Goal: Information Seeking & Learning: Compare options

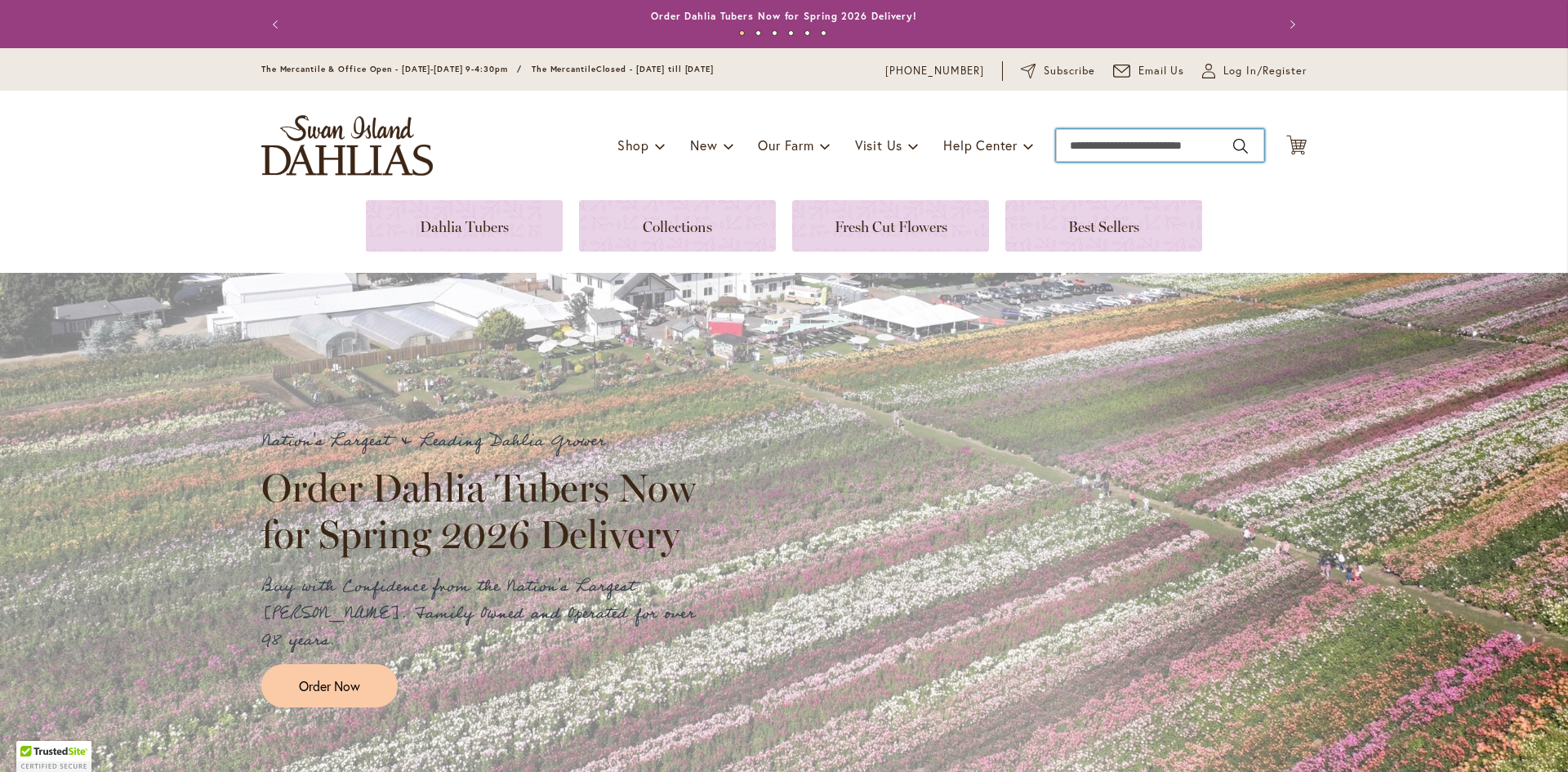
click at [1184, 147] on input "Search" at bounding box center [1160, 146] width 208 height 33
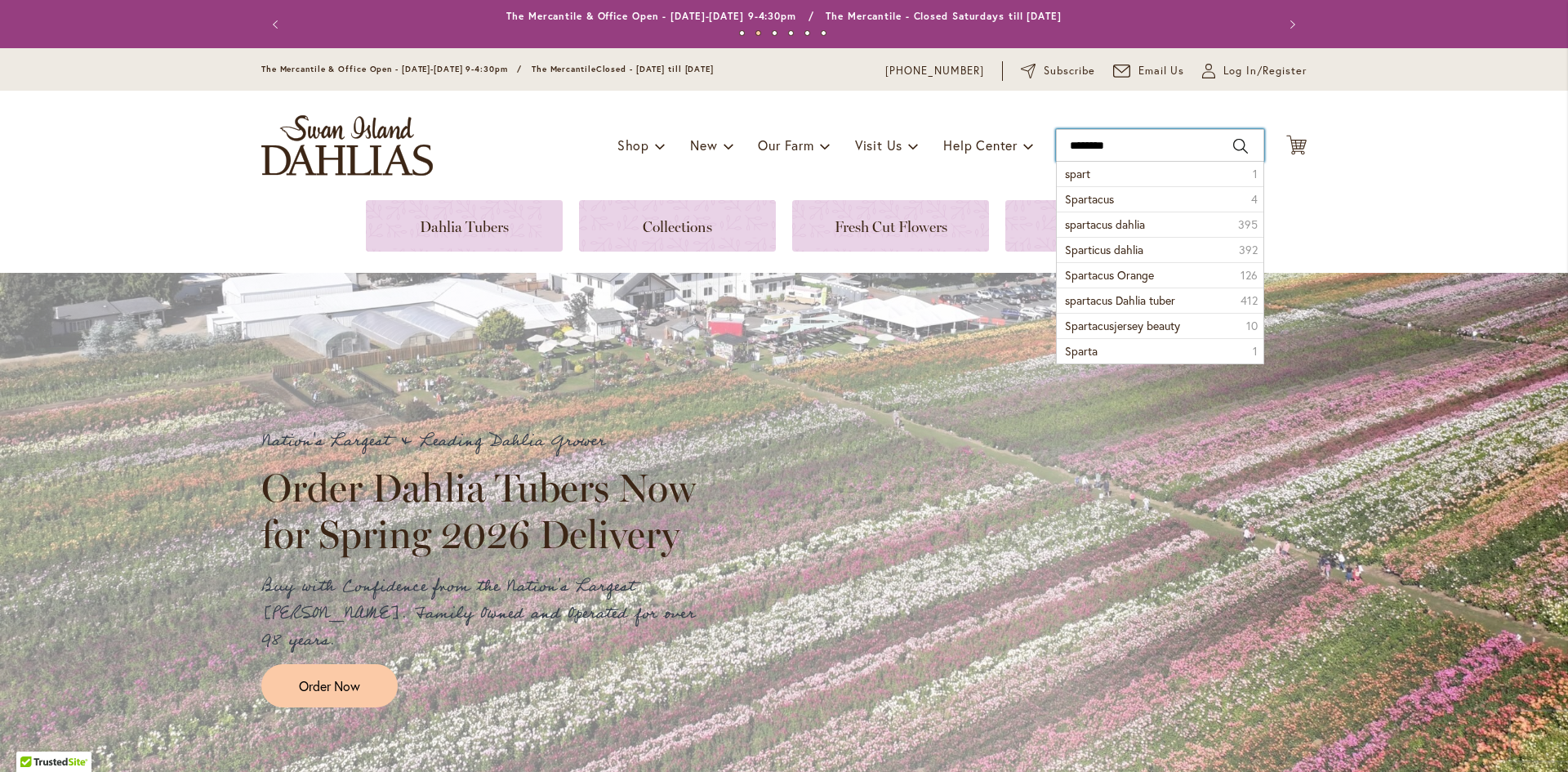
type input "*********"
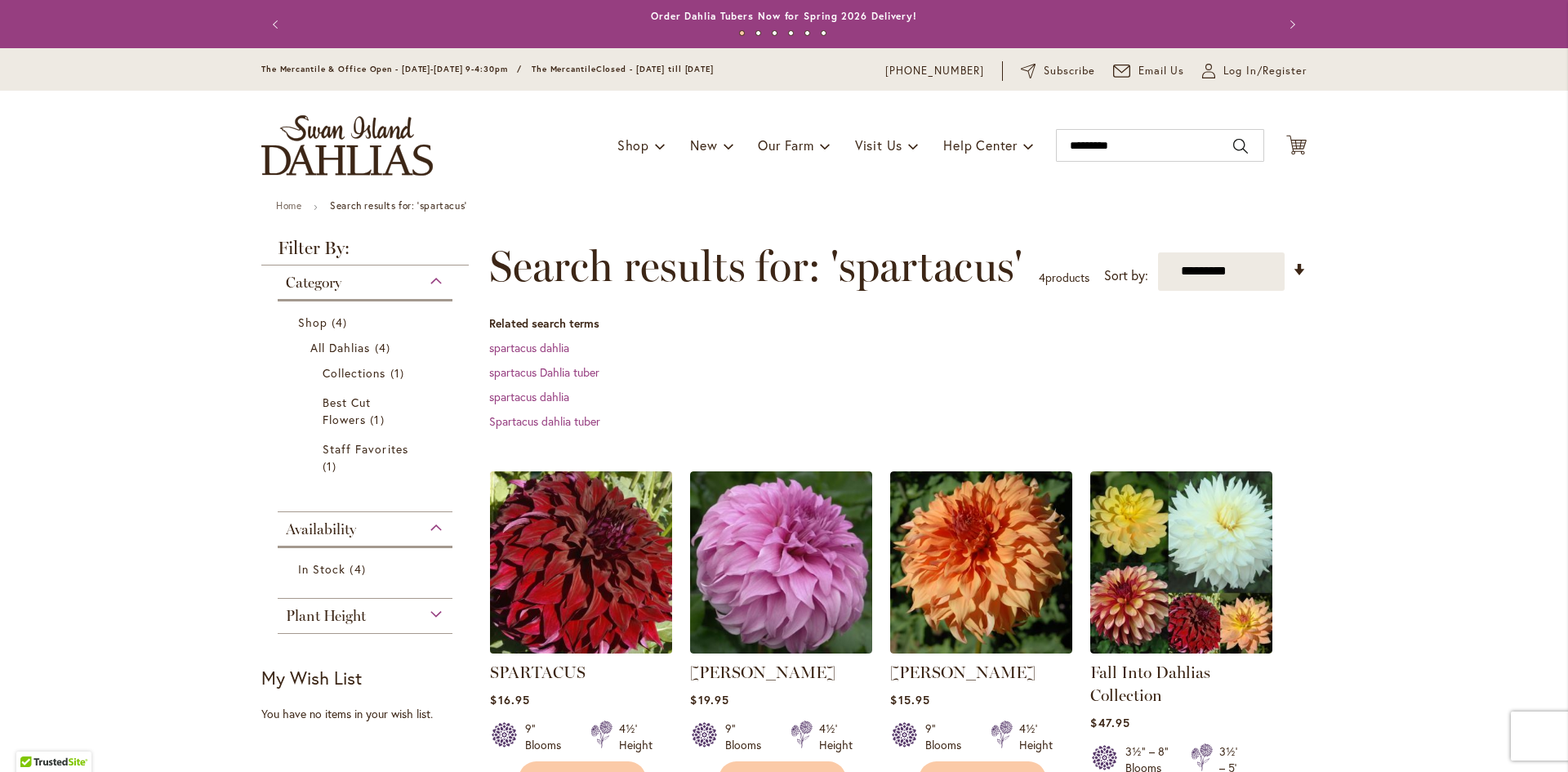
click at [607, 581] on img at bounding box center [581, 562] width 191 height 191
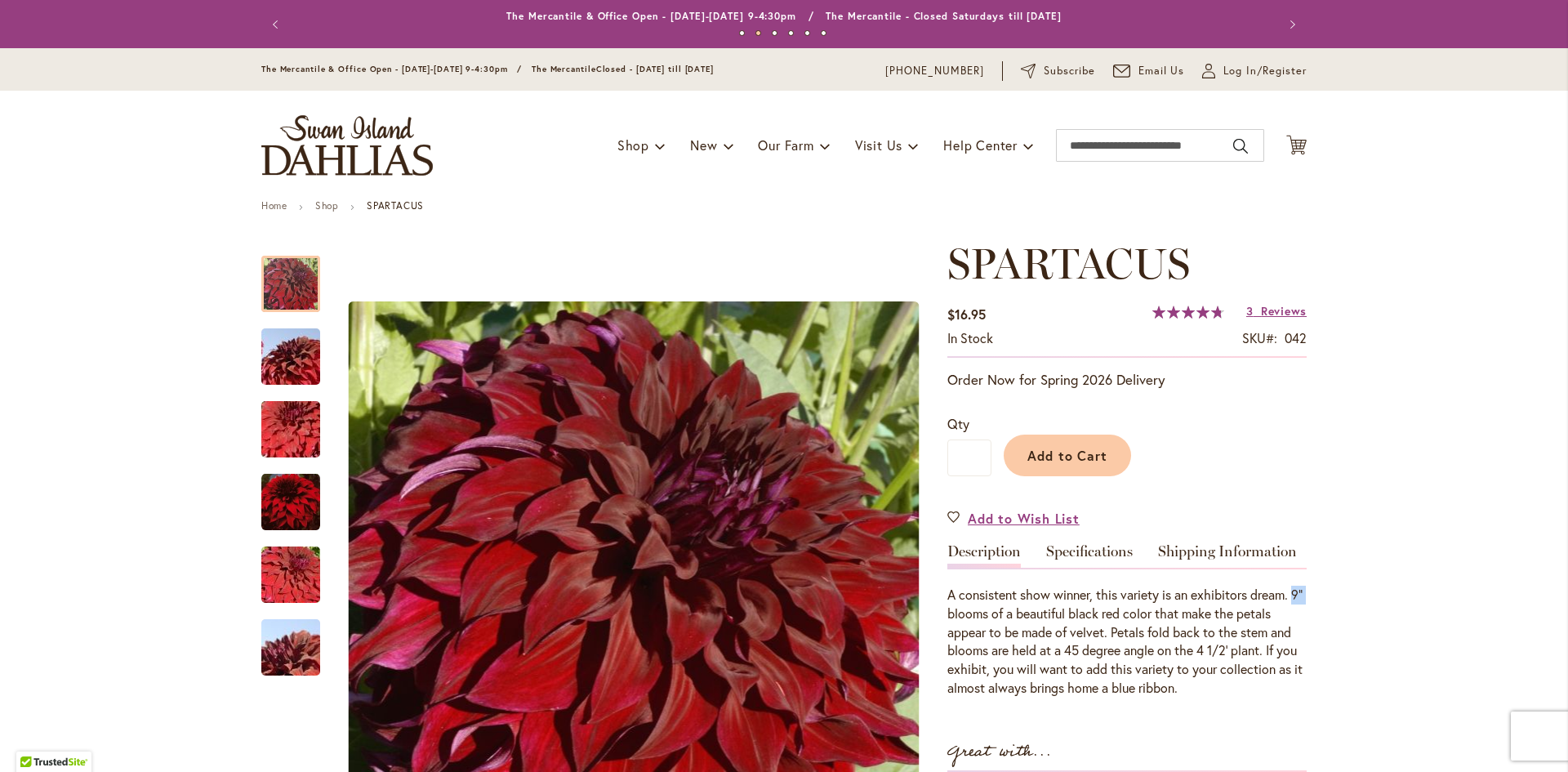
drag, startPoint x: 955, startPoint y: 611, endPoint x: 939, endPoint y: 612, distance: 16.0
copy div "9""
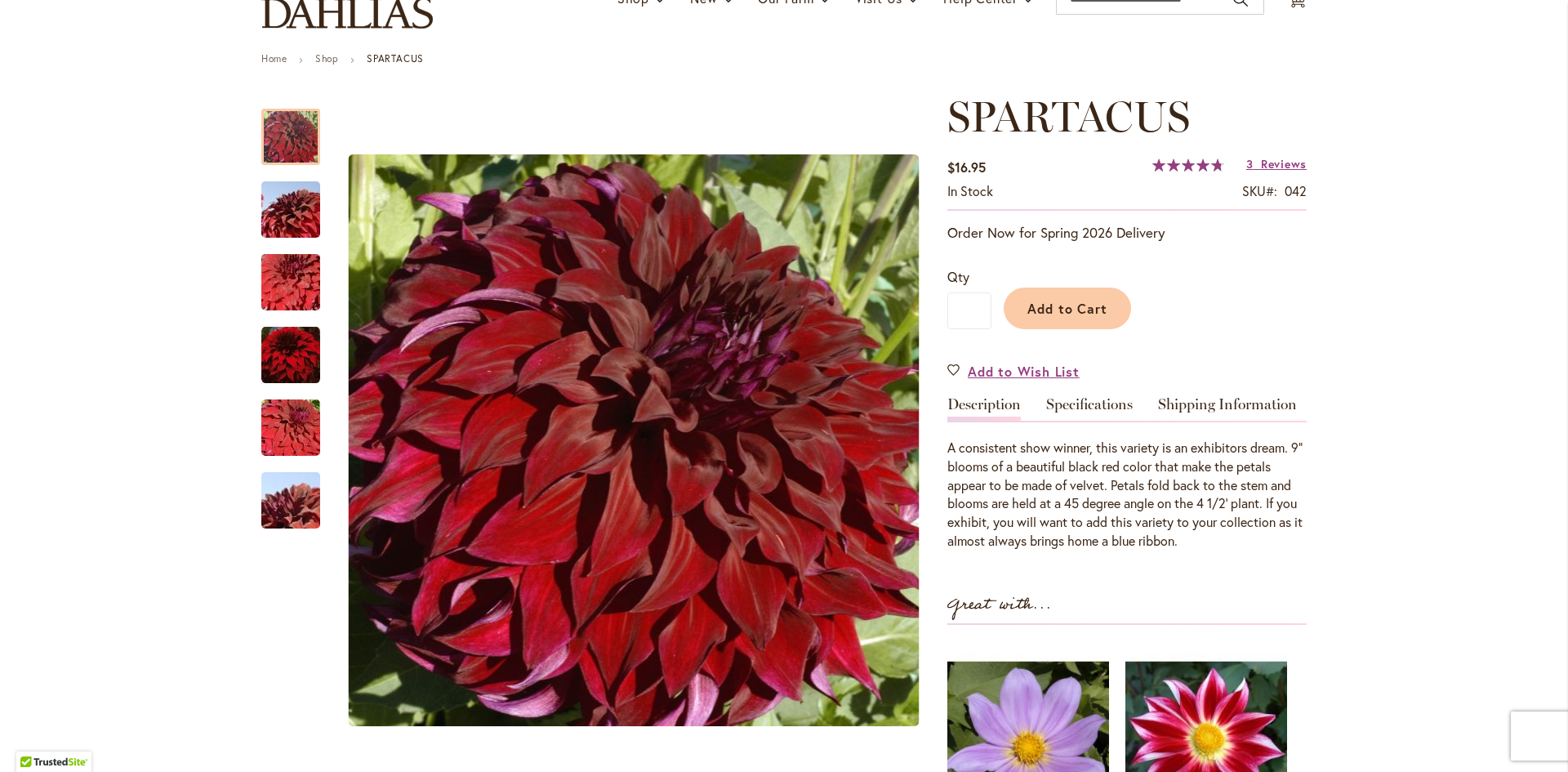
scroll to position [163, 0]
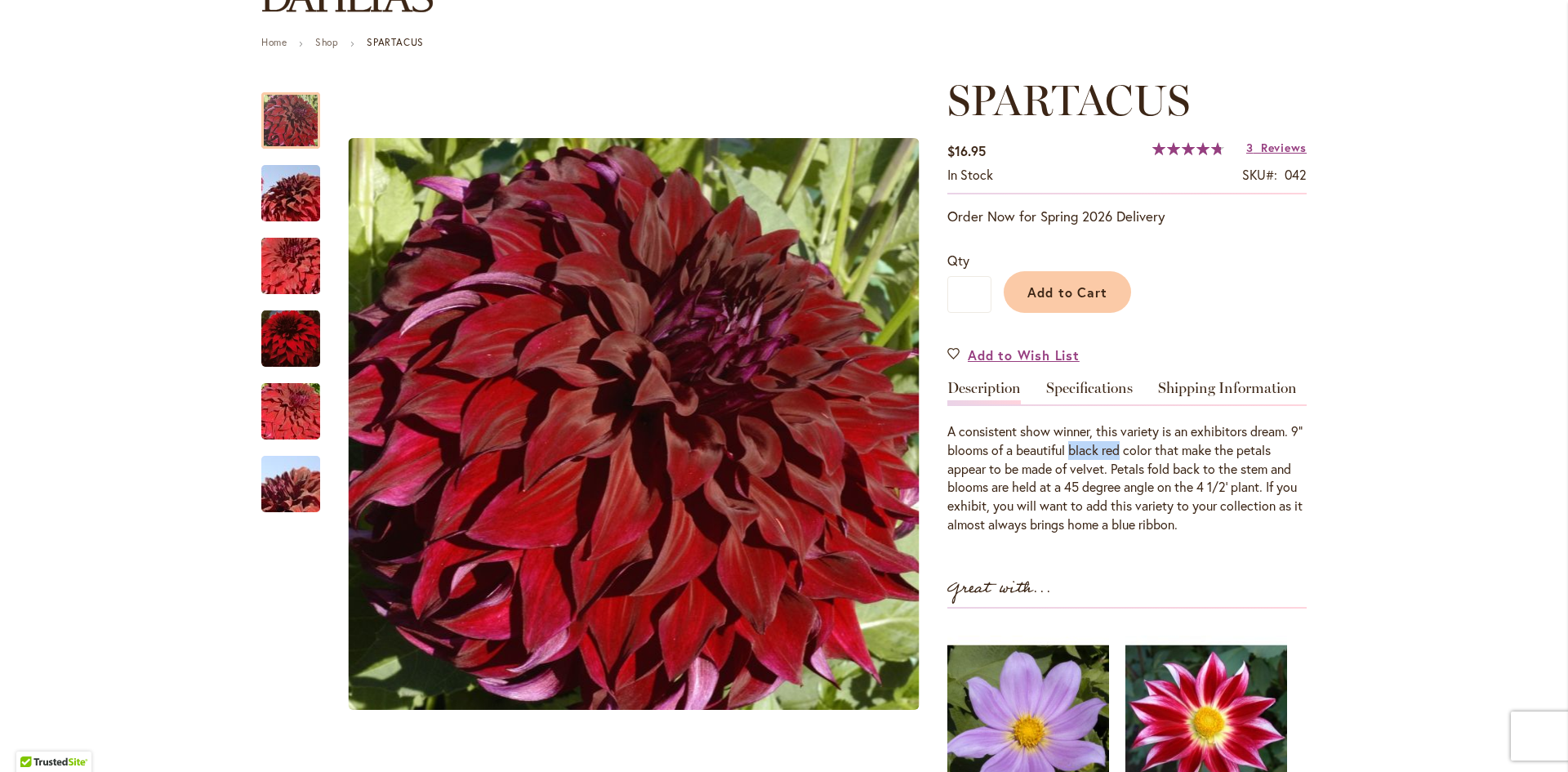
drag, startPoint x: 1080, startPoint y: 449, endPoint x: 1132, endPoint y: 450, distance: 52.0
click at [1132, 450] on div "A consistent show winner, this variety is an exhibitors dream. 9" blooms of a b…" at bounding box center [1127, 479] width 360 height 112
copy div "black red"
click at [1119, 450] on div "A consistent show winner, this variety is an exhibitors dream. 9" blooms of a b…" at bounding box center [1127, 479] width 360 height 112
copy div "black red"
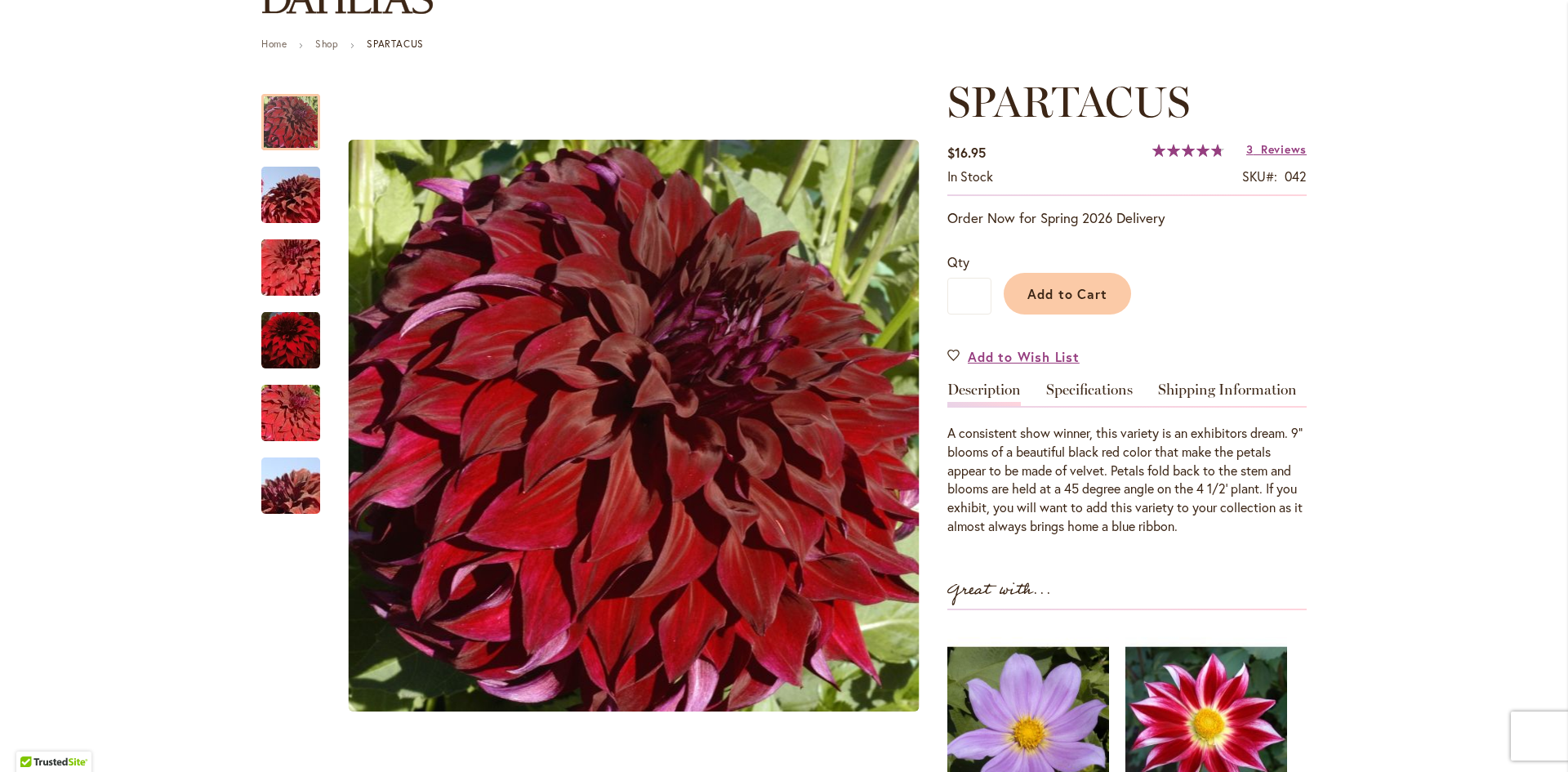
scroll to position [134, 0]
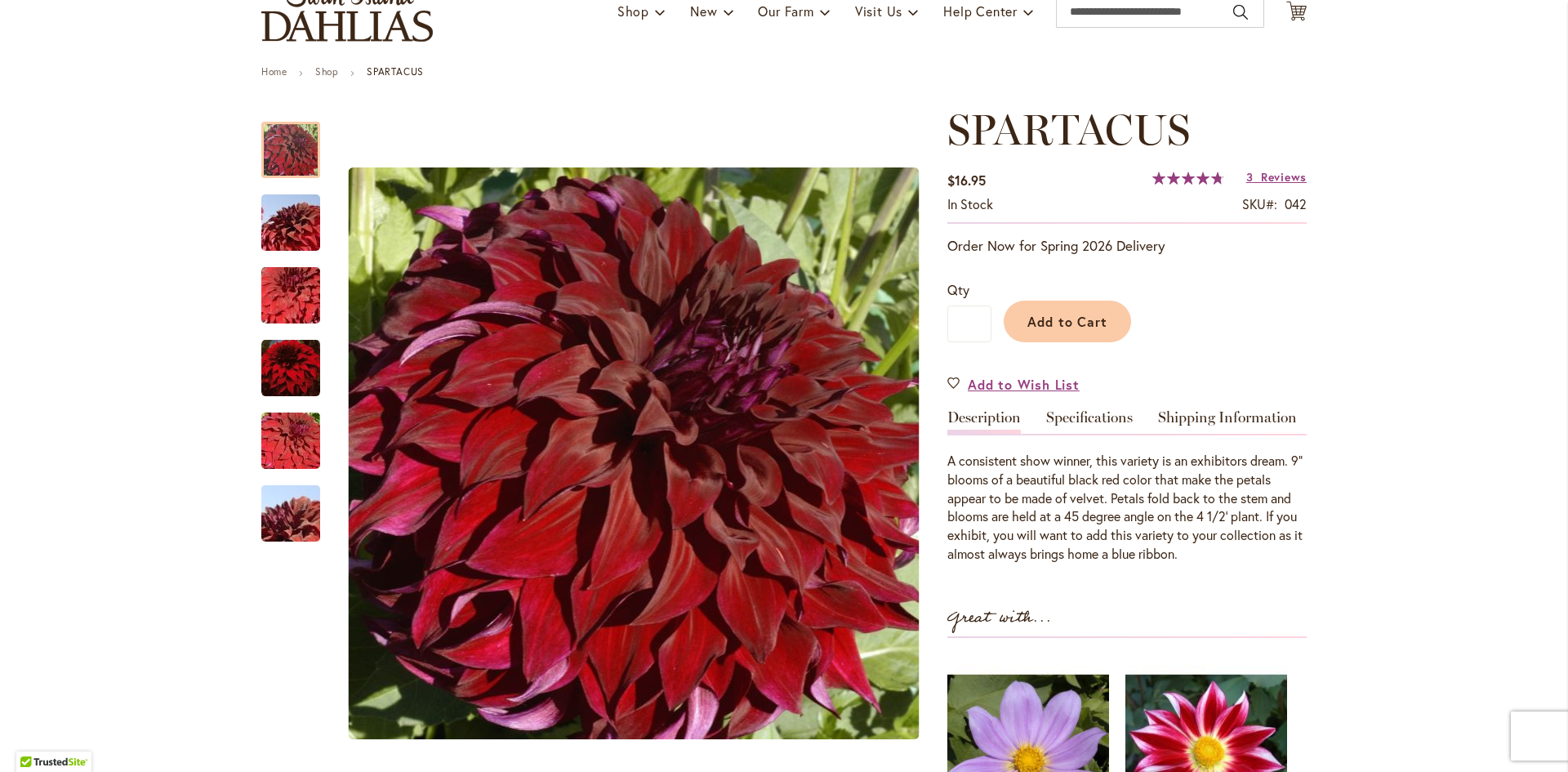
click at [1111, 413] on link "Specifications" at bounding box center [1089, 421] width 86 height 23
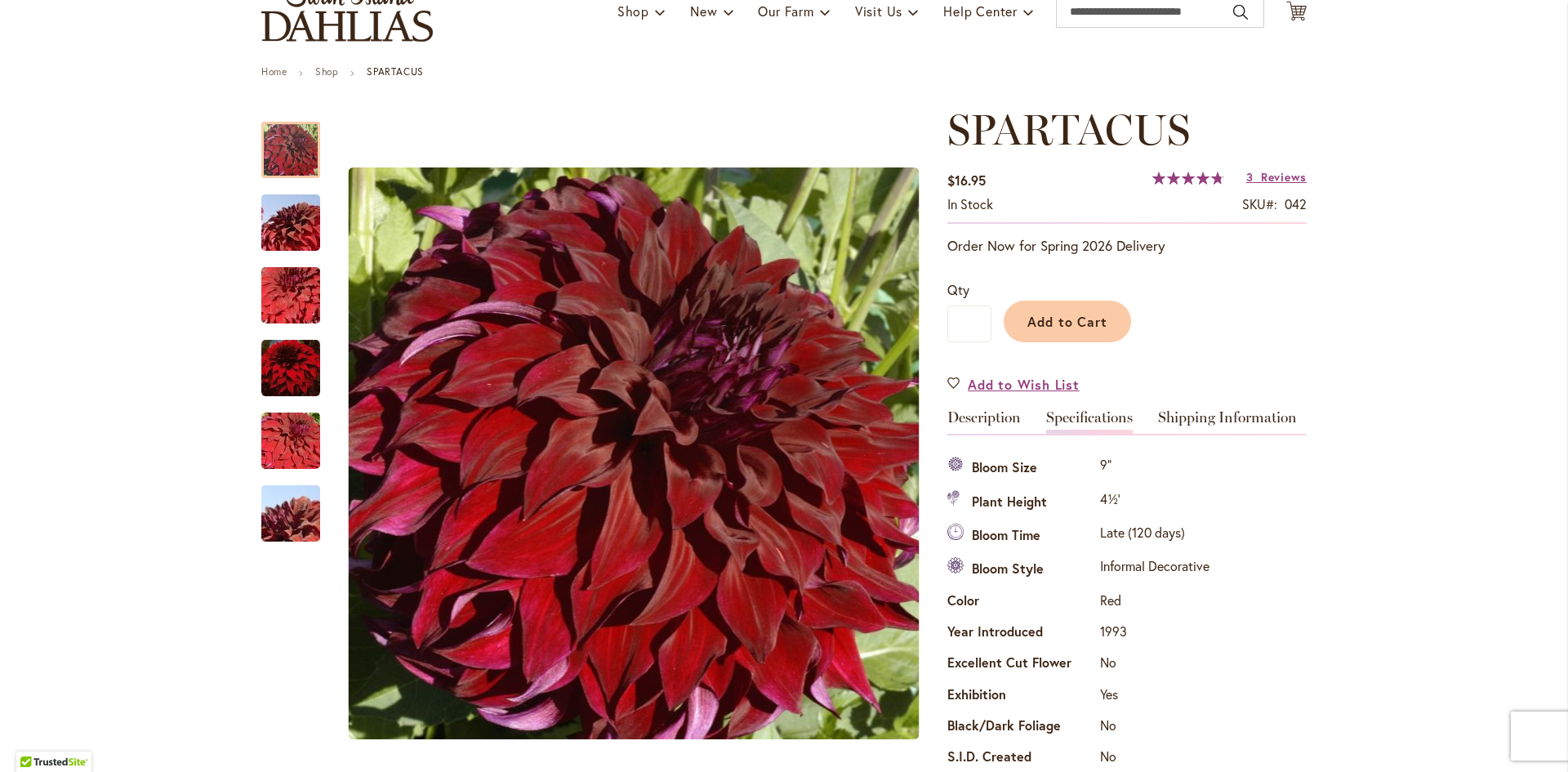
scroll to position [543, 0]
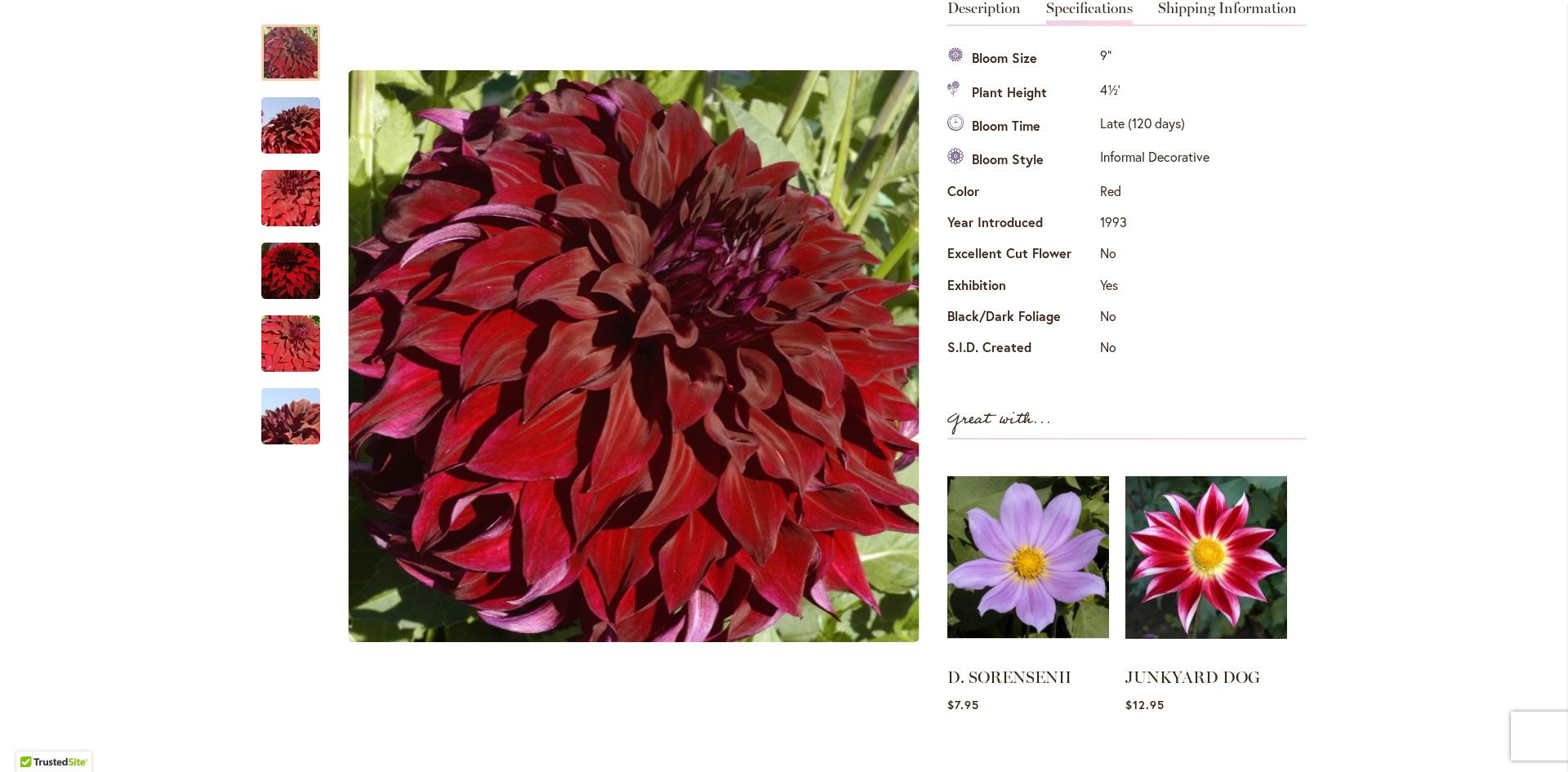
click at [1294, 337] on div "Specifications Bloom Size 9" Plant Height 4½' Bloom Time Late (120 days) Bloom …" at bounding box center [1127, 204] width 360 height 323
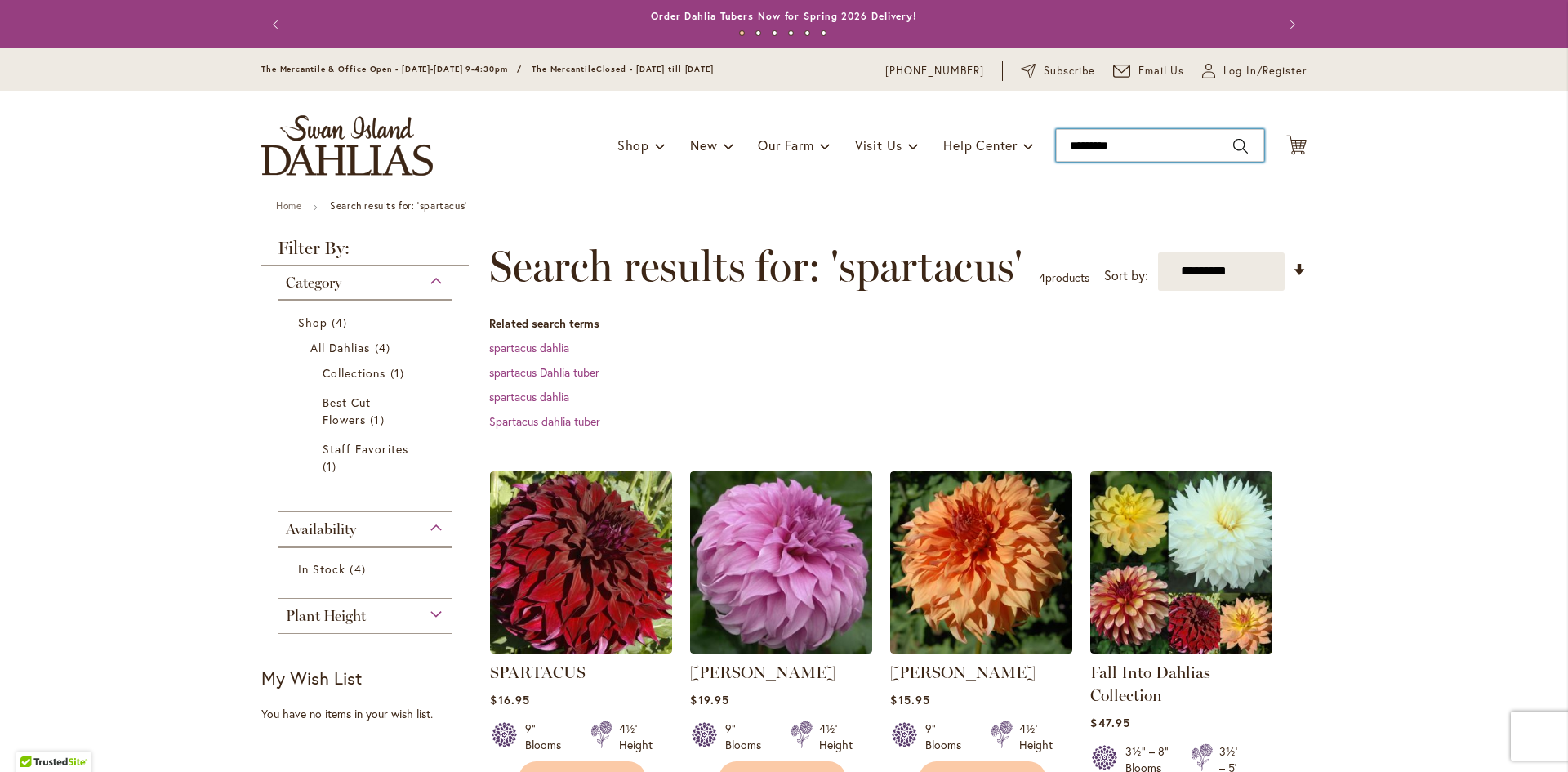
type input "*********"
drag, startPoint x: 1130, startPoint y: 147, endPoint x: 1019, endPoint y: 160, distance: 111.8
click at [1019, 160] on div "Toggle Nav Shop Dahlia Tubers Collections Fresh Cut Dahlias Gardening Supplies …" at bounding box center [784, 145] width 1078 height 110
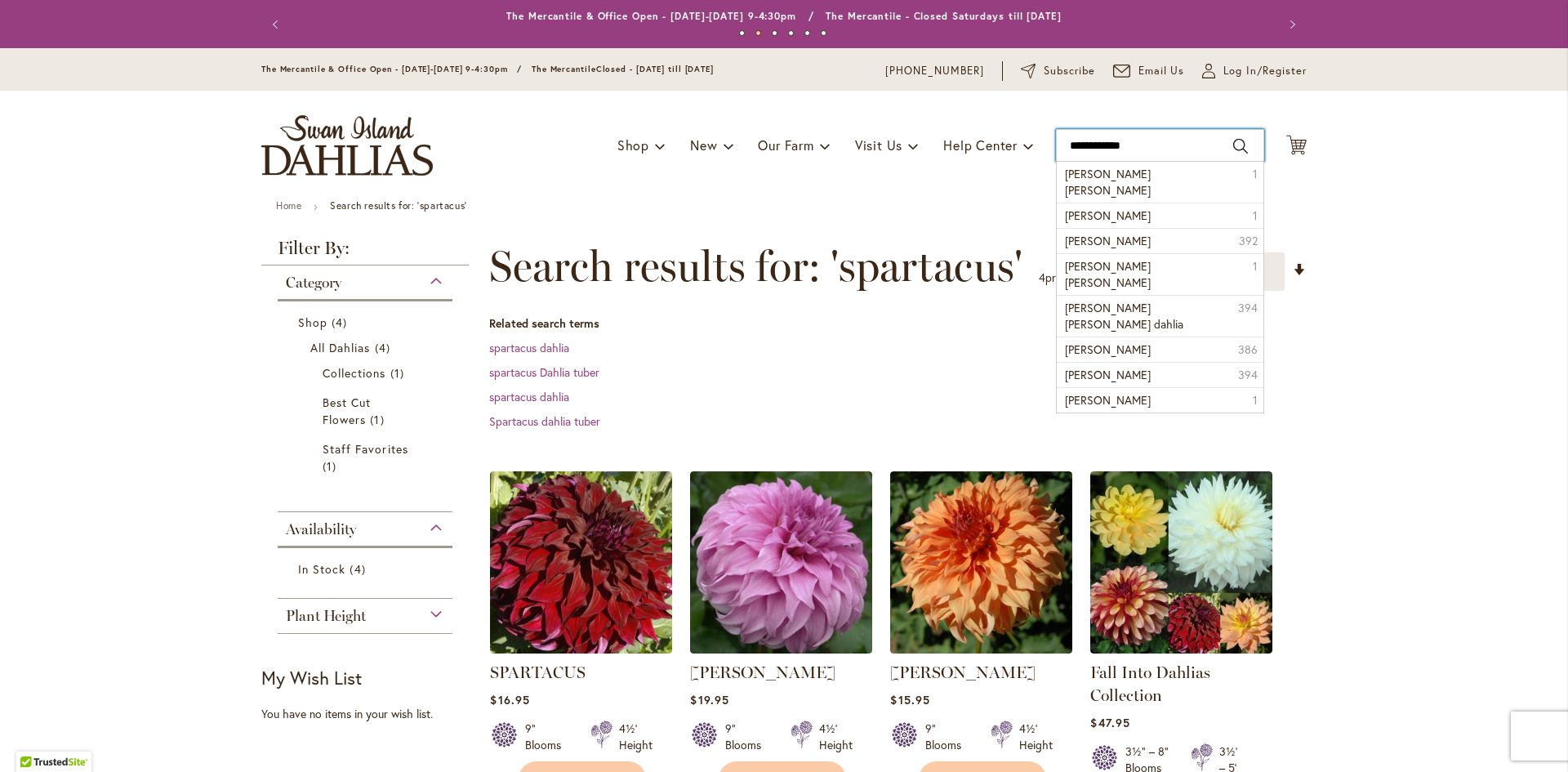
type input "**********"
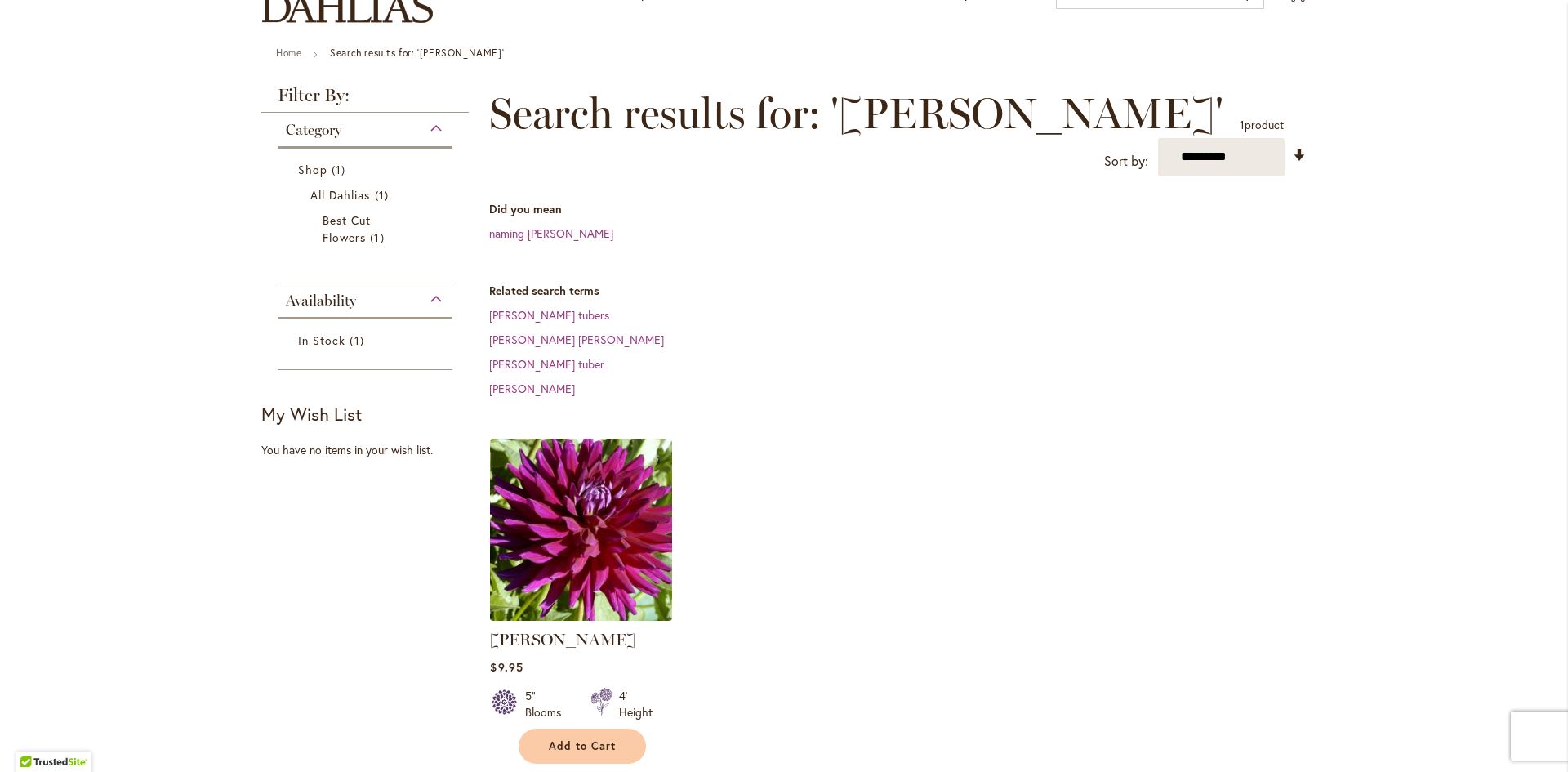
scroll to position [163, 0]
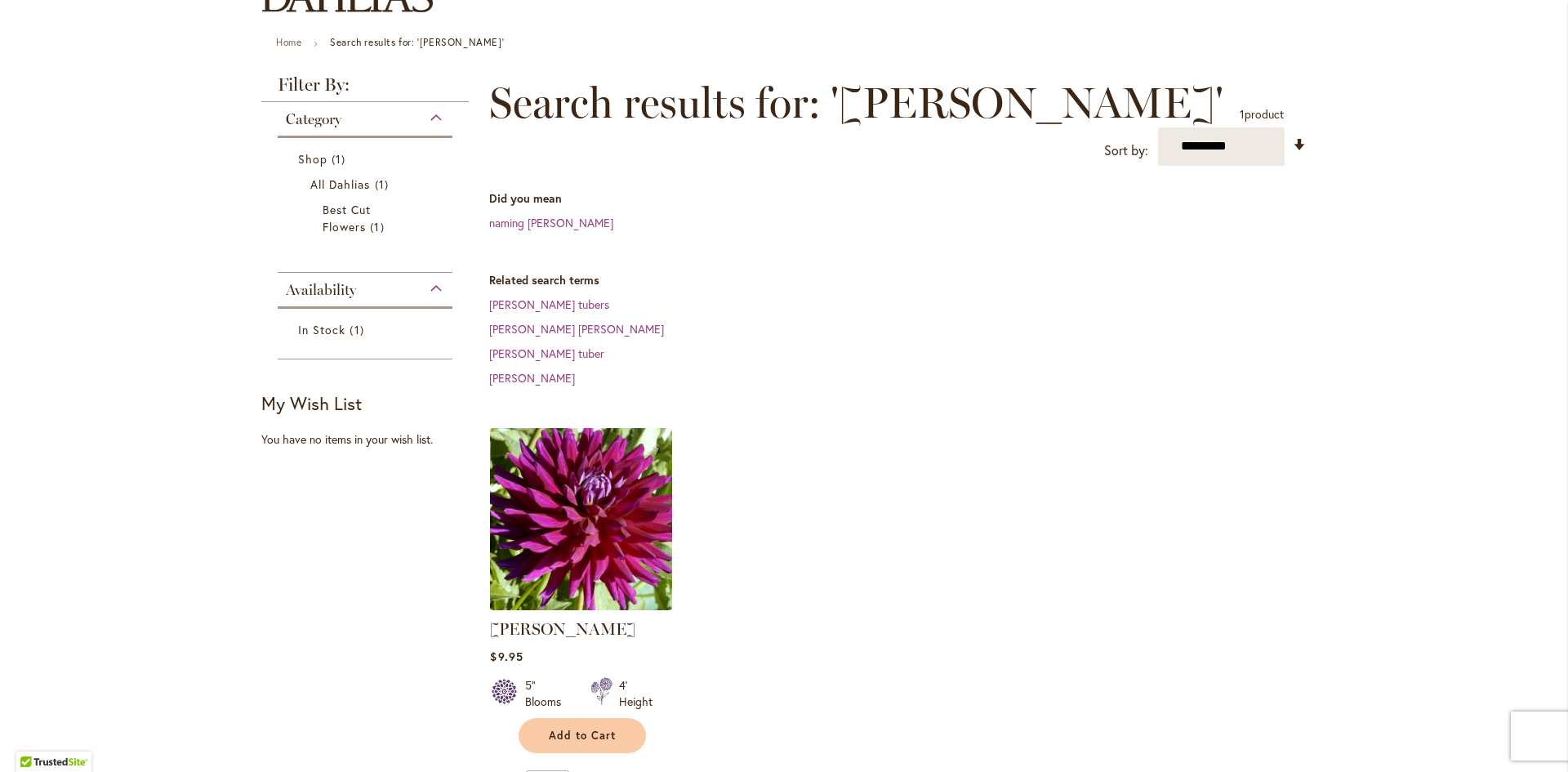
click at [585, 585] on img at bounding box center [581, 519] width 191 height 191
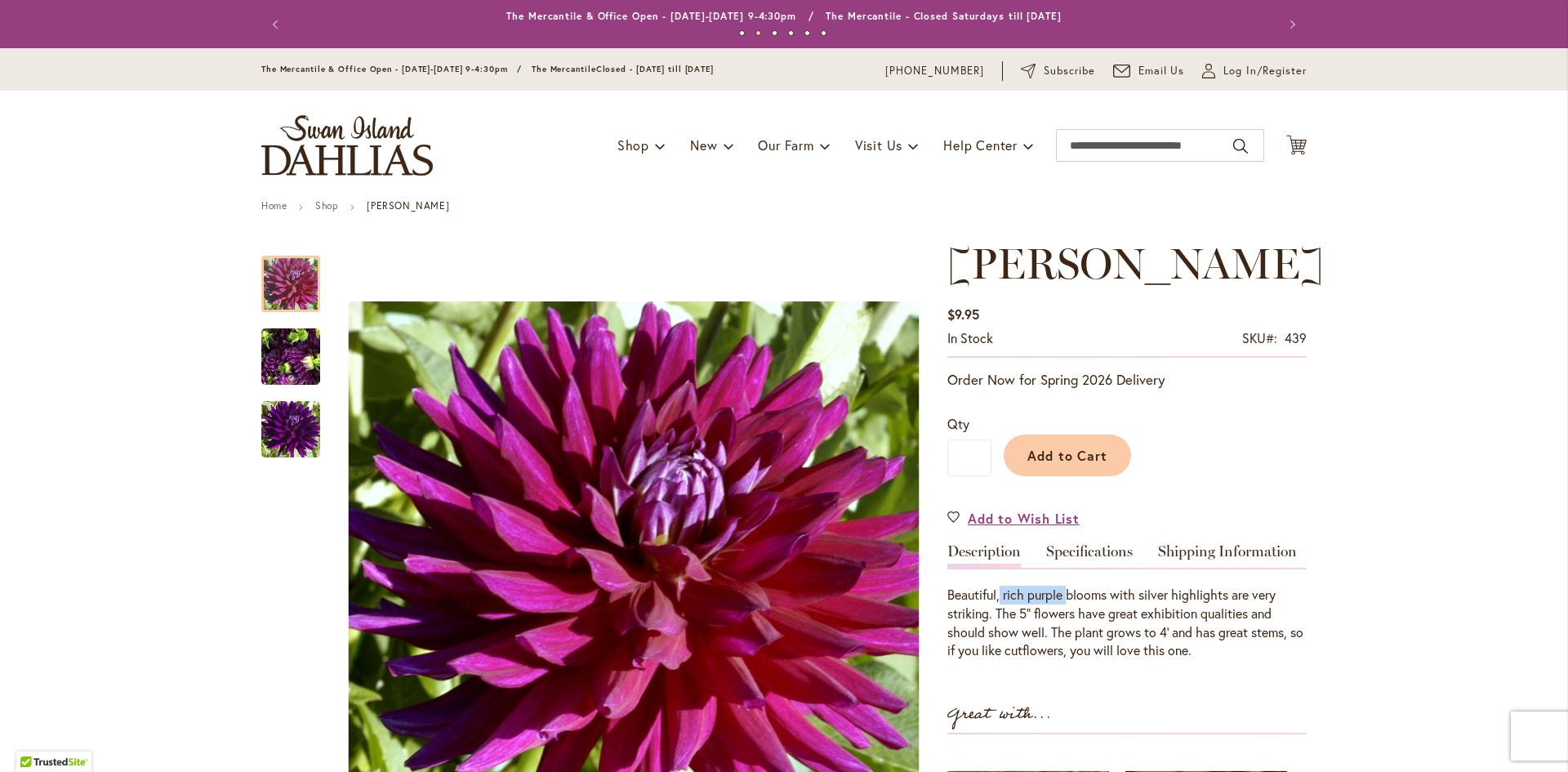
drag, startPoint x: 995, startPoint y: 597, endPoint x: 1063, endPoint y: 602, distance: 68.2
click at [1063, 602] on div "Beautiful, rich purple blooms with silver highlights are very striking. The 5" …" at bounding box center [1127, 623] width 360 height 74
copy div "rich purple"
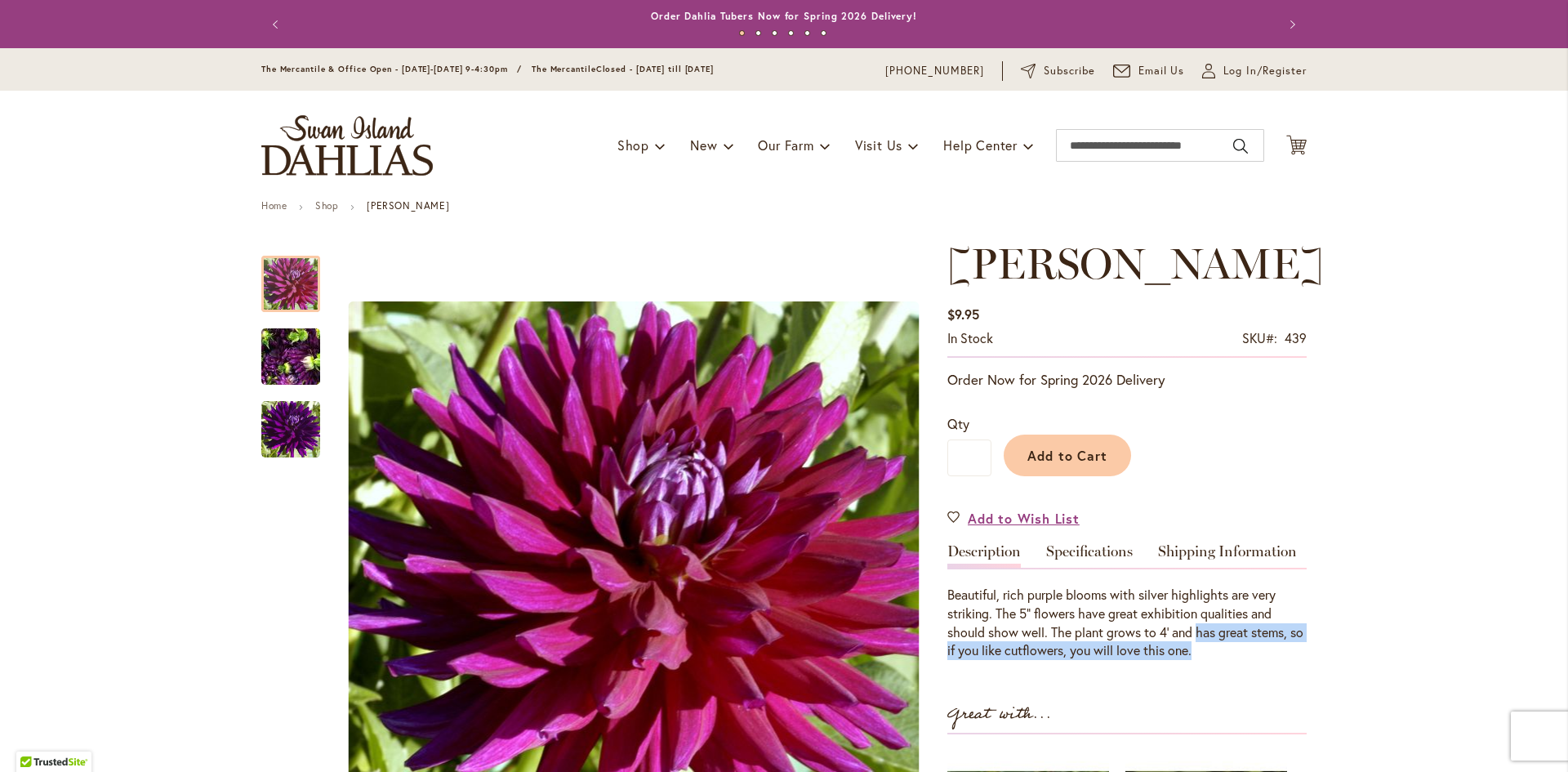
drag, startPoint x: 1193, startPoint y: 632, endPoint x: 1216, endPoint y: 653, distance: 31.1
click at [1216, 653] on div "Beautiful, rich purple blooms with silver highlights are very striking. The 5" …" at bounding box center [1127, 623] width 360 height 74
click at [1220, 656] on div "Beautiful, rich purple blooms with silver highlights are very striking. The 5" …" at bounding box center [1127, 623] width 360 height 74
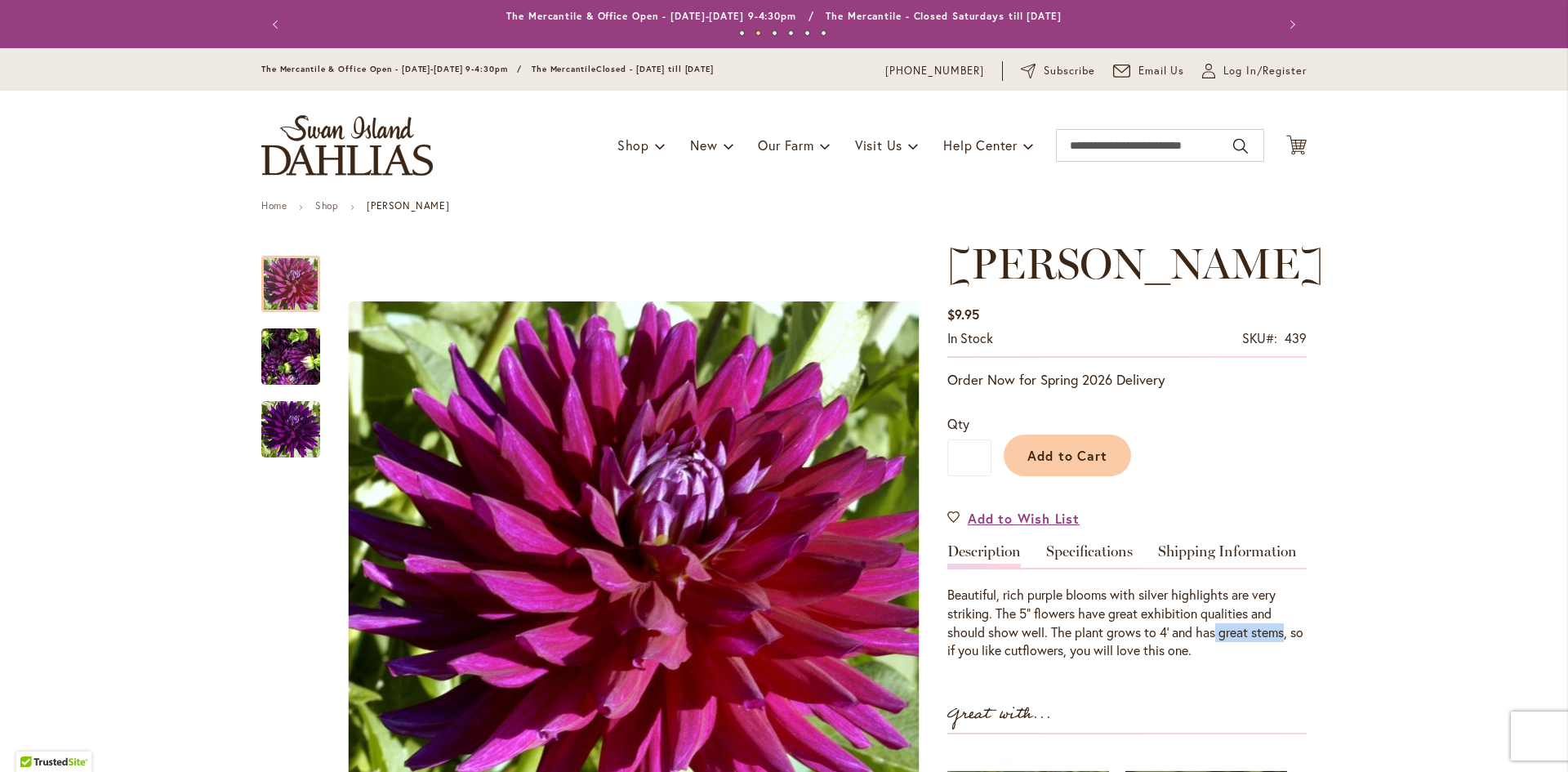
drag, startPoint x: 1214, startPoint y: 632, endPoint x: 1283, endPoint y: 637, distance: 69.2
click at [1283, 637] on div "Beautiful, rich purple blooms with silver highlights are very striking. The 5" …" at bounding box center [1127, 623] width 360 height 74
copy div "great stems"
click at [1072, 552] on link "Specifications" at bounding box center [1089, 555] width 86 height 23
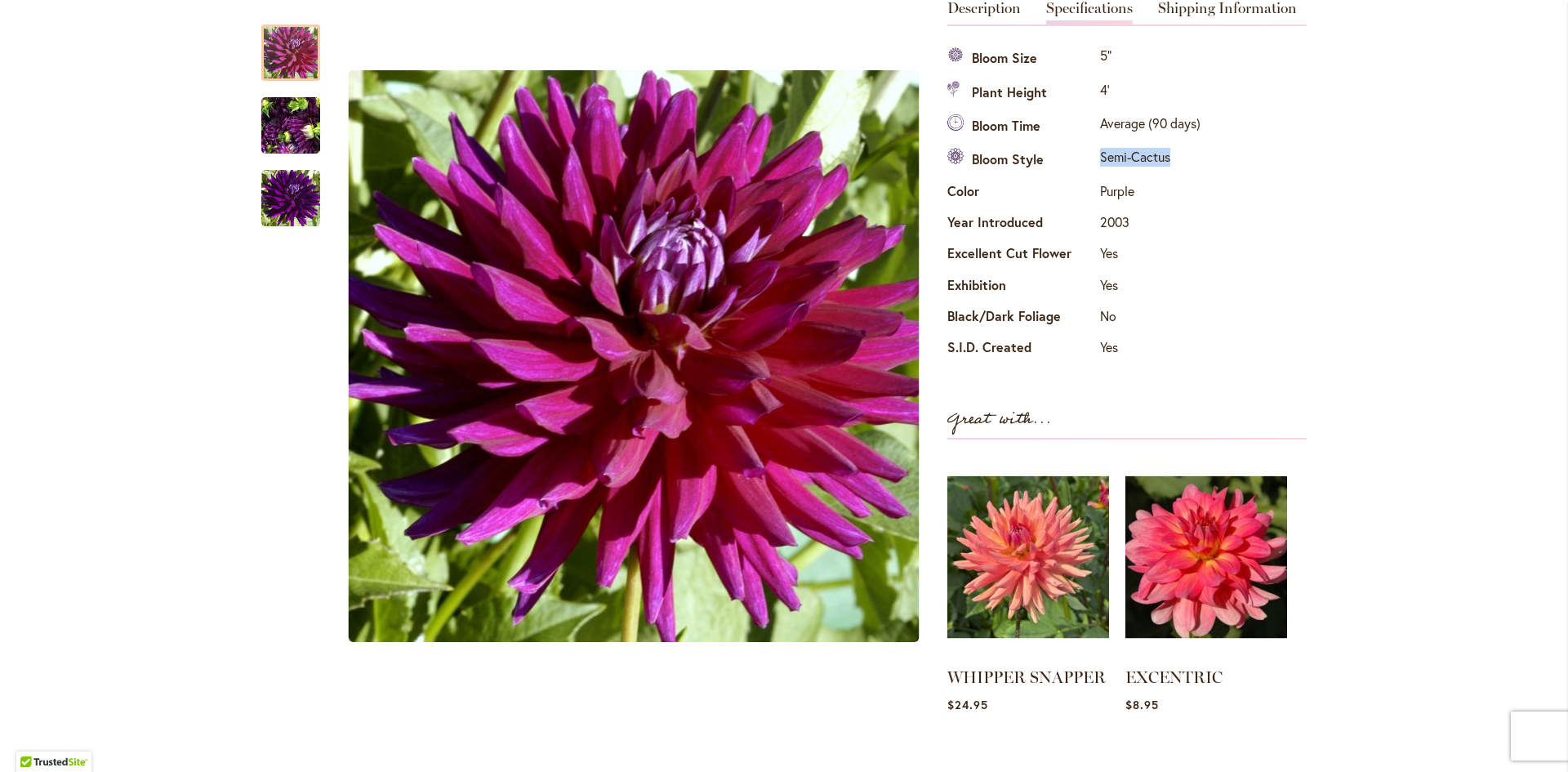
drag, startPoint x: 1093, startPoint y: 155, endPoint x: 1169, endPoint y: 154, distance: 76.0
click at [1169, 154] on td "Semi-Cactus" at bounding box center [1151, 160] width 109 height 34
copy td "Semi-Cactus"
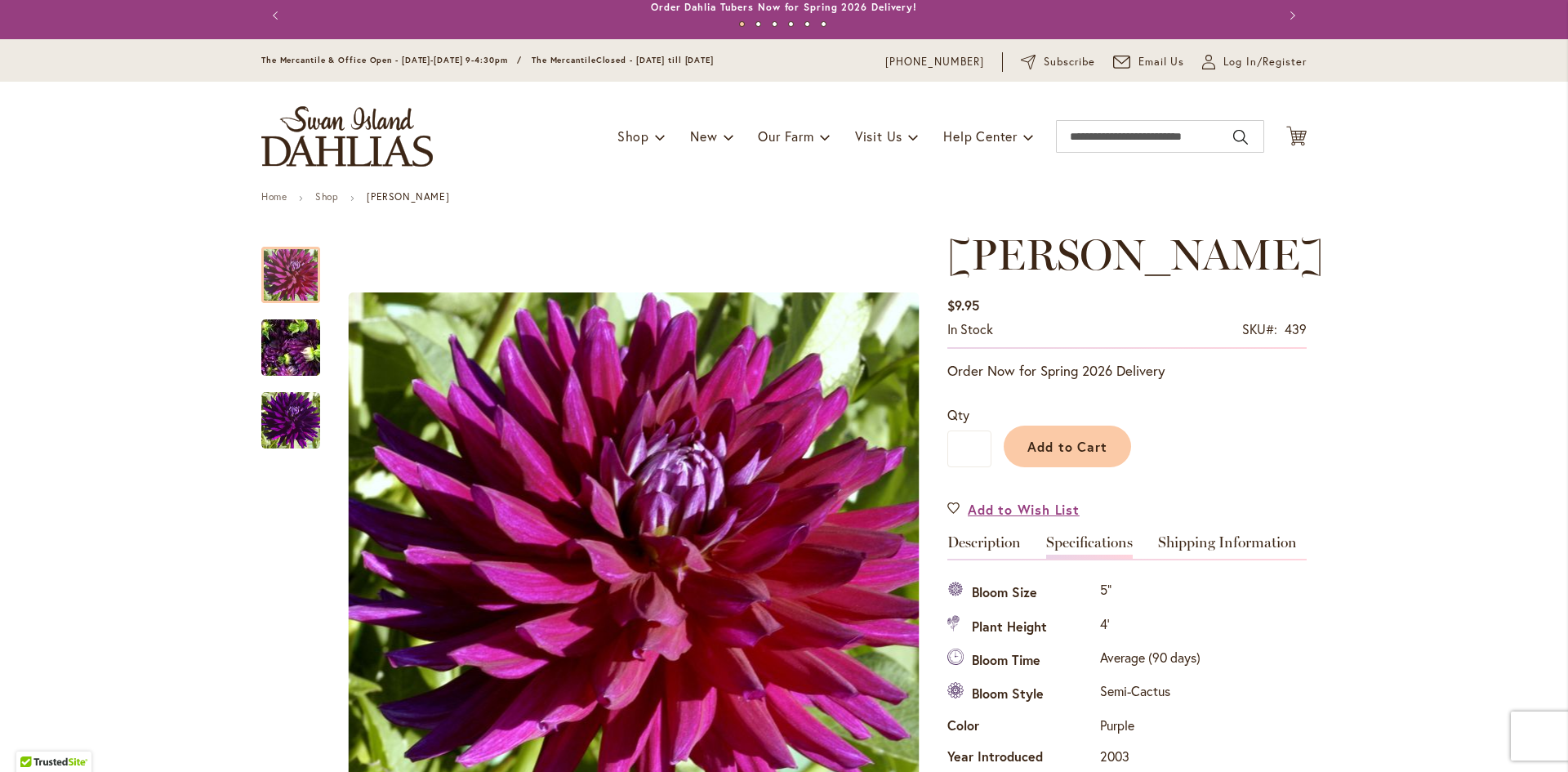
scroll to position [0, 0]
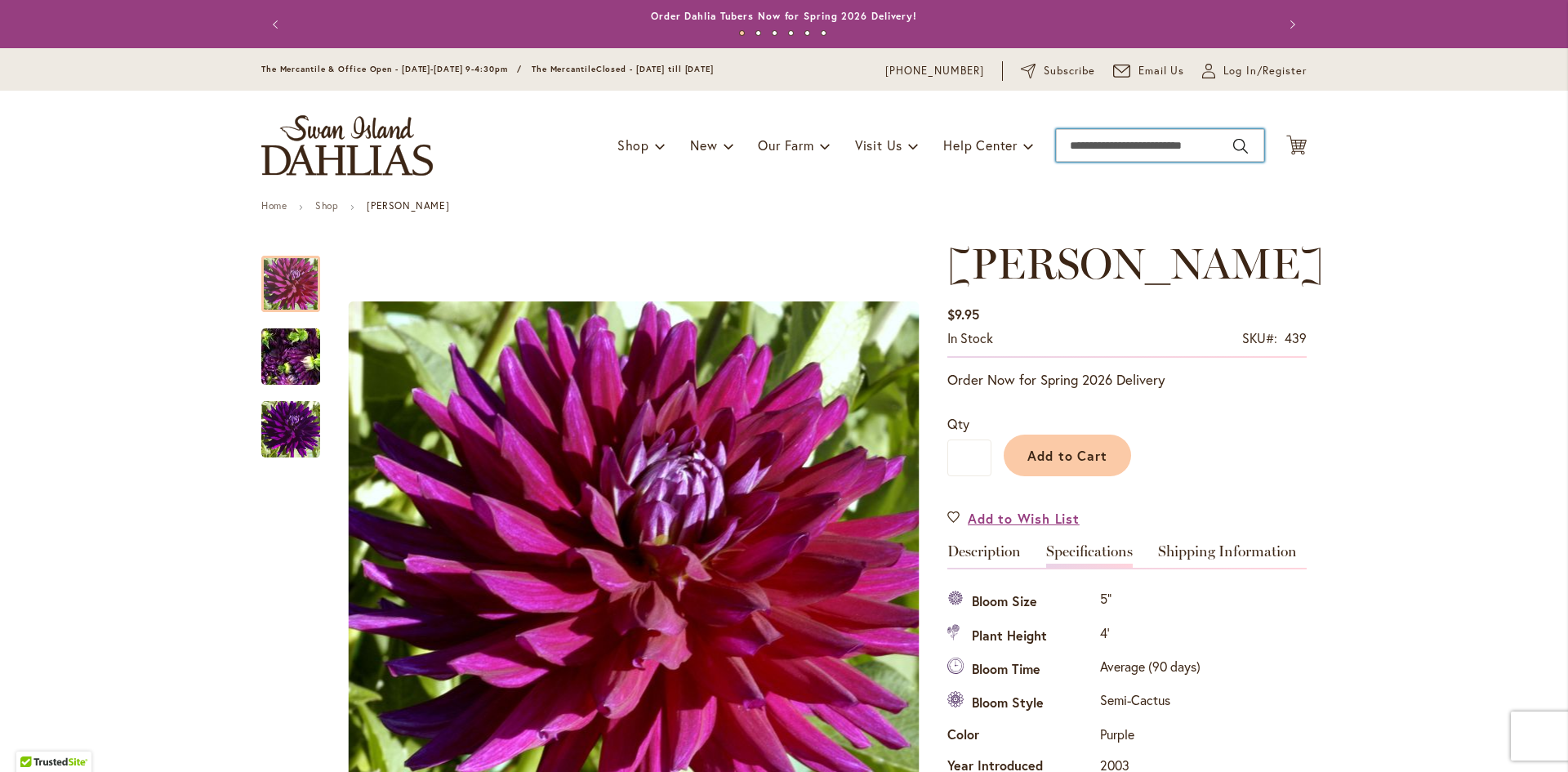
click at [1200, 145] on input "Search" at bounding box center [1160, 146] width 208 height 33
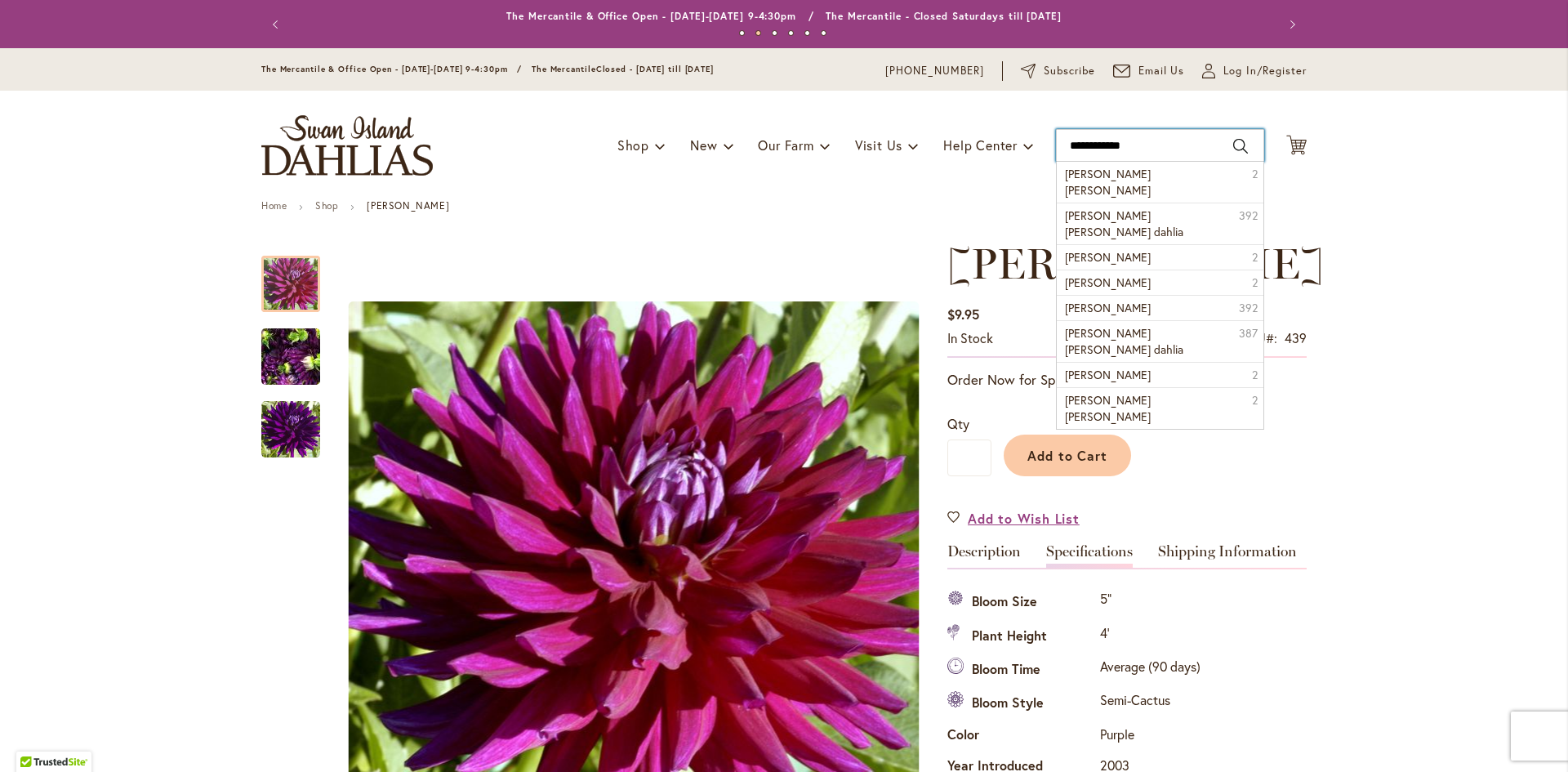
type input "**********"
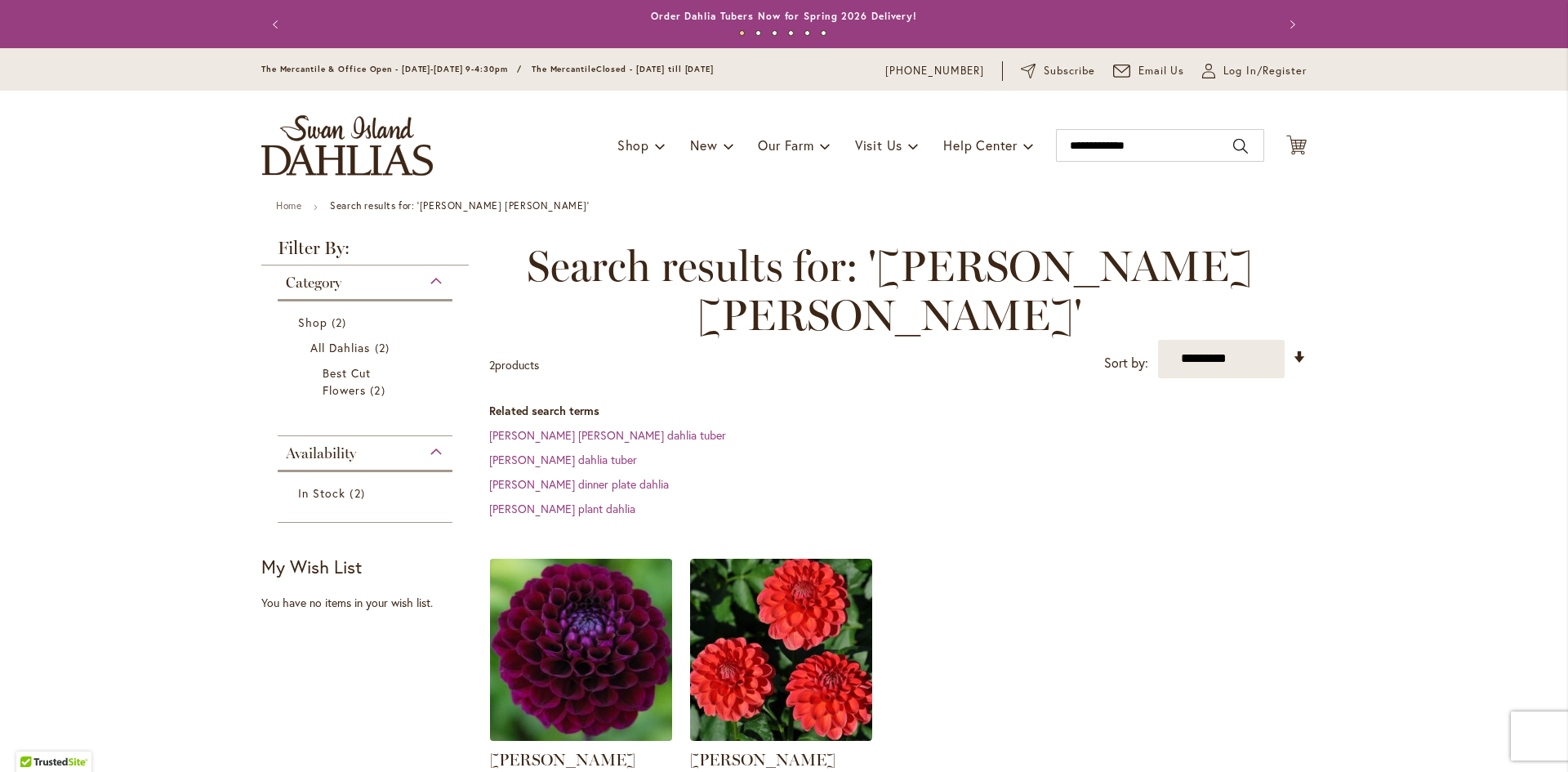
click at [565, 636] on img at bounding box center [581, 650] width 191 height 191
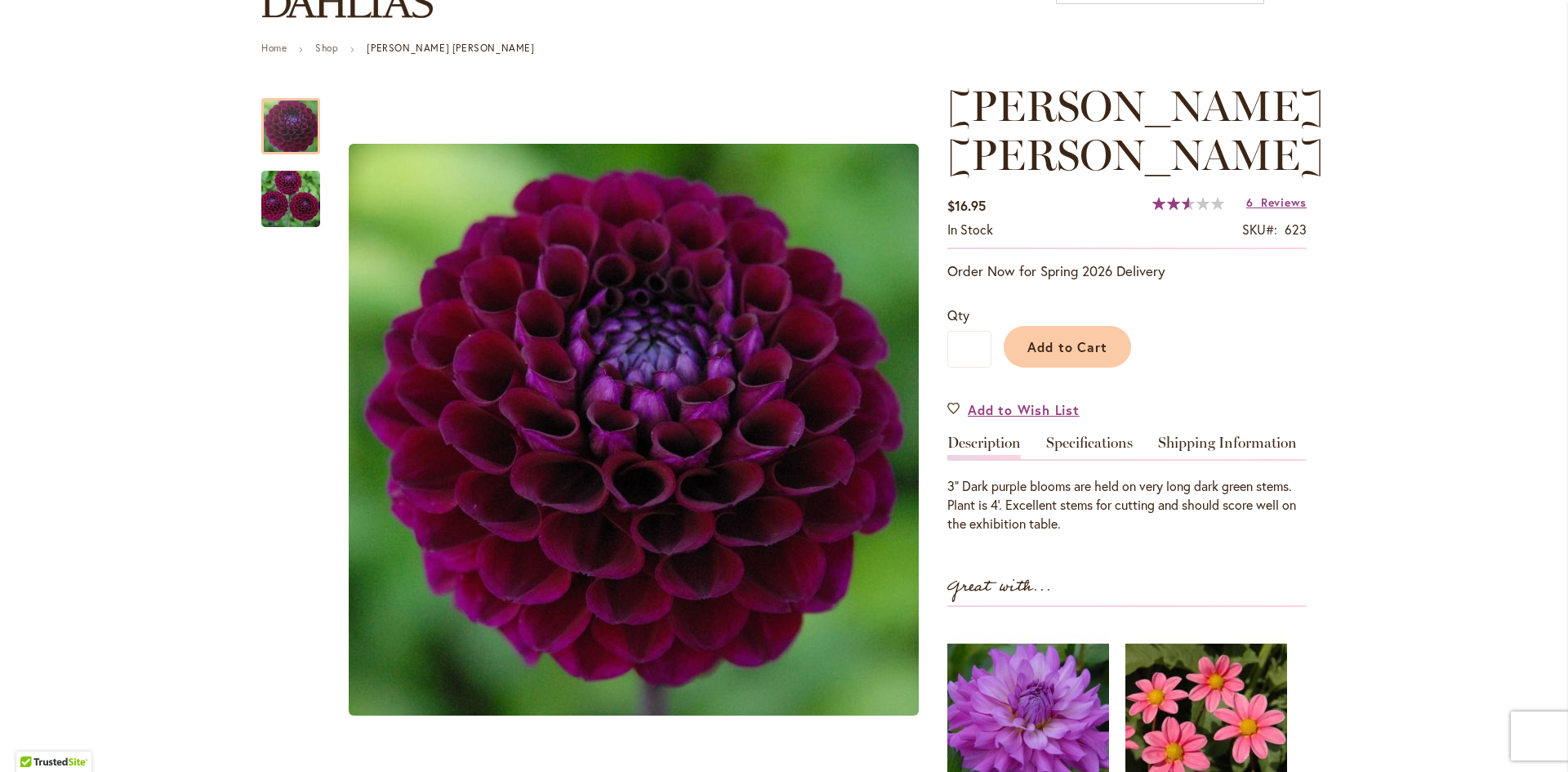
scroll to position [163, 0]
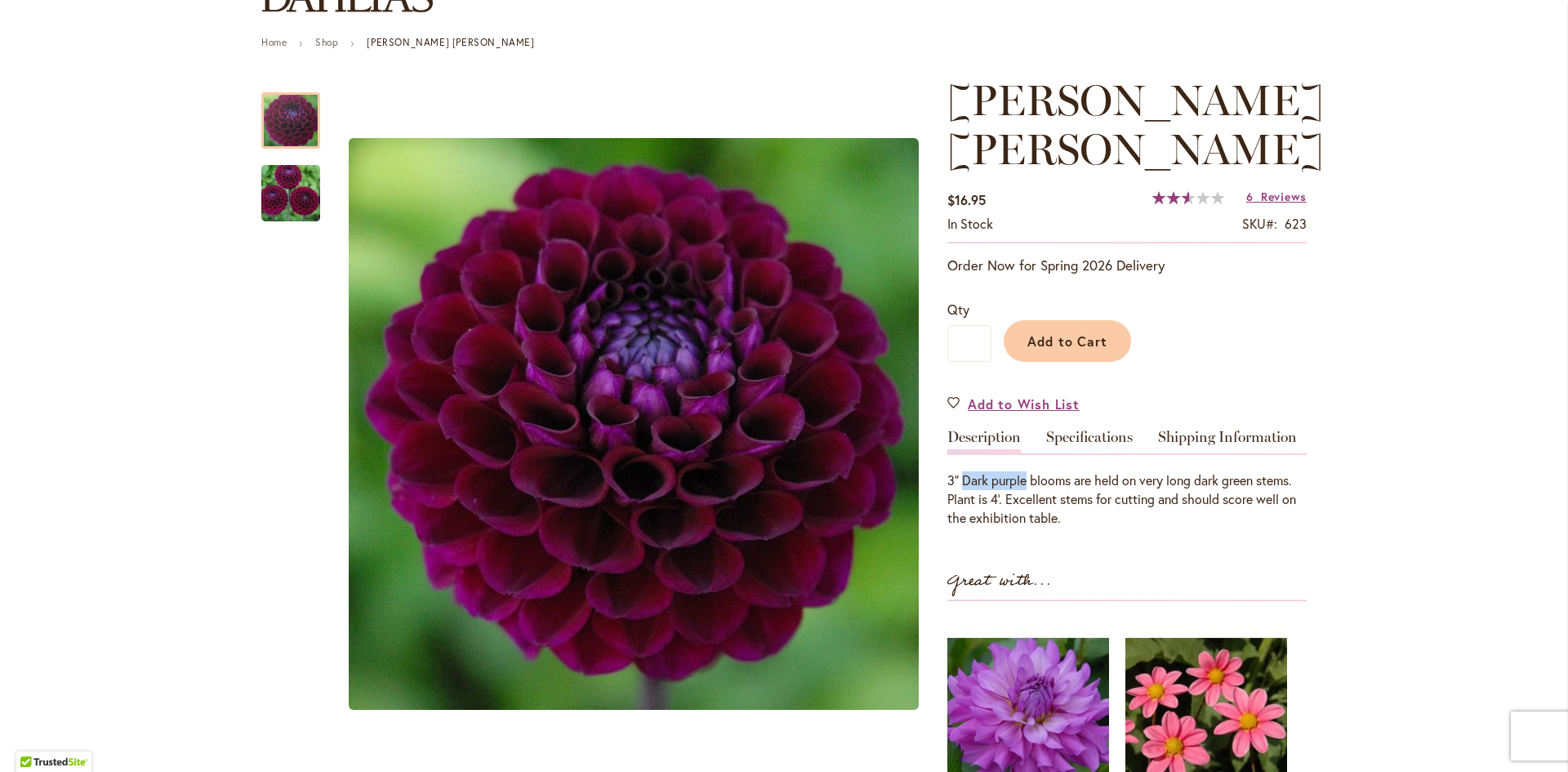
drag, startPoint x: 955, startPoint y: 478, endPoint x: 1024, endPoint y: 479, distance: 69.0
click at [1024, 479] on div "3” Dark purple blooms are held on very long dark green stems. Plant is 4’. Exce…" at bounding box center [1127, 499] width 360 height 56
copy div "Dark purple"
drag, startPoint x: 1000, startPoint y: 499, endPoint x: 1154, endPoint y: 508, distance: 154.3
click at [1154, 507] on div "3” Dark purple blooms are held on very long dark green stems. Plant is 4’. Exce…" at bounding box center [1127, 499] width 360 height 56
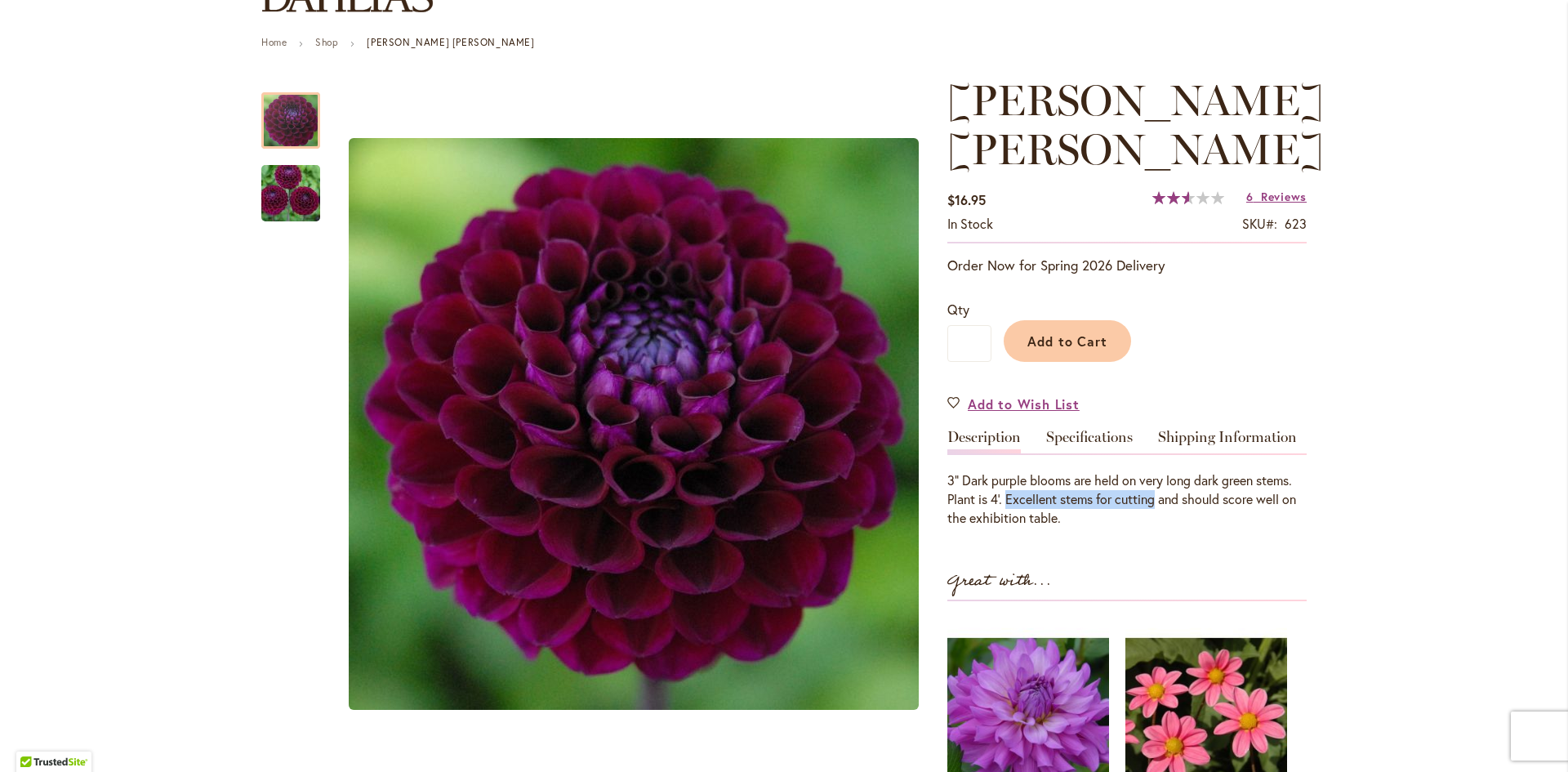
copy div "Excellent stems for cutting"
click at [1122, 439] on link "Specifications" at bounding box center [1089, 441] width 86 height 23
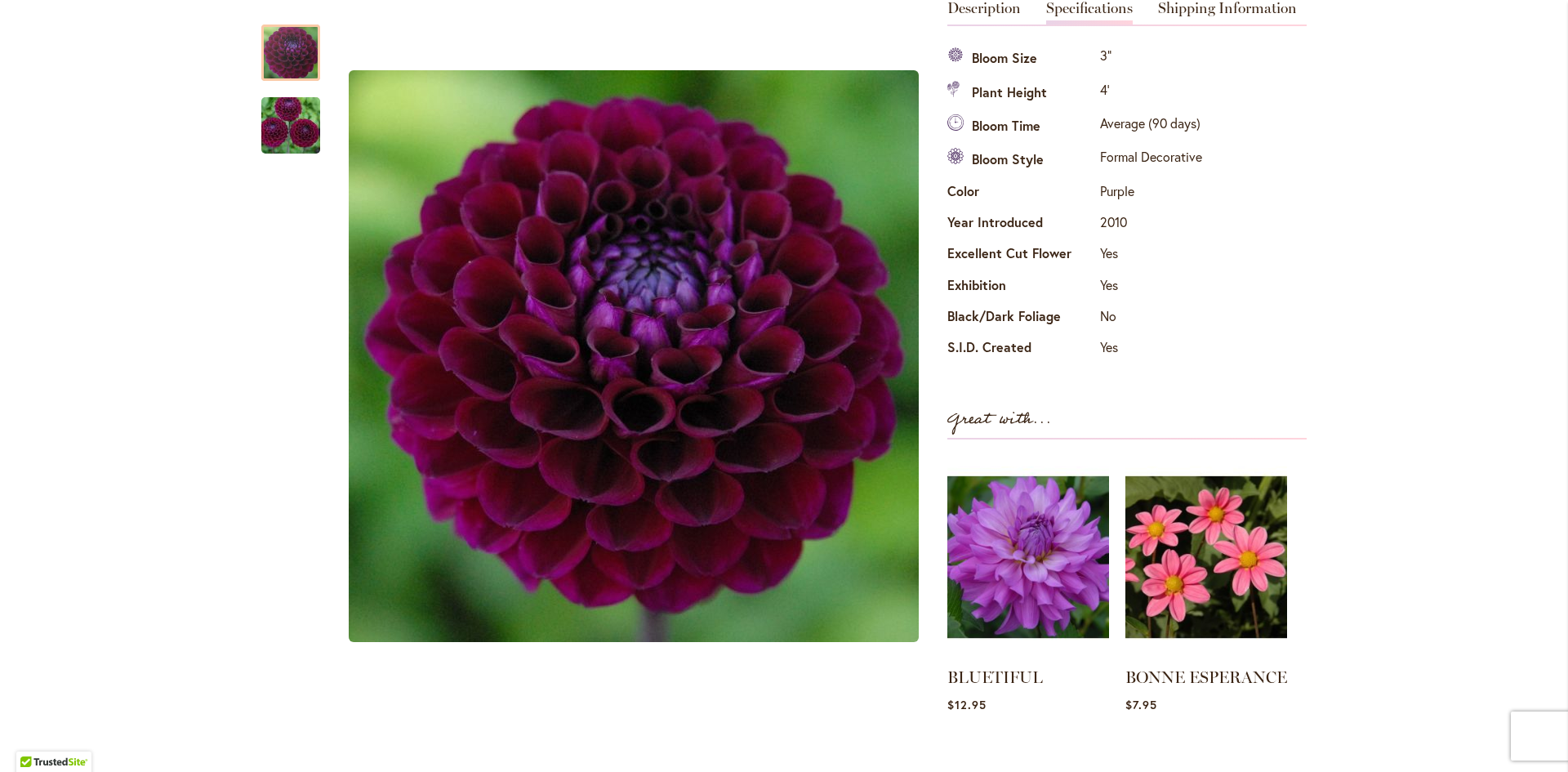
click at [1192, 236] on td "2010" at bounding box center [1151, 224] width 110 height 31
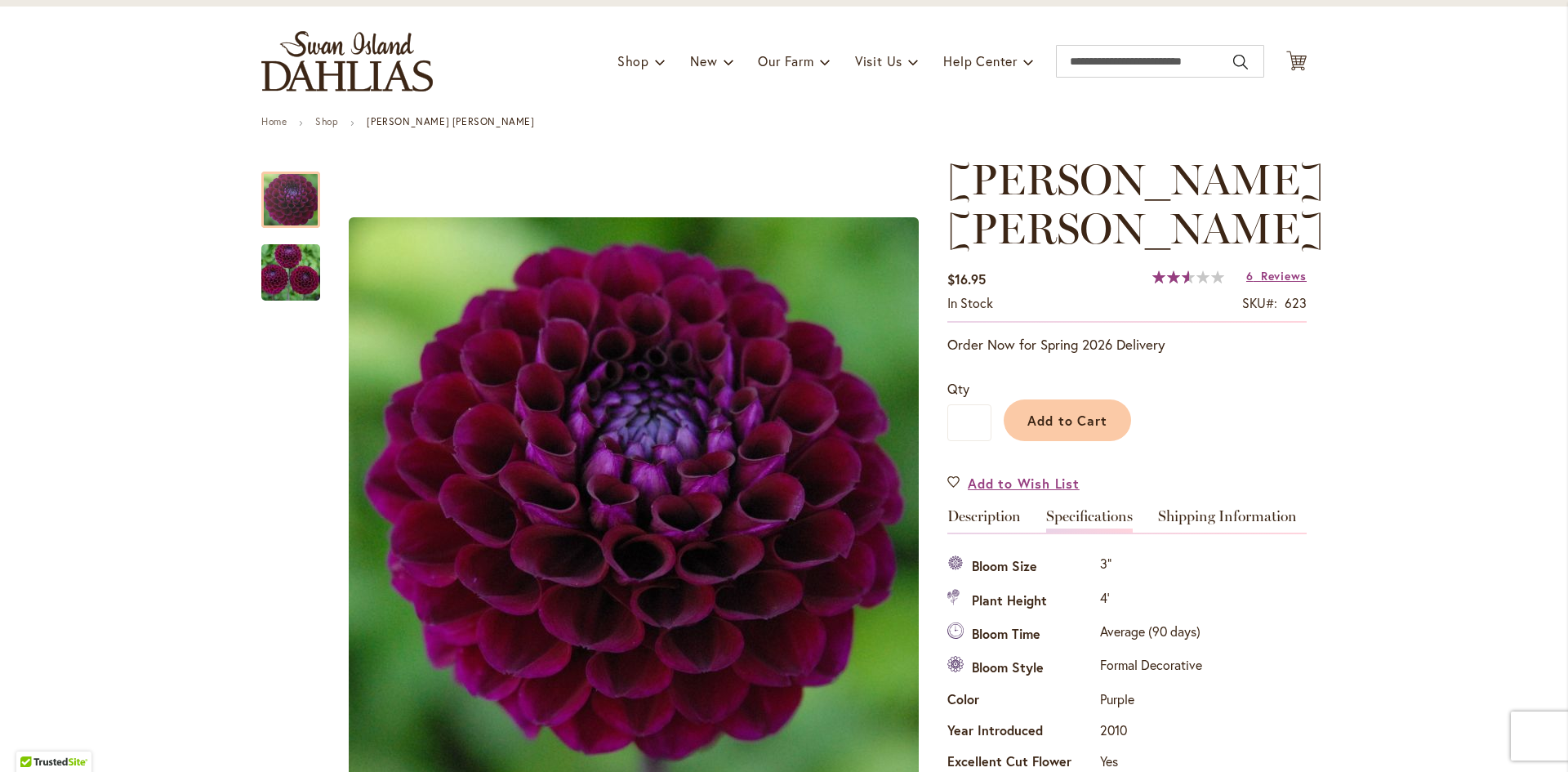
scroll to position [21, 0]
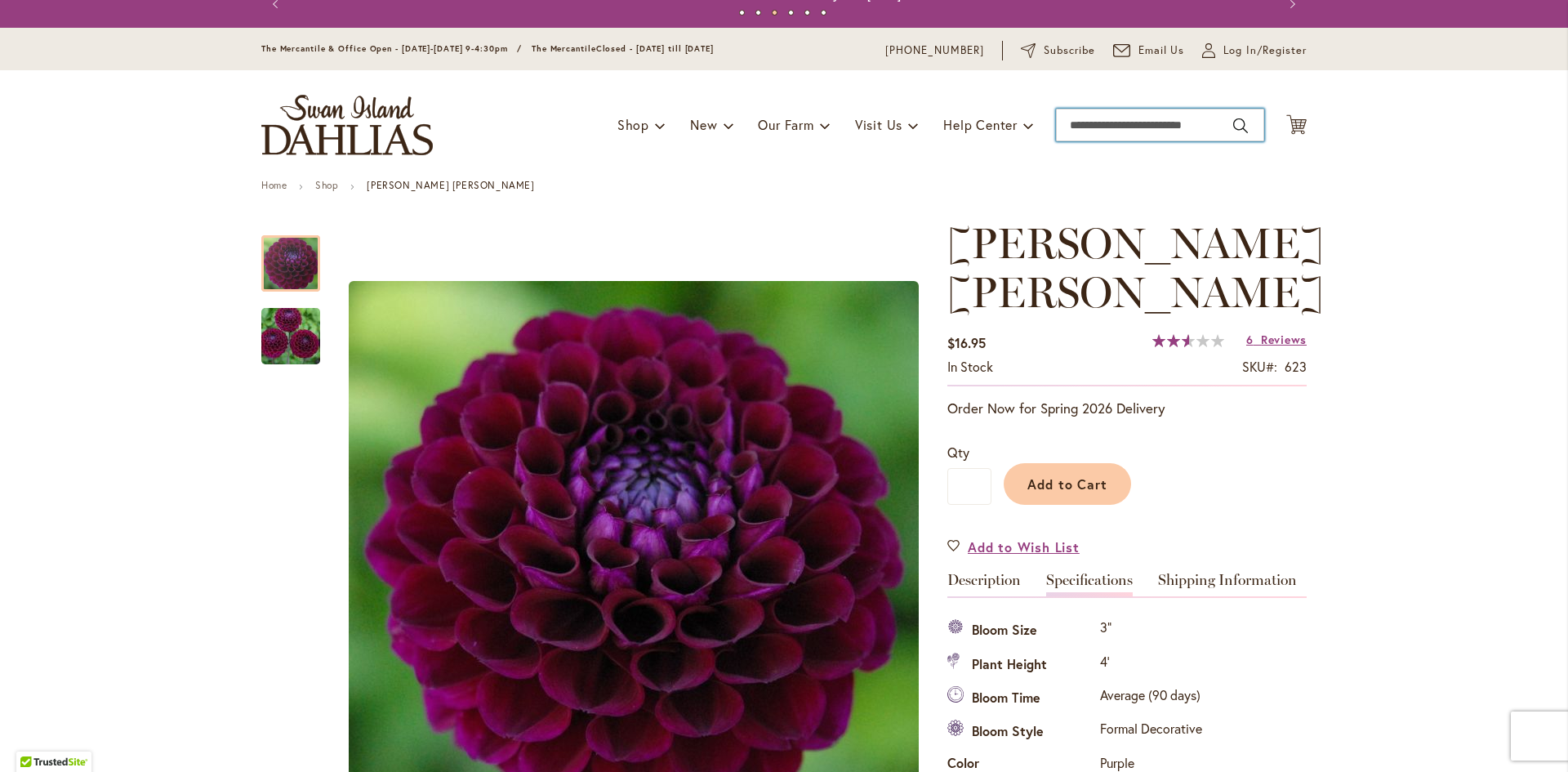
click at [1146, 125] on input "Search" at bounding box center [1160, 125] width 208 height 33
paste input "**********"
type input "**********"
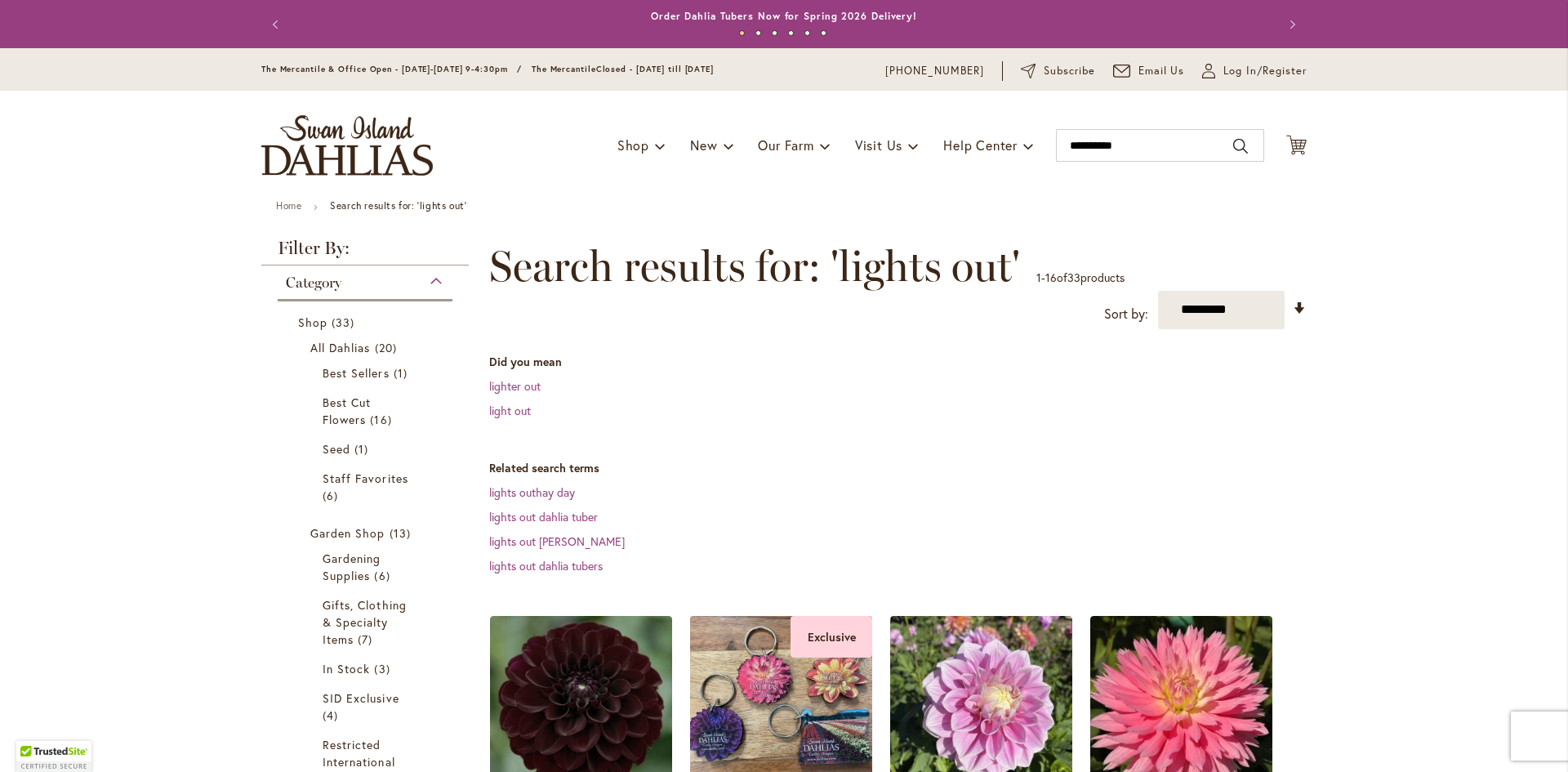
scroll to position [327, 0]
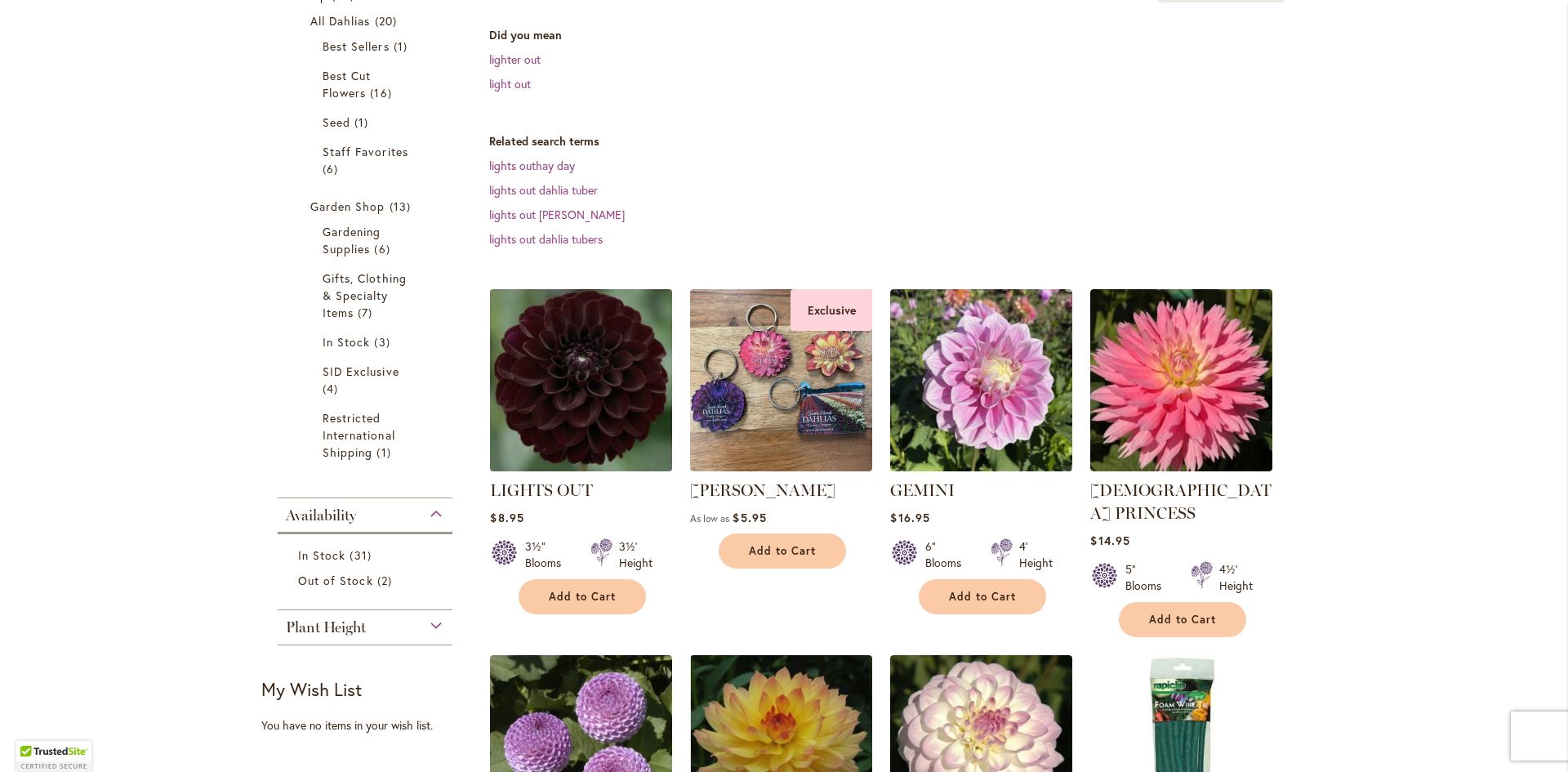
click at [579, 460] on img at bounding box center [581, 380] width 191 height 191
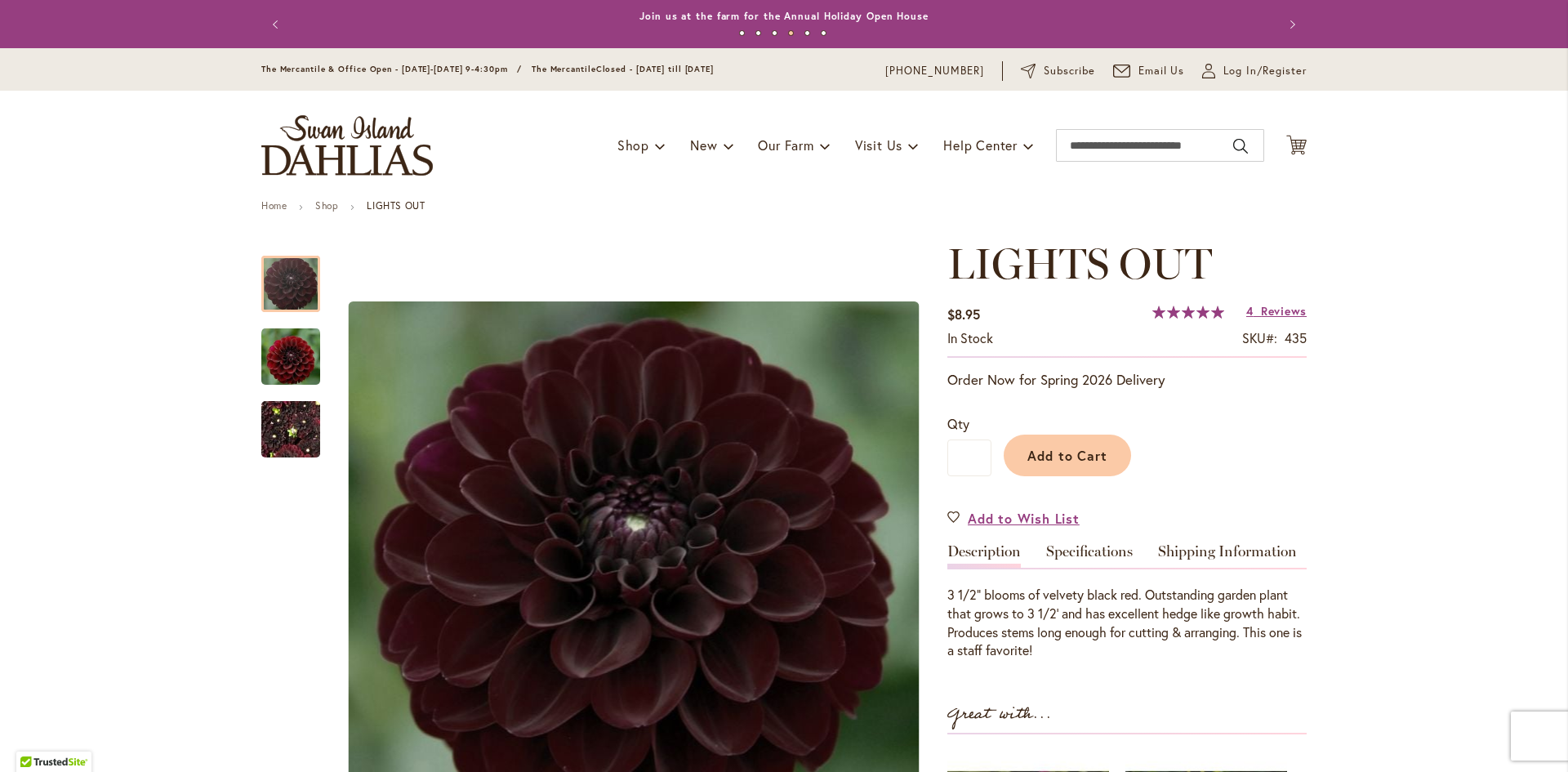
drag, startPoint x: 1041, startPoint y: 593, endPoint x: 1133, endPoint y: 595, distance: 92.0
click at [1133, 595] on div "3 1/2" blooms of velvety black red. Outstanding garden plant that grows to 3 1/…" at bounding box center [1127, 623] width 360 height 74
copy div "velvety black red"
drag, startPoint x: 997, startPoint y: 632, endPoint x: 1236, endPoint y: 640, distance: 239.1
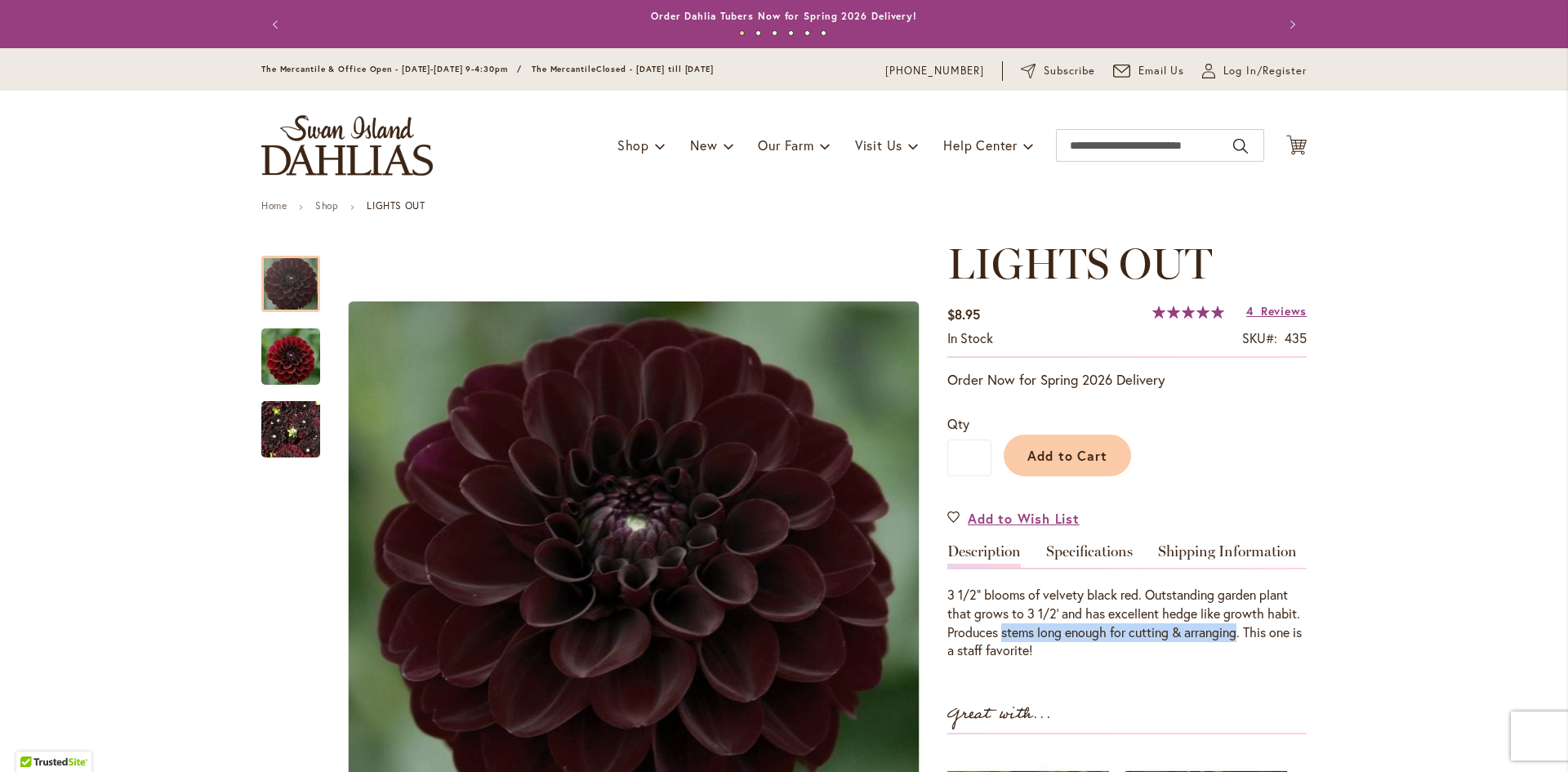
click at [1236, 640] on div "3 1/2" blooms of velvety black red. Outstanding garden plant that grows to 3 1/…" at bounding box center [1127, 623] width 360 height 74
copy div "stems long enough for cutting & arranging"
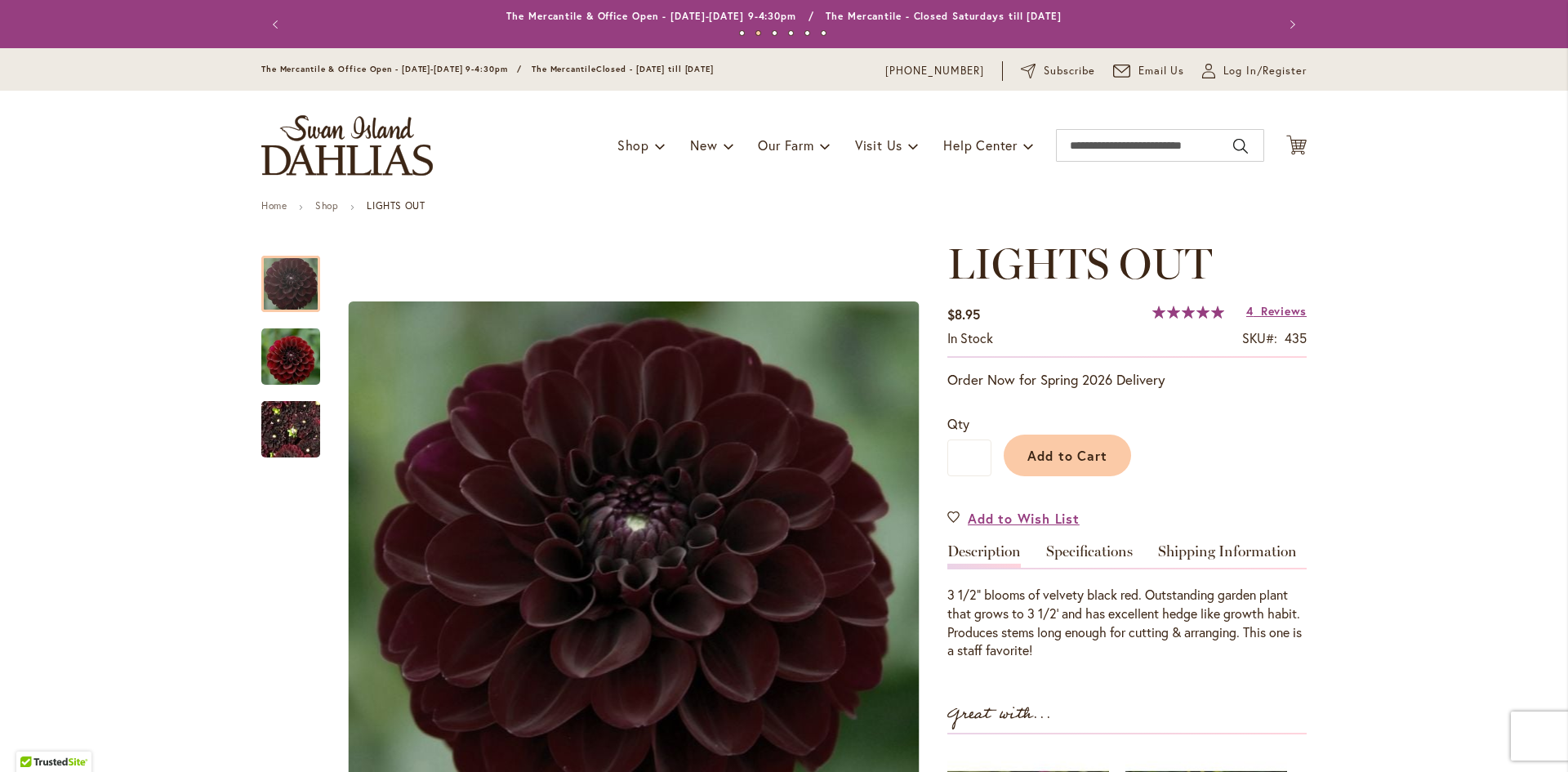
click at [1194, 694] on div "LIGHTS OUT $8.95 In stock SKU 435 Rating: 100 % of 100 4 Reviews Add Your Revie…" at bounding box center [1127, 689] width 360 height 901
click at [1080, 548] on link "Specifications" at bounding box center [1089, 555] width 86 height 23
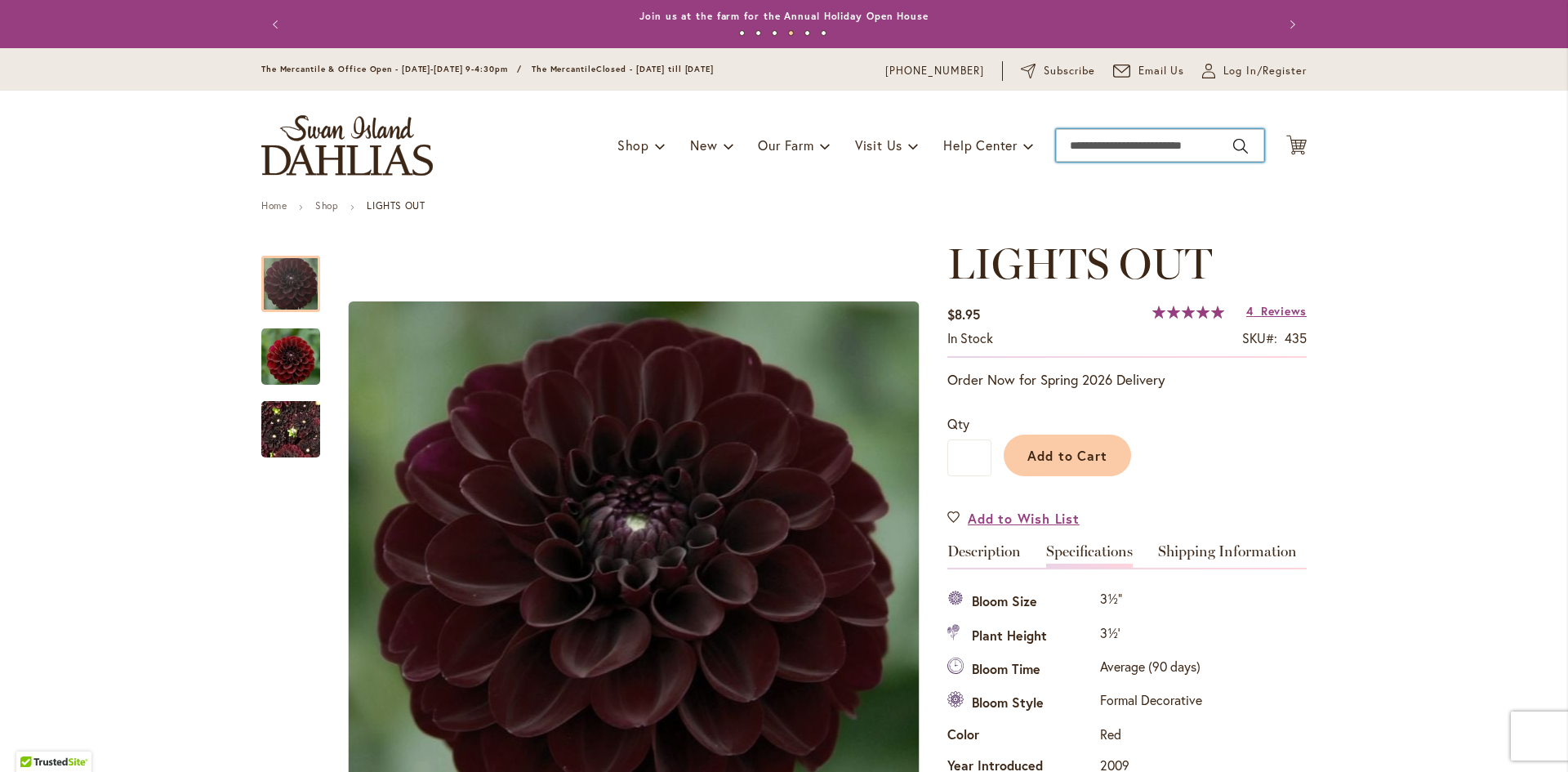
click at [1159, 147] on input "Search" at bounding box center [1160, 146] width 208 height 33
paste input "********"
type input "********"
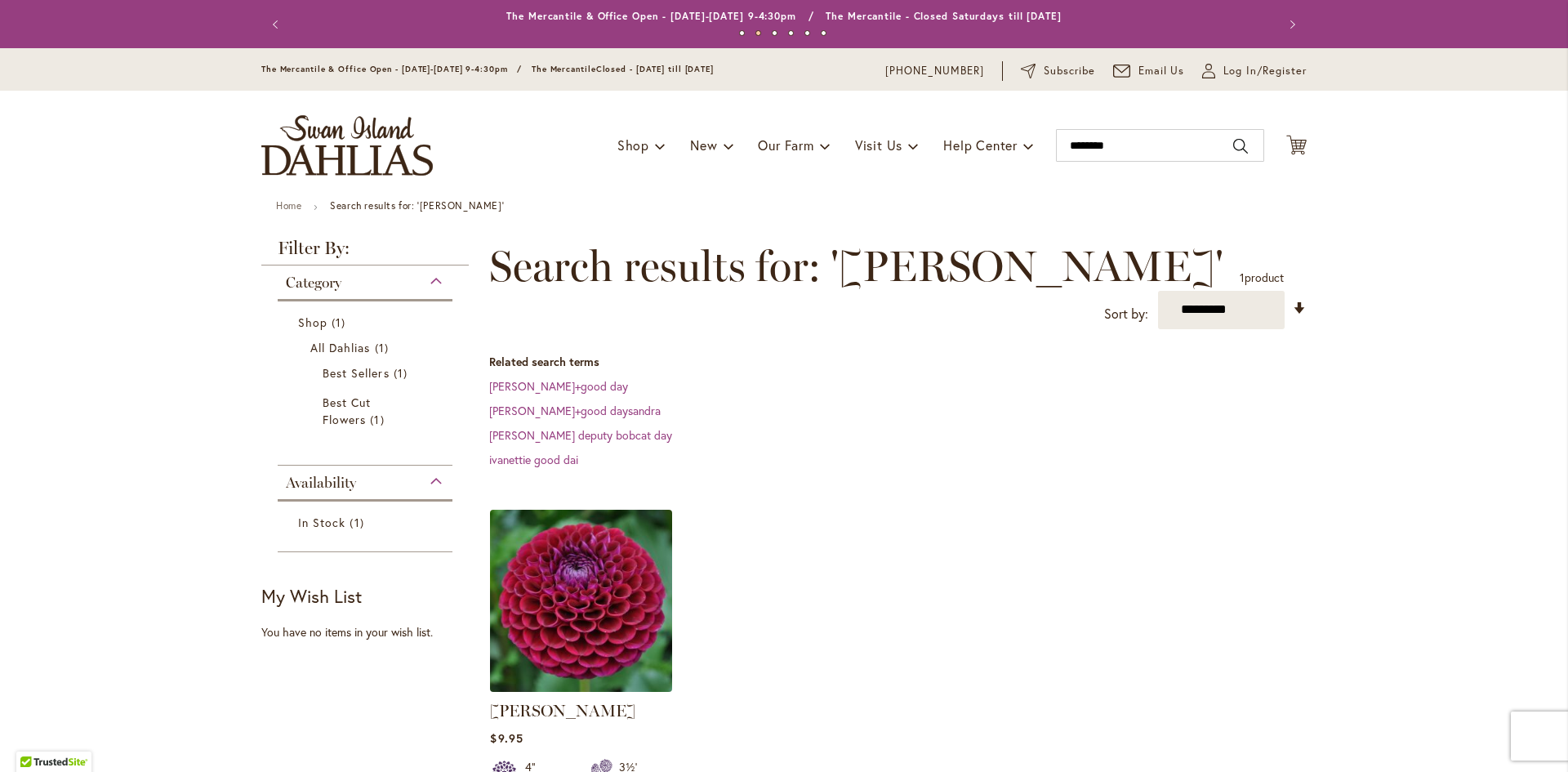
click at [610, 602] on img at bounding box center [581, 600] width 191 height 191
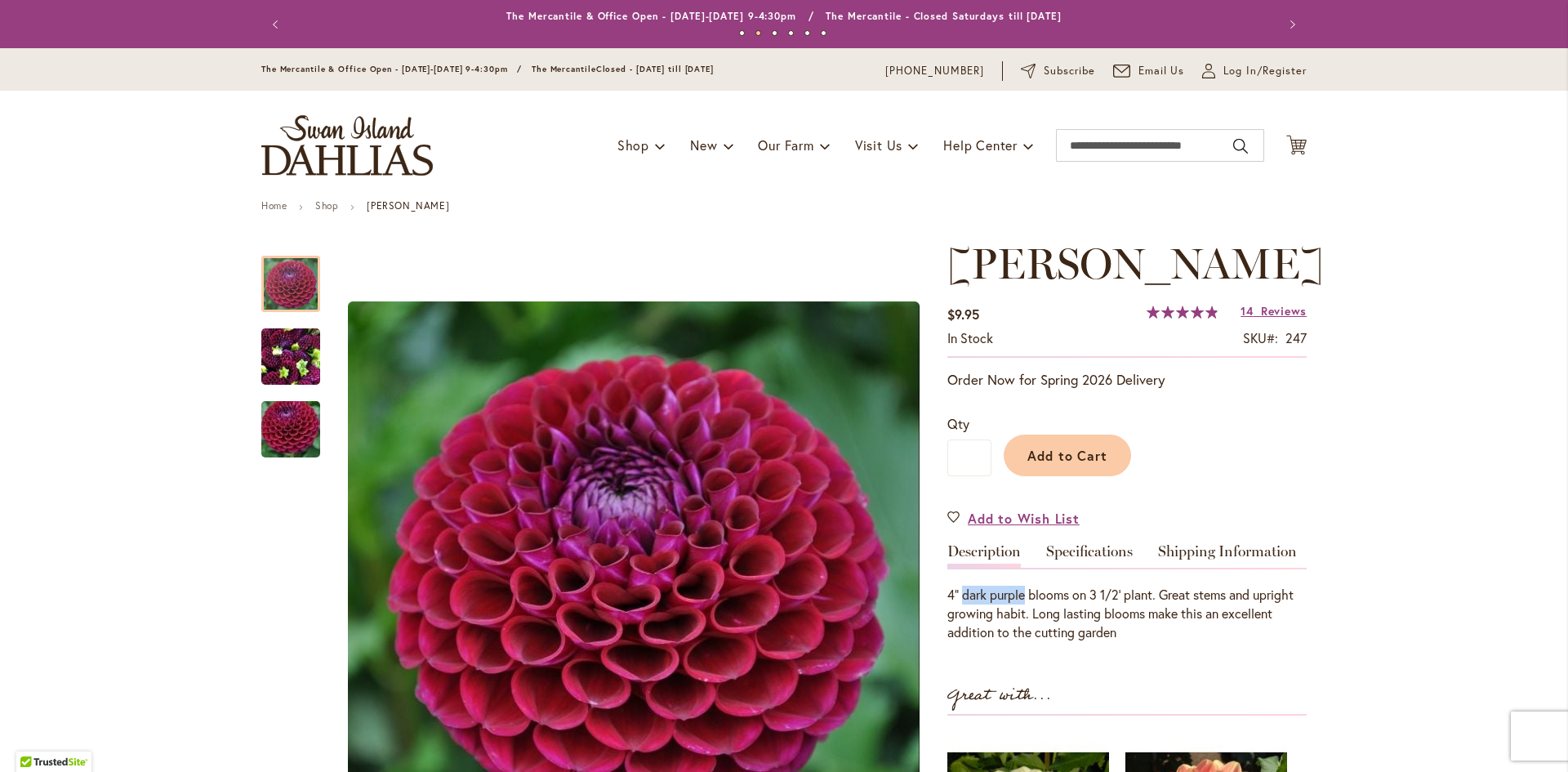
drag, startPoint x: 977, startPoint y: 594, endPoint x: 1019, endPoint y: 590, distance: 42.2
click at [1019, 590] on div "4" dark purple blooms on 3 1/2' plant. Great stems and upright growing habit. L…" at bounding box center [1127, 613] width 360 height 56
copy div "dark purple"
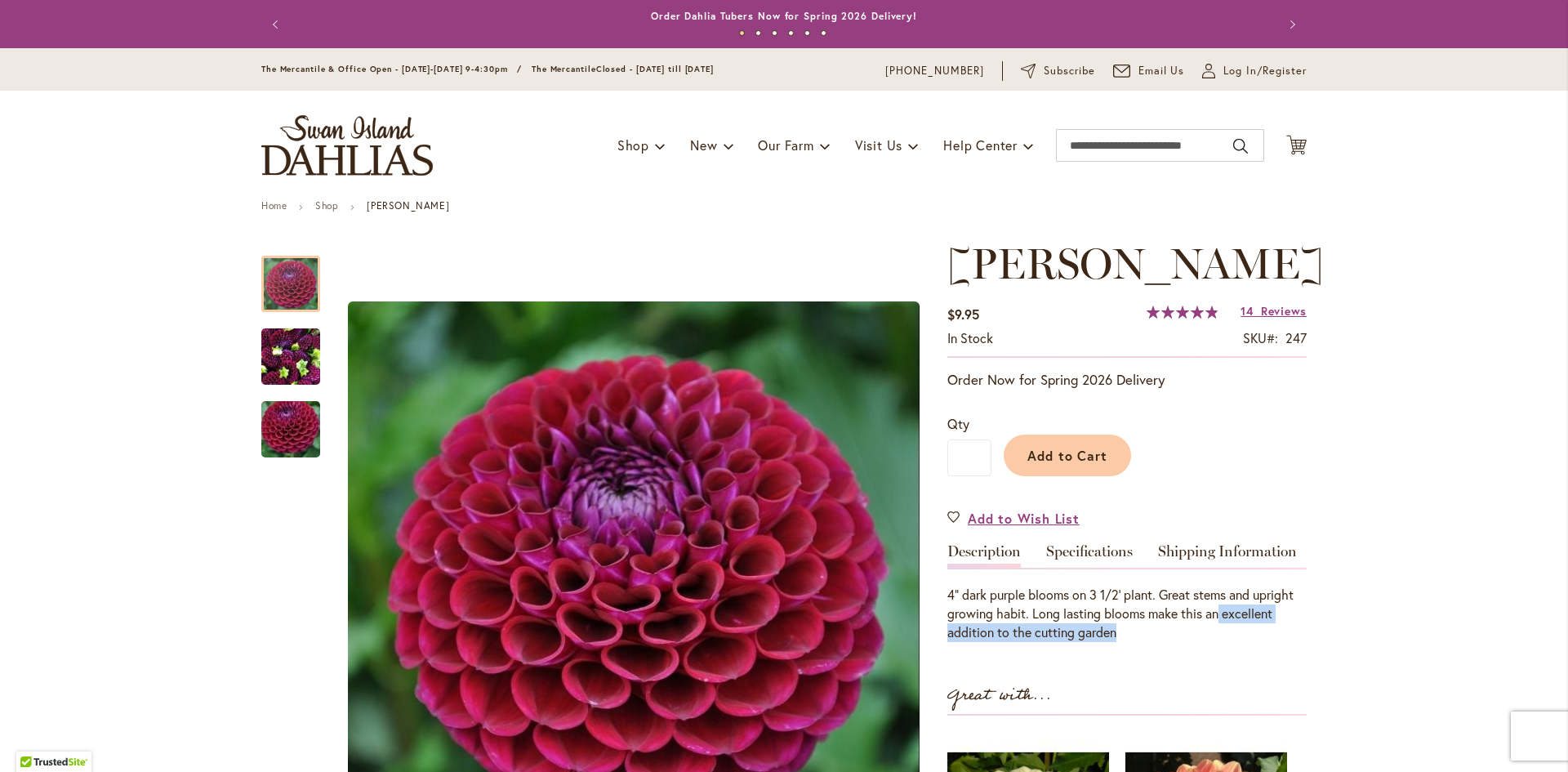
drag, startPoint x: 1217, startPoint y: 610, endPoint x: 1226, endPoint y: 628, distance: 20.1
click at [1226, 628] on div "4" dark purple blooms on 3 1/2' plant. Great stems and upright growing habit. L…" at bounding box center [1127, 613] width 360 height 56
click at [1226, 631] on div "4" dark purple blooms on 3 1/2' plant. Great stems and upright growing habit. L…" at bounding box center [1127, 613] width 360 height 56
drag, startPoint x: 1156, startPoint y: 593, endPoint x: 1201, endPoint y: 627, distance: 56.4
click at [1201, 625] on div "4" dark purple blooms on 3 1/2' plant. Great stems and upright growing habit. L…" at bounding box center [1127, 613] width 360 height 56
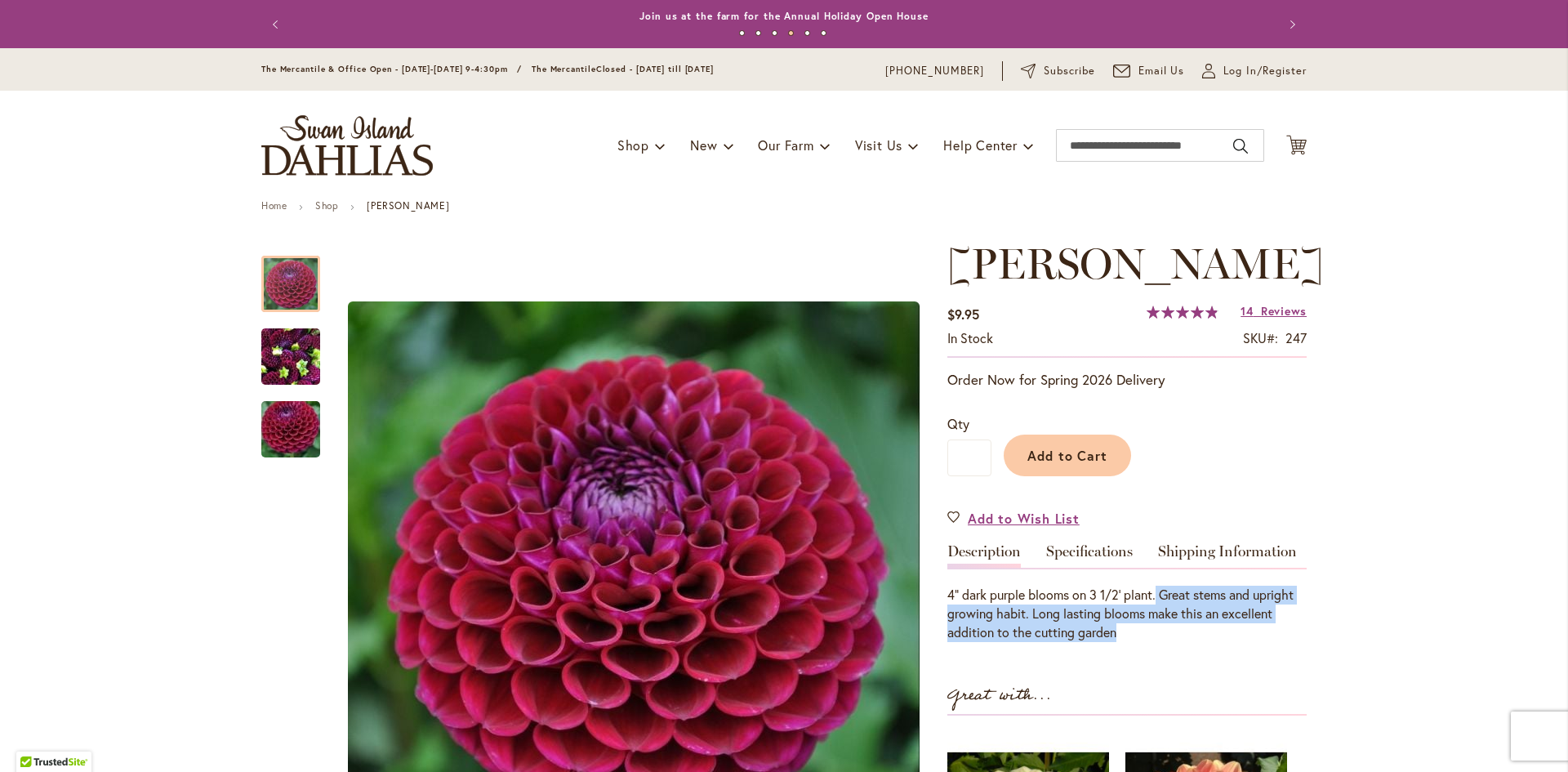
copy div "Great stems and upright growing habit. Long lasting blooms make this an excelle…"
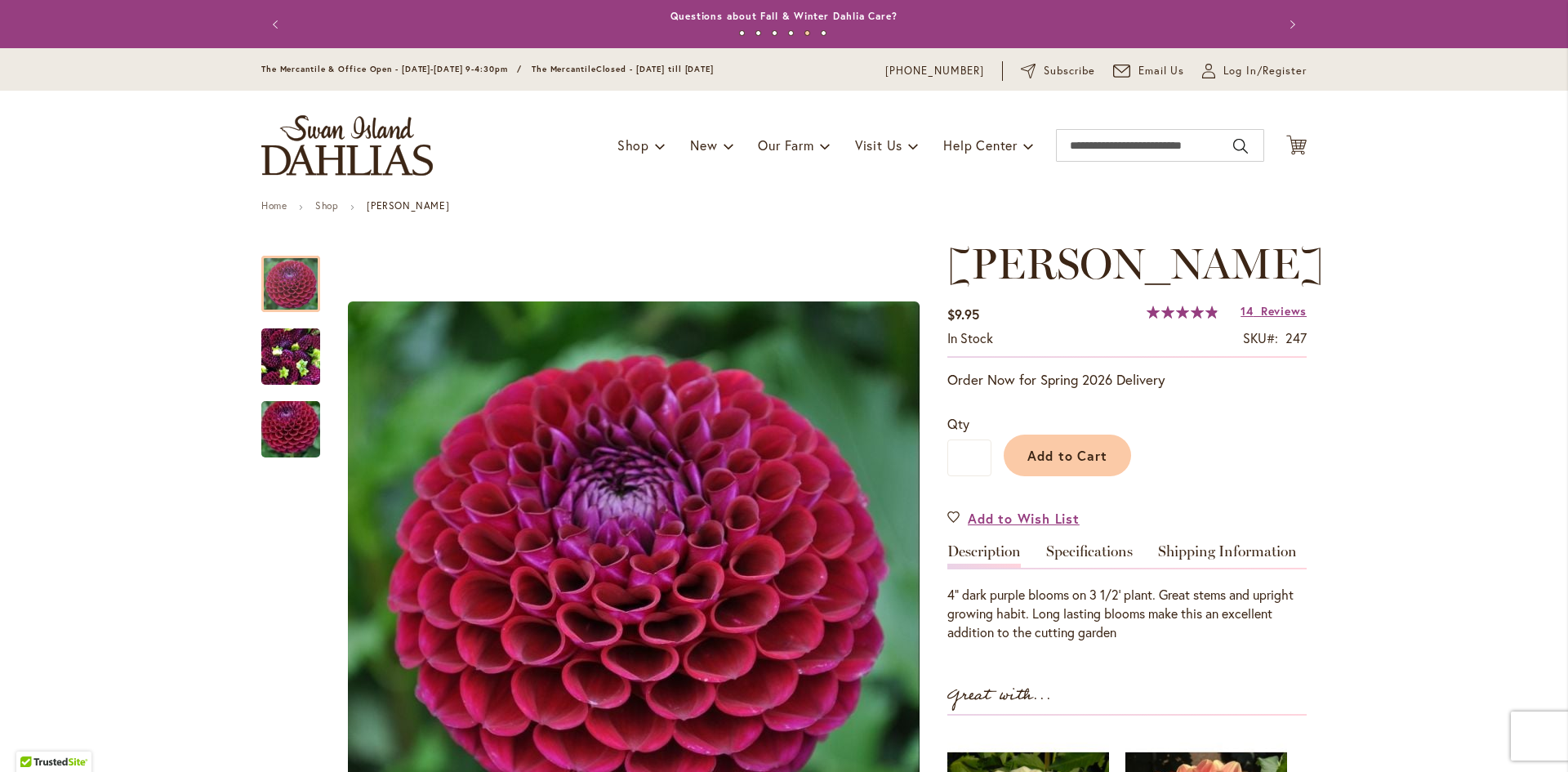
click at [1263, 490] on div "Qty * Add to Cart" at bounding box center [1127, 453] width 360 height 78
click at [1078, 544] on link "Specifications" at bounding box center [1089, 555] width 86 height 23
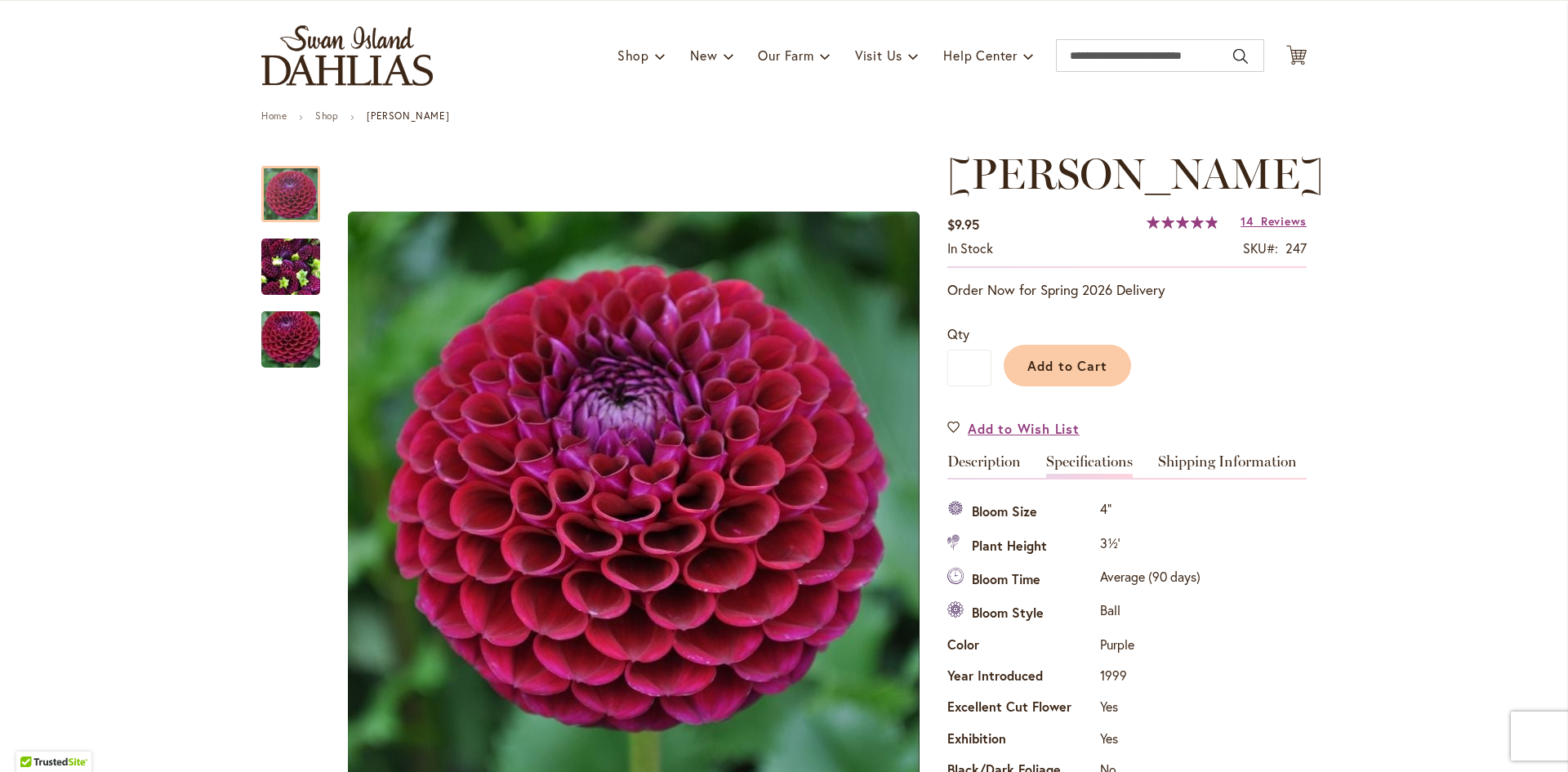
scroll to position [0, 0]
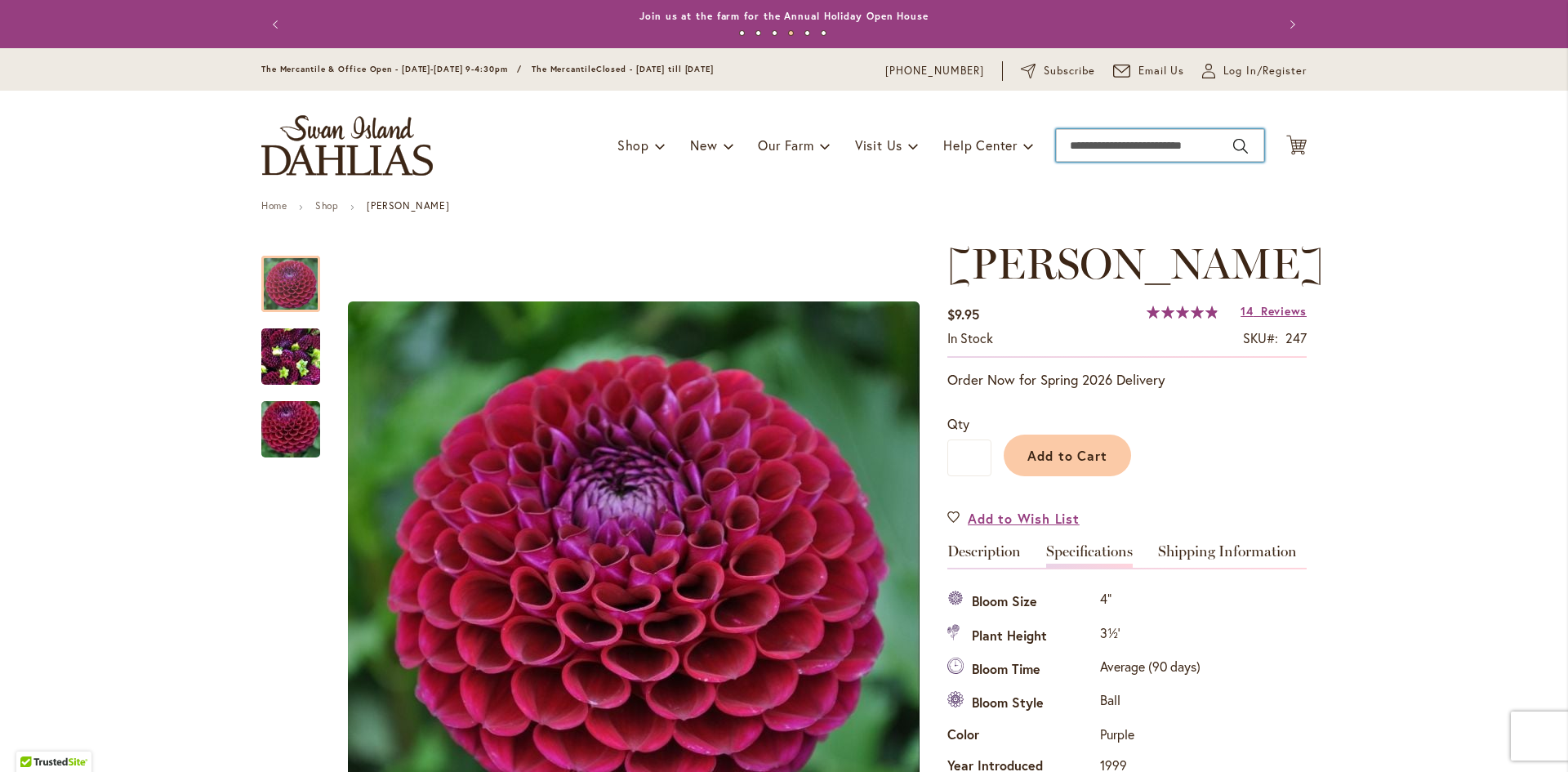
click at [1112, 139] on input "Search" at bounding box center [1160, 146] width 208 height 33
paste input "*******"
type input "*******"
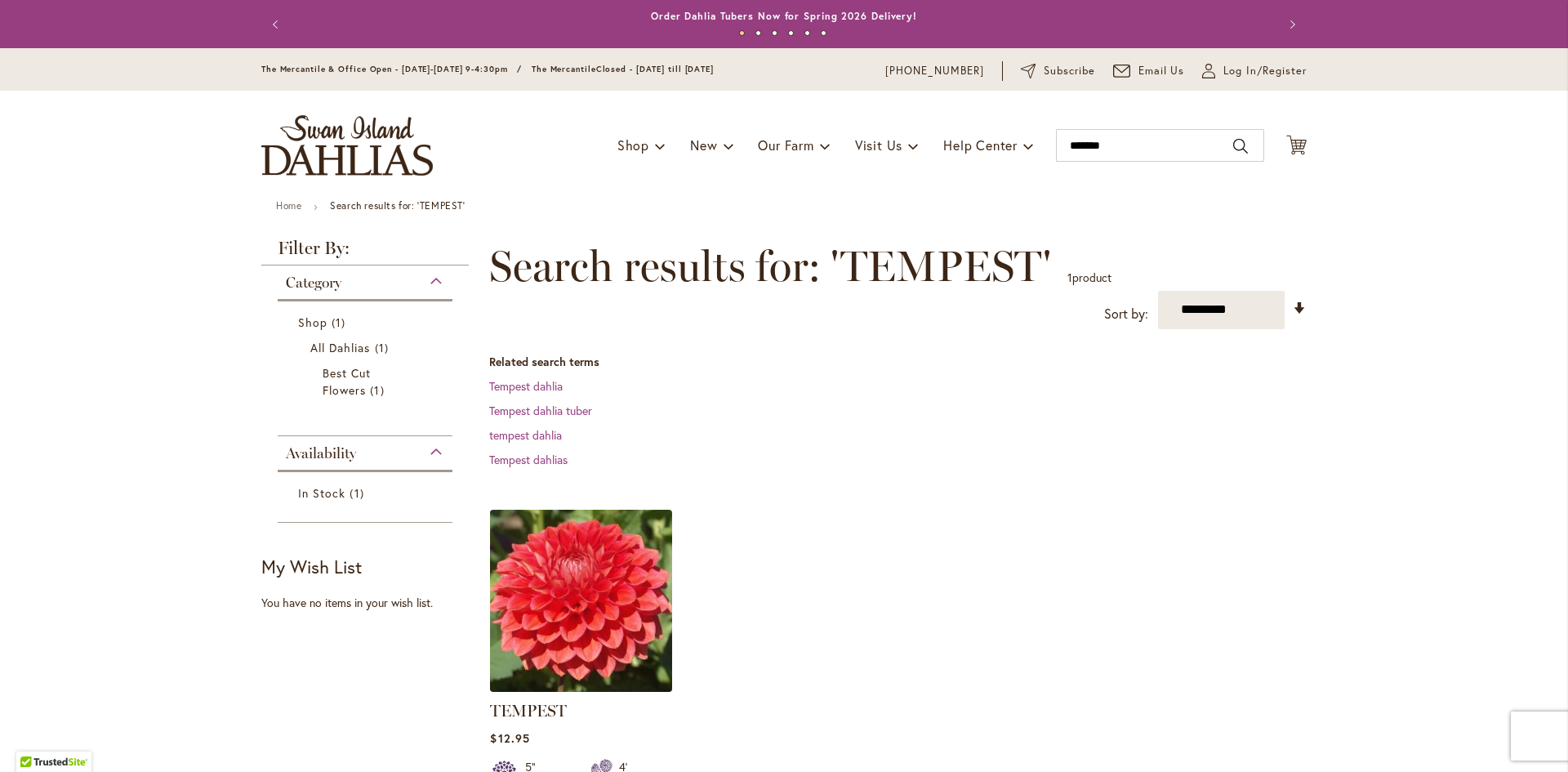
click at [602, 662] on img at bounding box center [581, 600] width 191 height 191
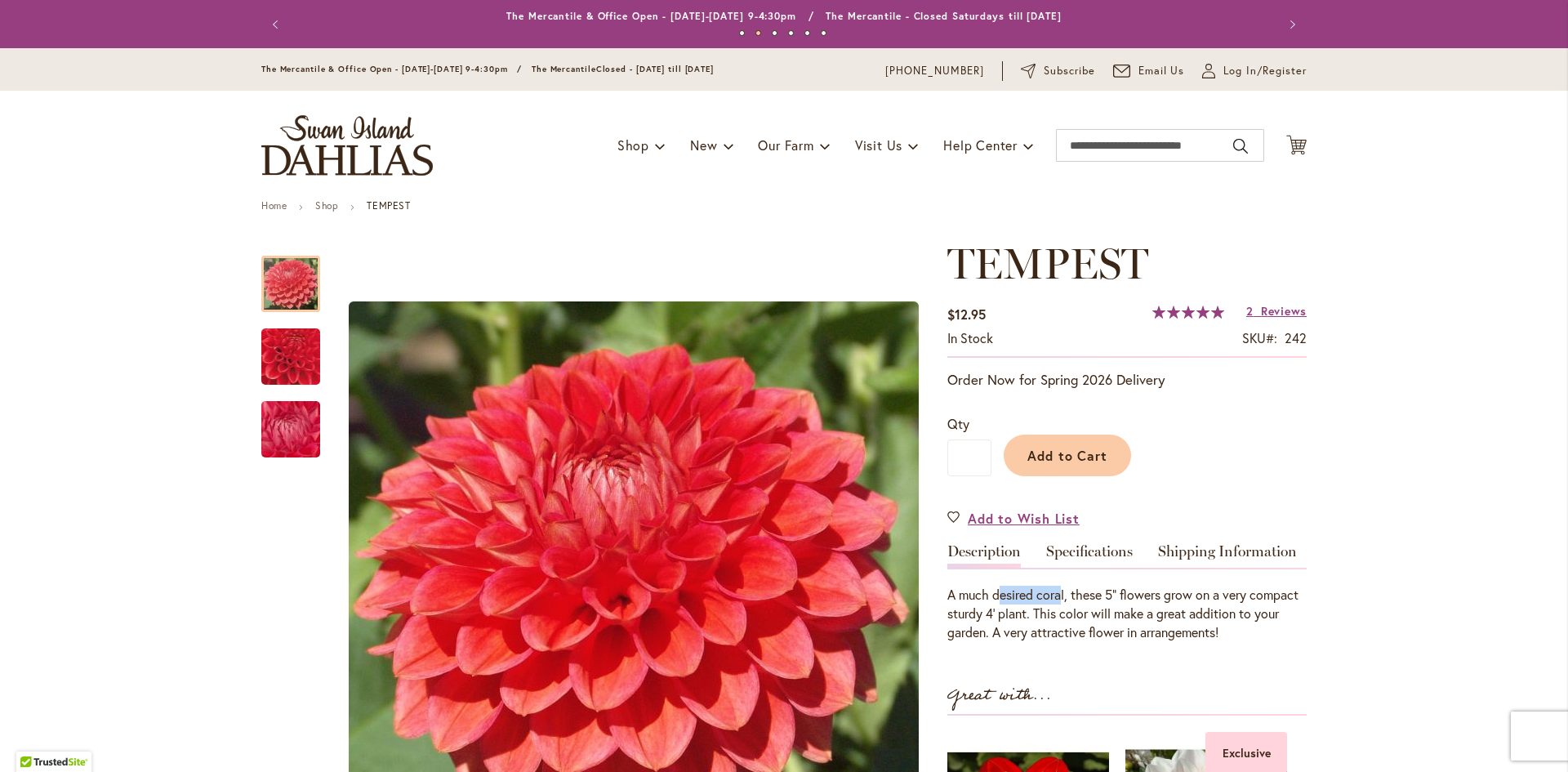
drag, startPoint x: 1058, startPoint y: 596, endPoint x: 998, endPoint y: 598, distance: 60.0
click at [998, 598] on div "A much desired coral, these 5" flowers grow on a very compact sturdy 4' plant. …" at bounding box center [1127, 613] width 360 height 56
click at [1041, 621] on div "A much desired coral, these 5" flowers grow on a very compact sturdy 4' plant. …" at bounding box center [1127, 613] width 360 height 56
drag, startPoint x: 1058, startPoint y: 593, endPoint x: 1048, endPoint y: 599, distance: 11.7
click at [1048, 599] on div "A much desired coral, these 5" flowers grow on a very compact sturdy 4' plant. …" at bounding box center [1127, 613] width 360 height 56
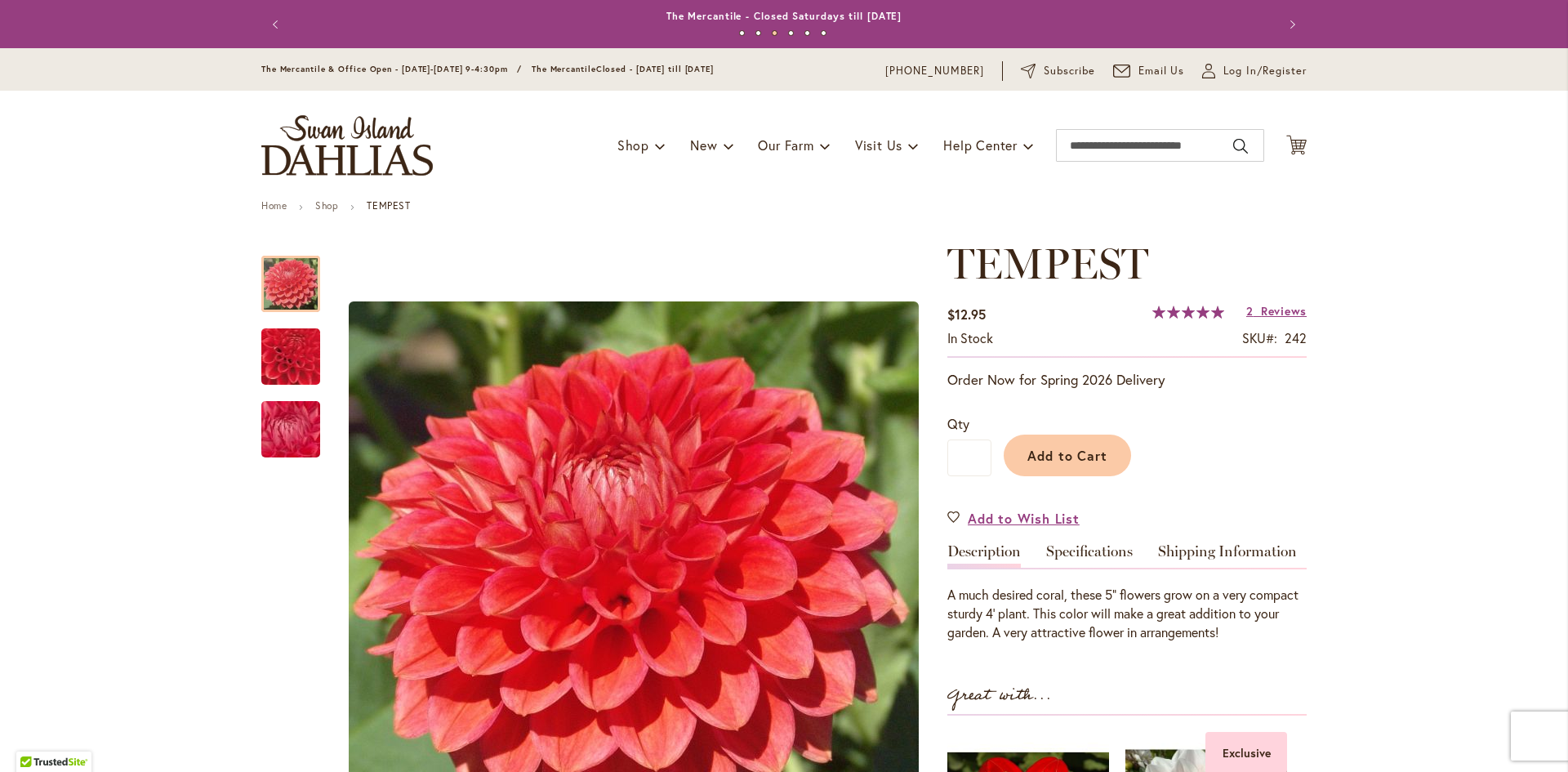
click at [1071, 603] on div "A much desired coral, these 5" flowers grow on a very compact sturdy 4' plant. …" at bounding box center [1127, 613] width 360 height 56
drag, startPoint x: 1061, startPoint y: 594, endPoint x: 952, endPoint y: 601, distance: 109.2
click at [952, 601] on div "A much desired coral, these 5" flowers grow on a very compact sturdy 4' plant. …" at bounding box center [1127, 613] width 360 height 56
copy div "much desired coral"
click at [1101, 550] on link "Specifications" at bounding box center [1089, 555] width 86 height 23
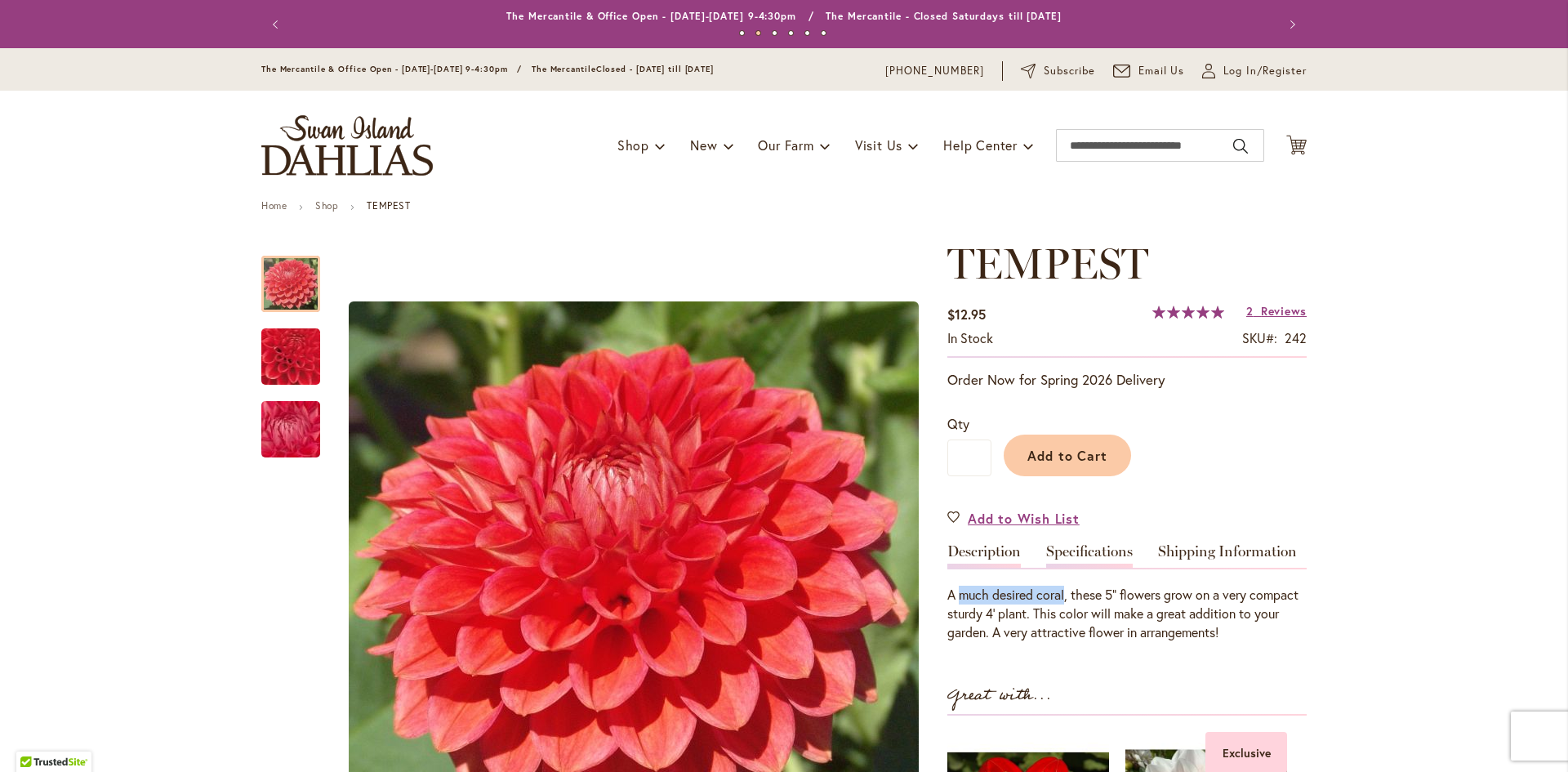
scroll to position [543, 0]
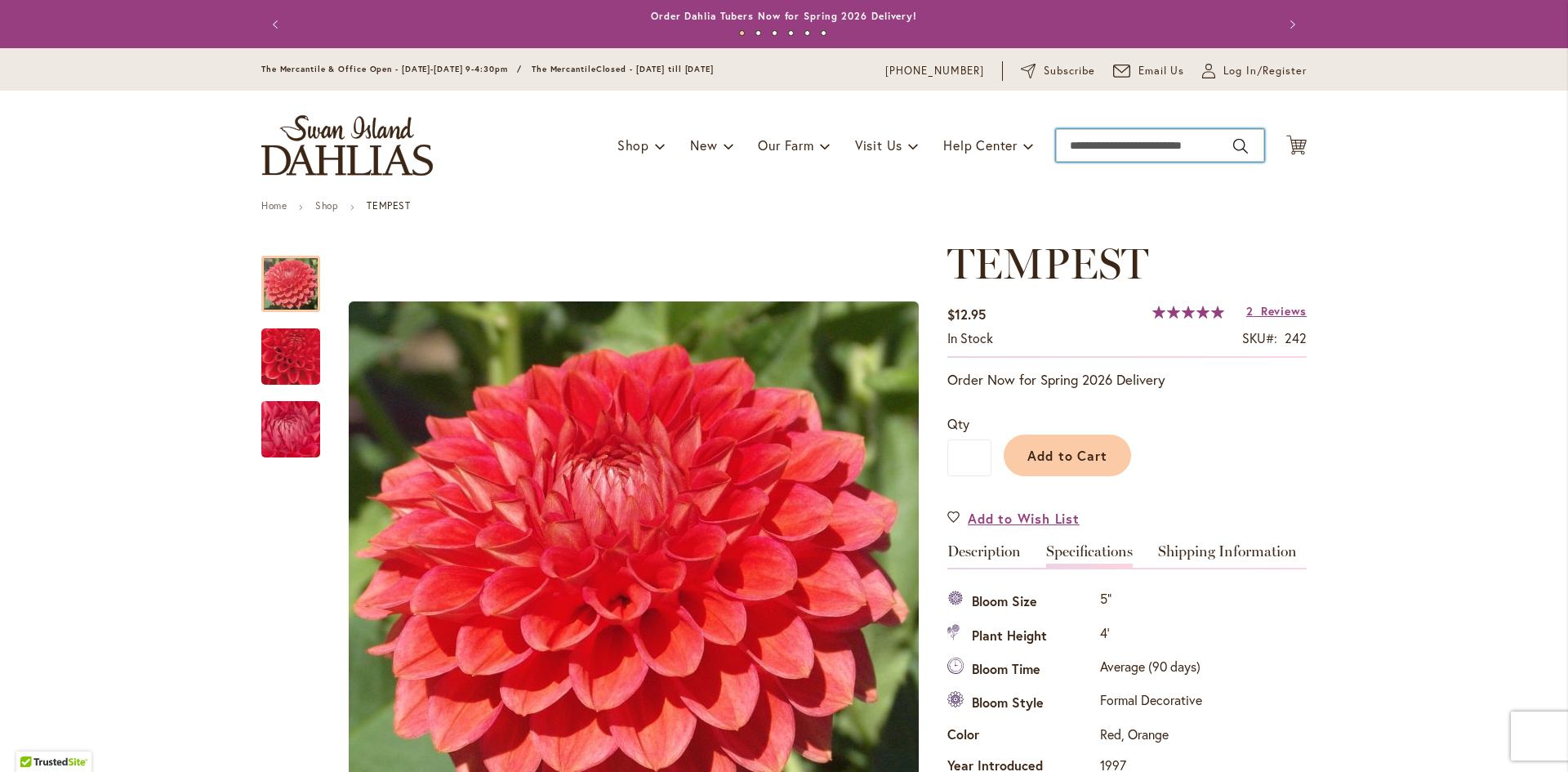
click at [1146, 146] on input "Search" at bounding box center [1160, 146] width 208 height 33
paste input "*********"
type input "*********"
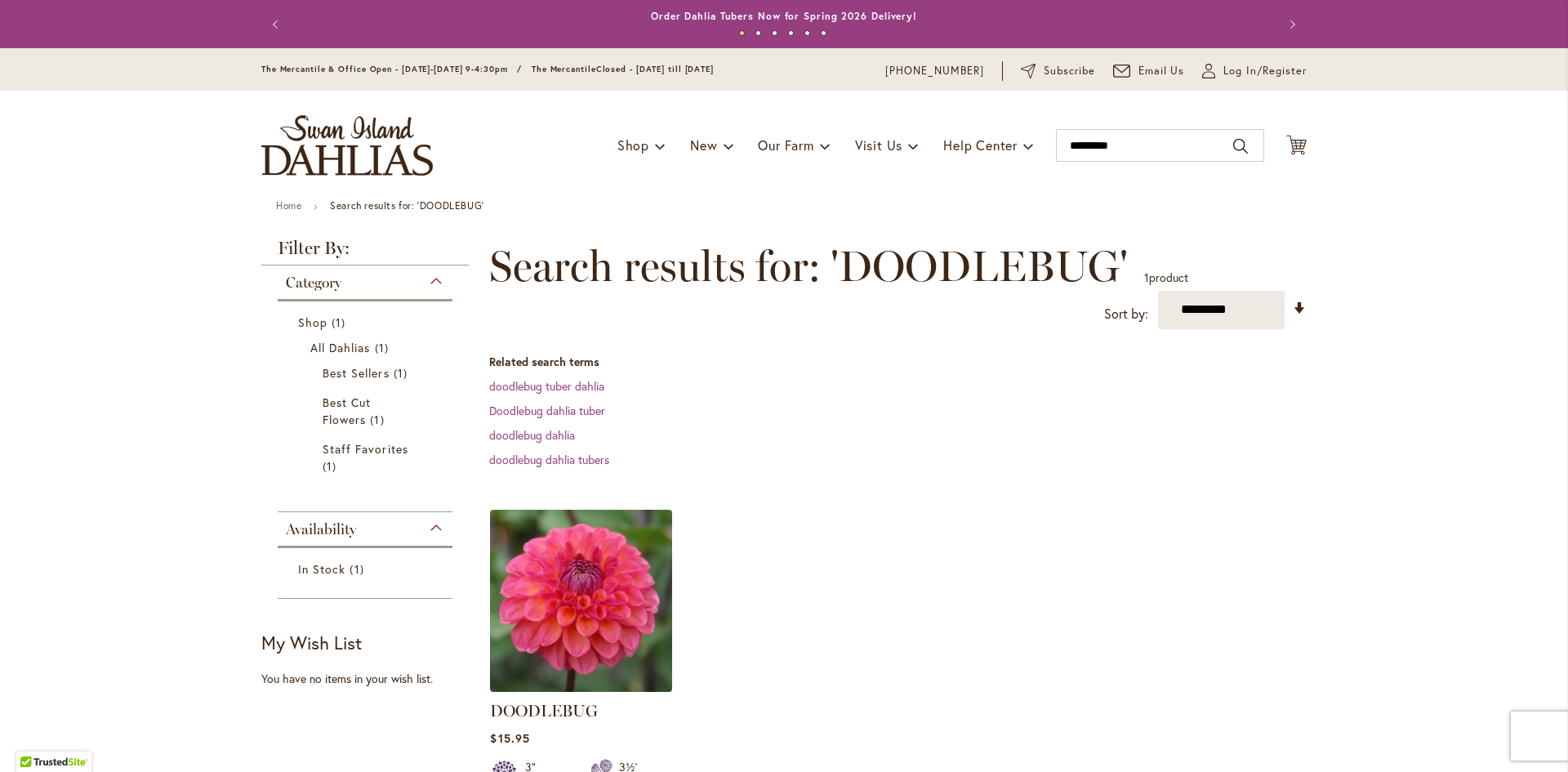
click at [637, 625] on img at bounding box center [581, 600] width 191 height 191
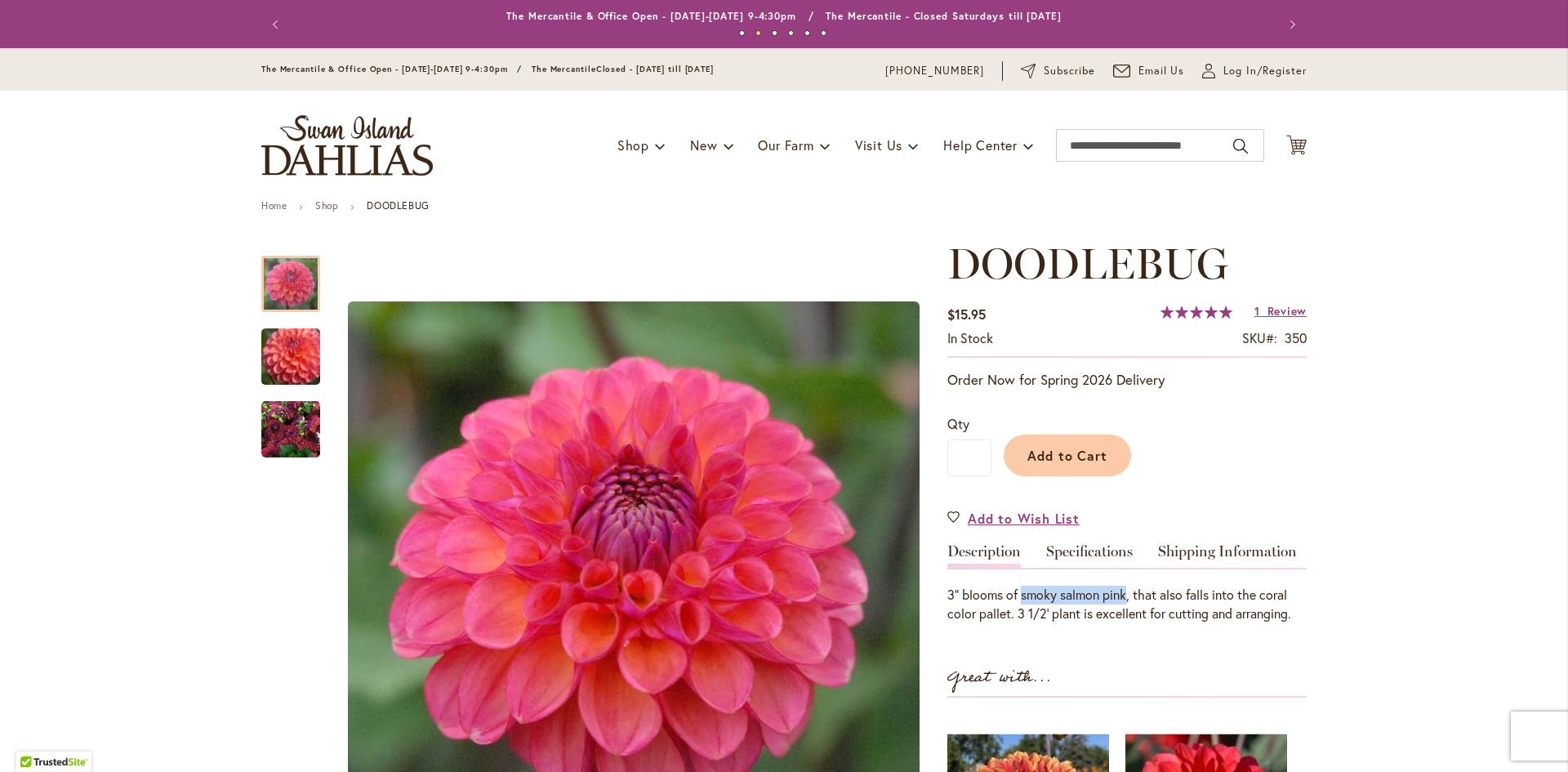
drag, startPoint x: 1121, startPoint y: 595, endPoint x: 1014, endPoint y: 599, distance: 107.1
click at [1014, 599] on div "3" blooms of smoky salmon pink, that also falls into the coral color pallet. 3 …" at bounding box center [1127, 605] width 360 height 38
copy div "smoky salmon pink"
drag, startPoint x: 1091, startPoint y: 612, endPoint x: 1288, endPoint y: 619, distance: 197.1
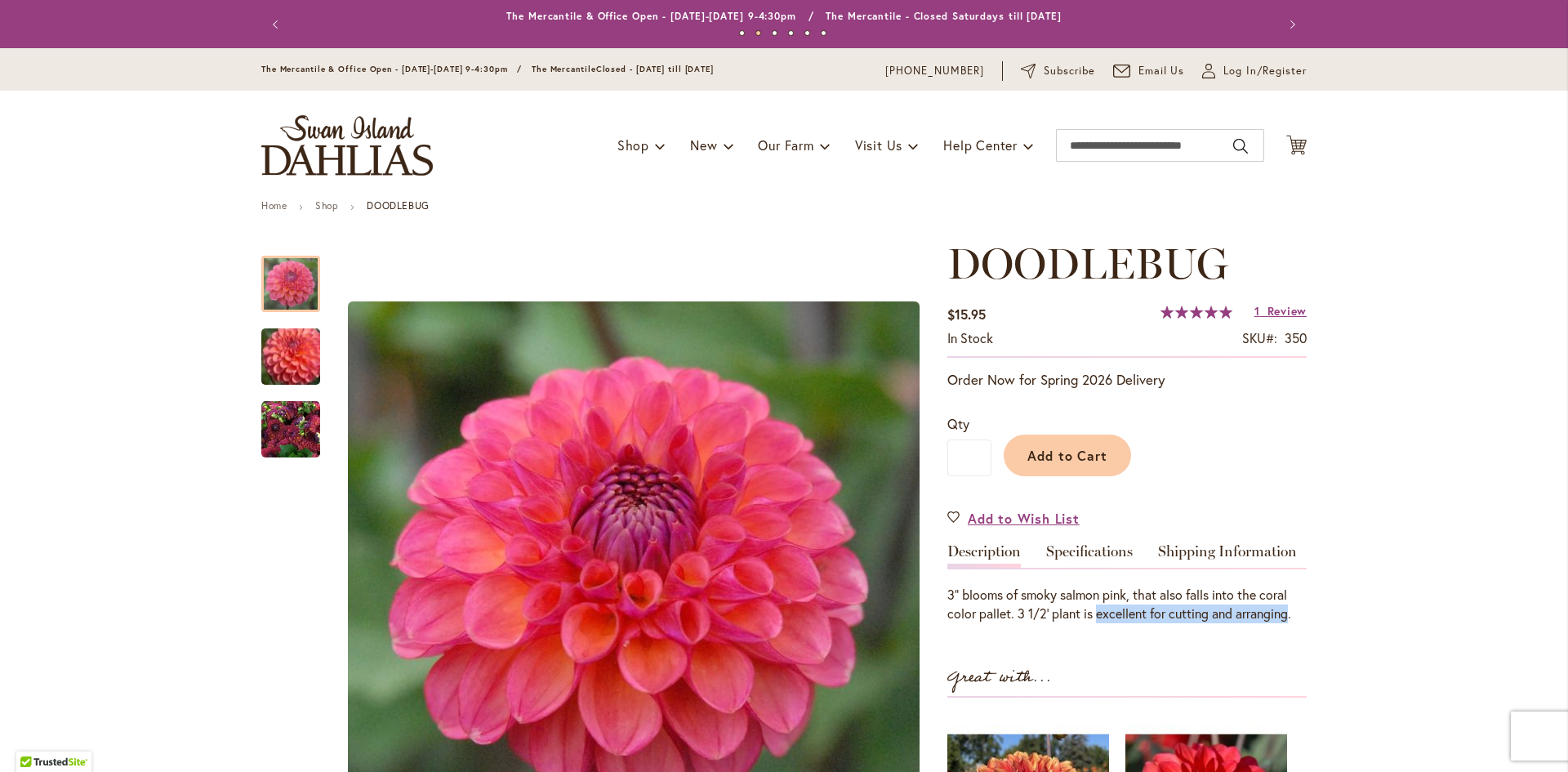
click at [1288, 619] on div "3" blooms of smoky salmon pink, that also falls into the coral color pallet. 3 …" at bounding box center [1127, 605] width 360 height 38
copy div "excellent for cutting and arranging"
drag, startPoint x: 1182, startPoint y: 593, endPoint x: 1298, endPoint y: 621, distance: 119.3
click at [1298, 621] on div "3" blooms of smoky salmon pink, that also falls into the coral color pallet. 3 …" at bounding box center [1127, 605] width 360 height 38
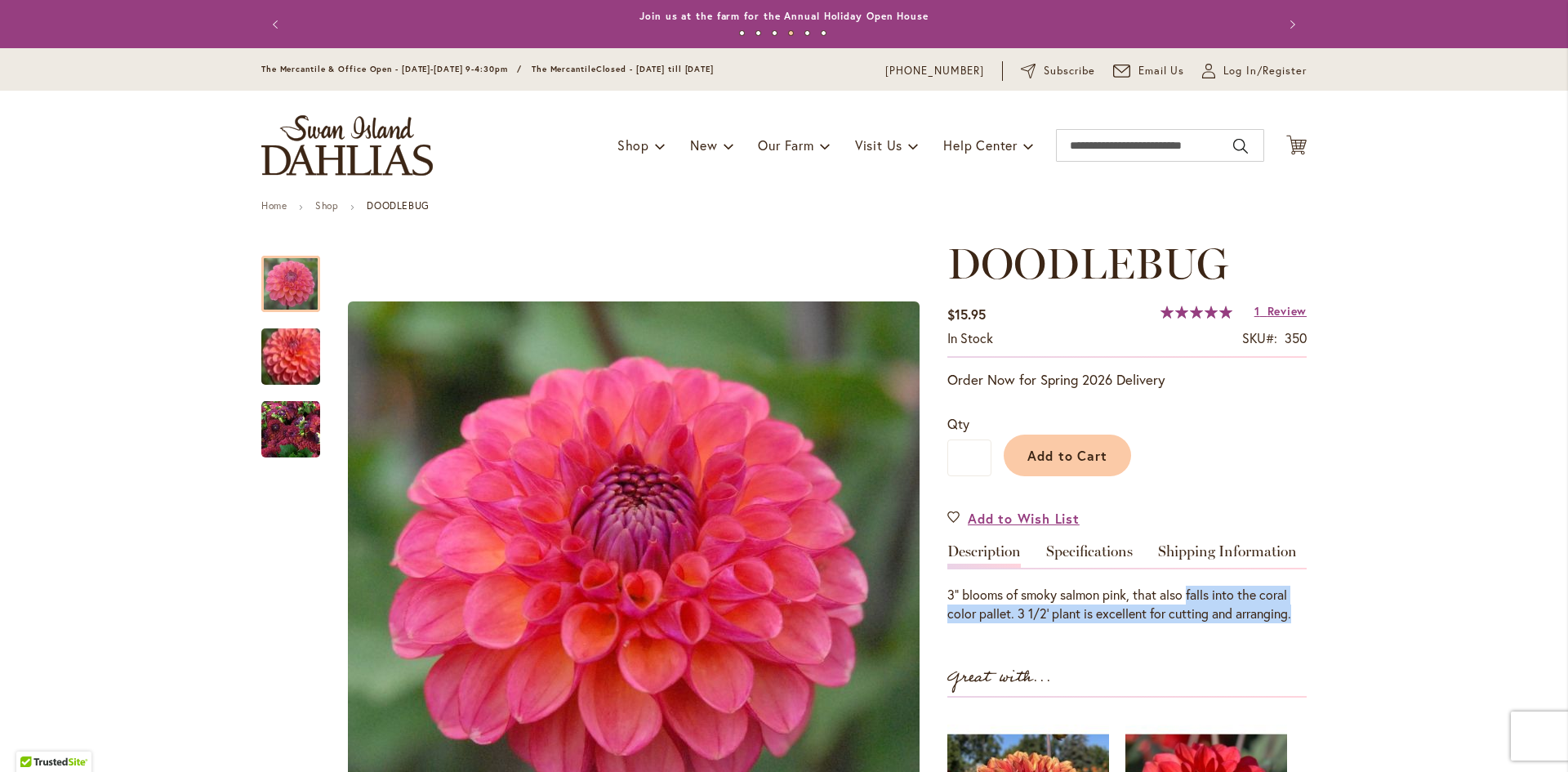
copy div "falls into the coral color pallet. 3 1/2' plant is excellent for cutting and ar…"
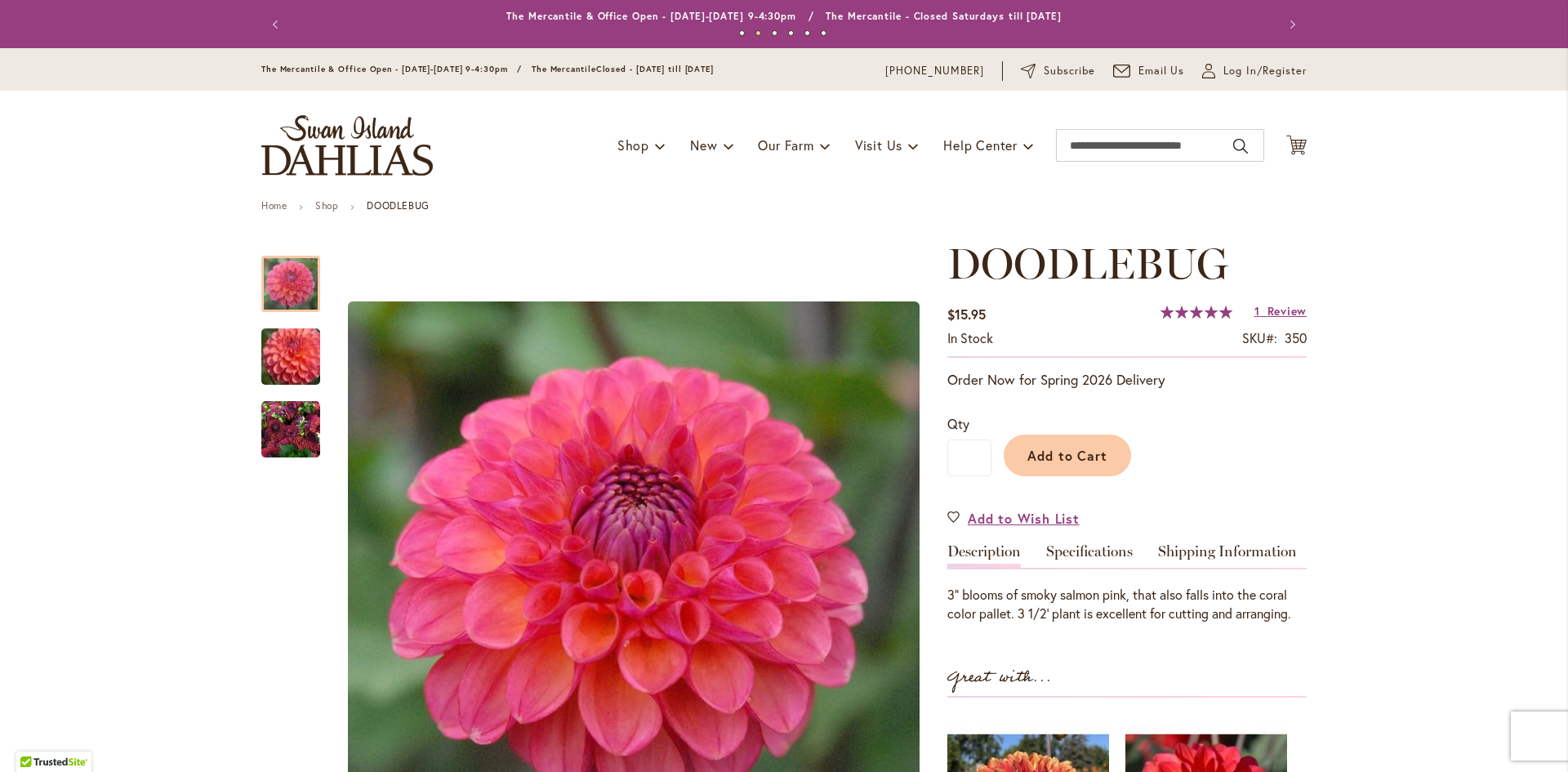
click at [1238, 447] on div "Add to Cart" at bounding box center [1150, 451] width 316 height 74
click at [1077, 545] on link "Specifications" at bounding box center [1089, 555] width 86 height 23
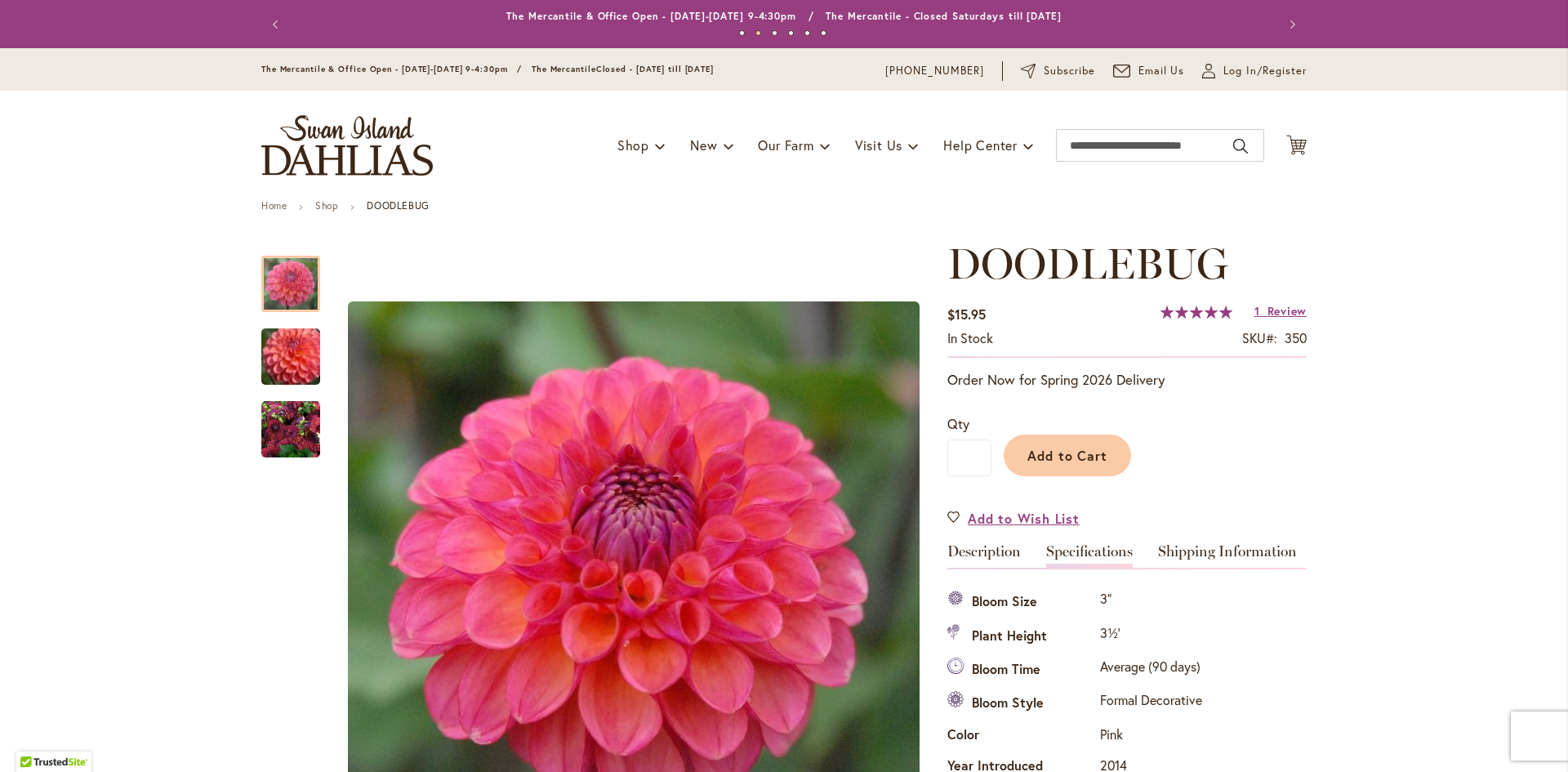
scroll to position [543, 0]
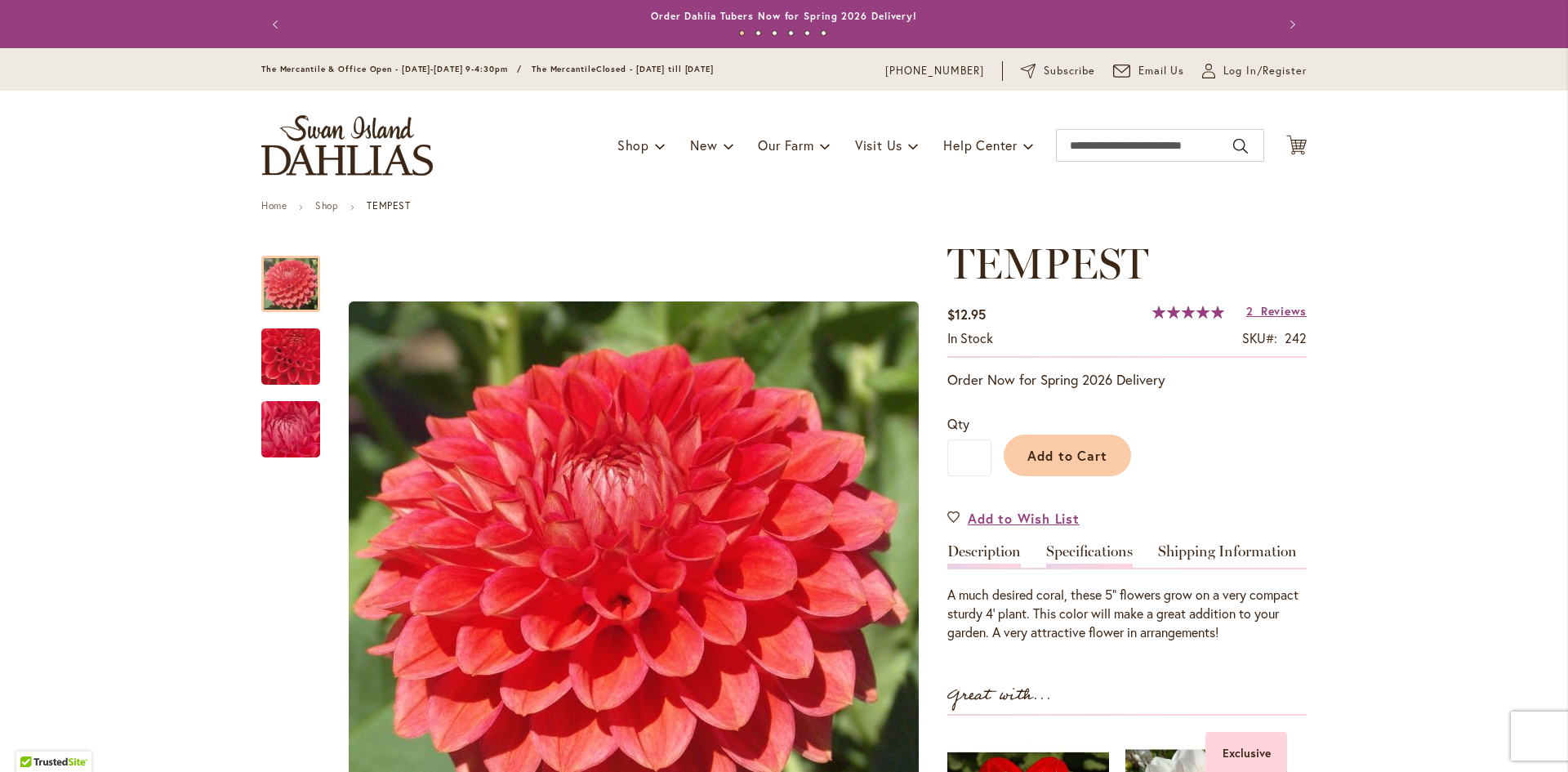
click at [1101, 548] on link "Specifications" at bounding box center [1089, 555] width 86 height 23
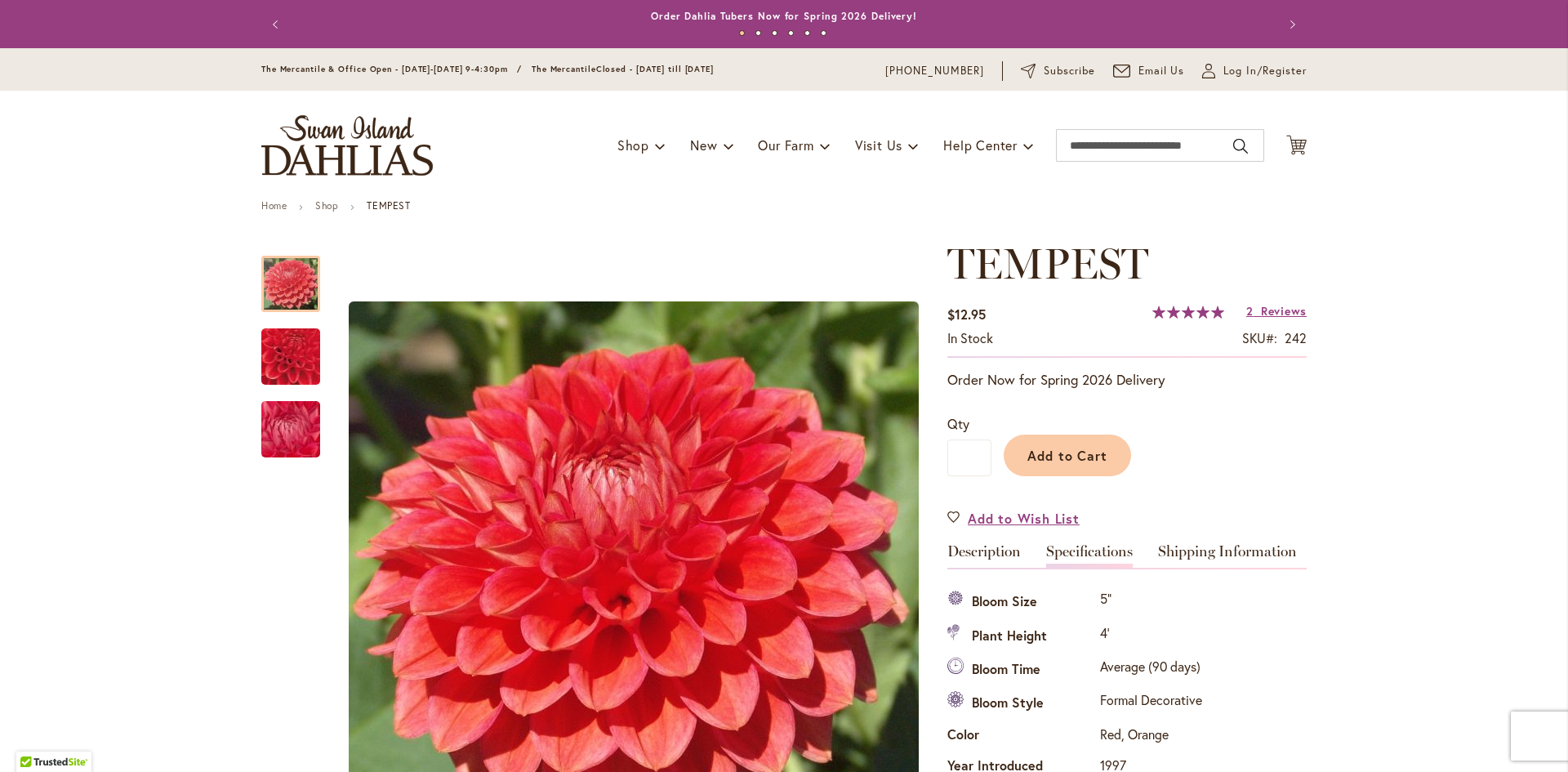
scroll to position [543, 0]
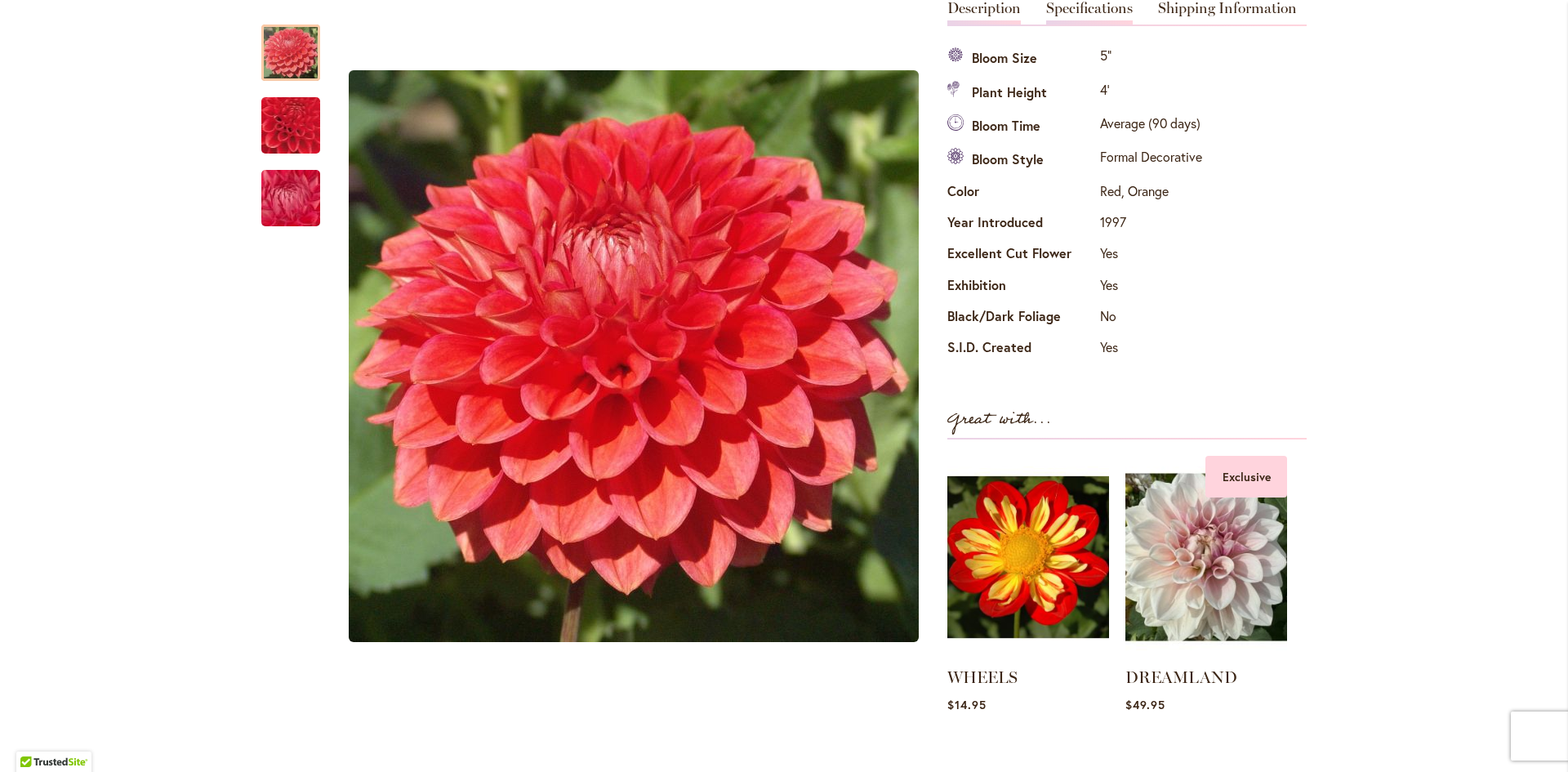
click at [969, 7] on link "Description" at bounding box center [984, 12] width 73 height 23
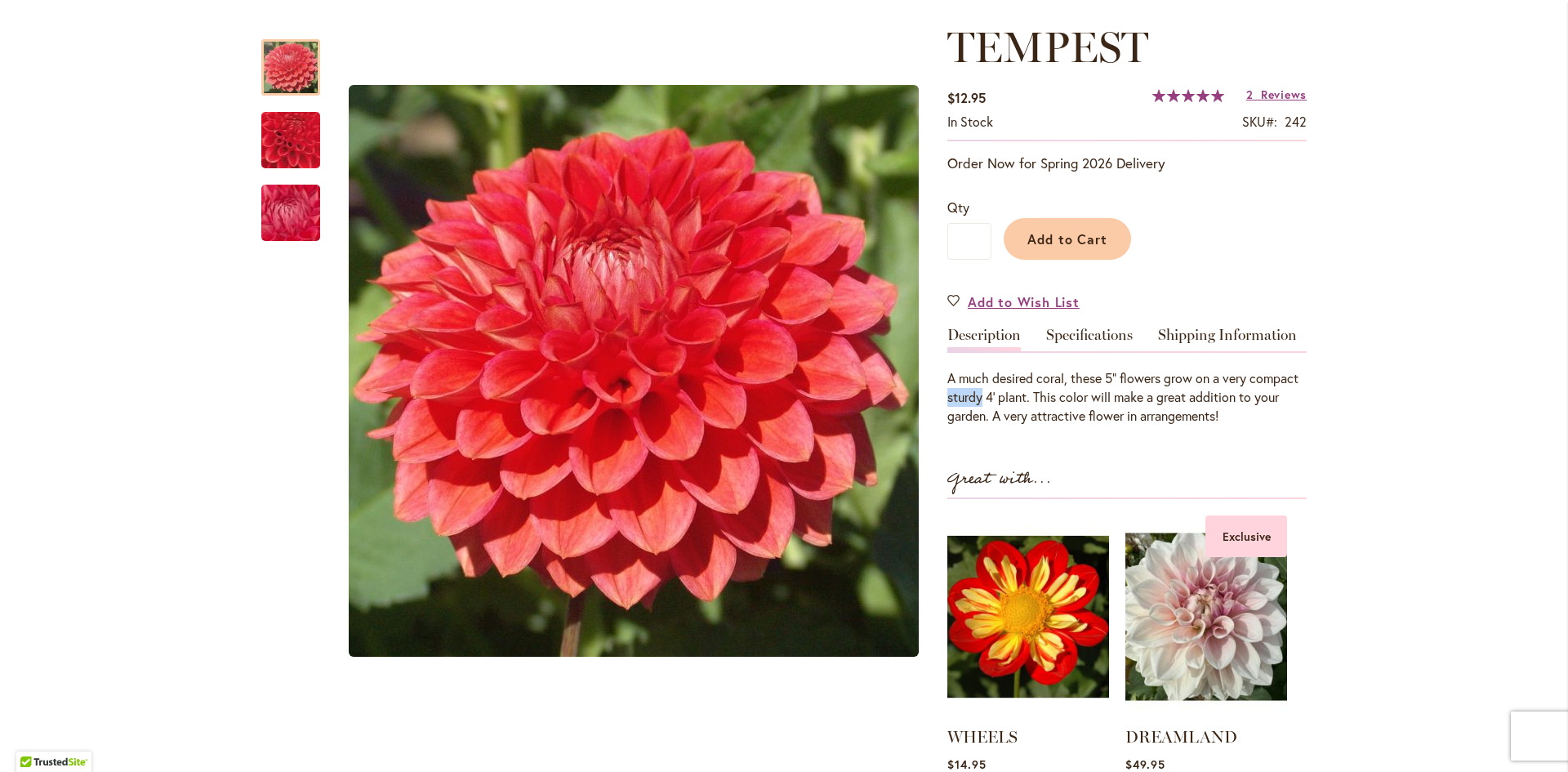
drag, startPoint x: 979, startPoint y: 395, endPoint x: 938, endPoint y: 399, distance: 41.2
copy div "sturdy"
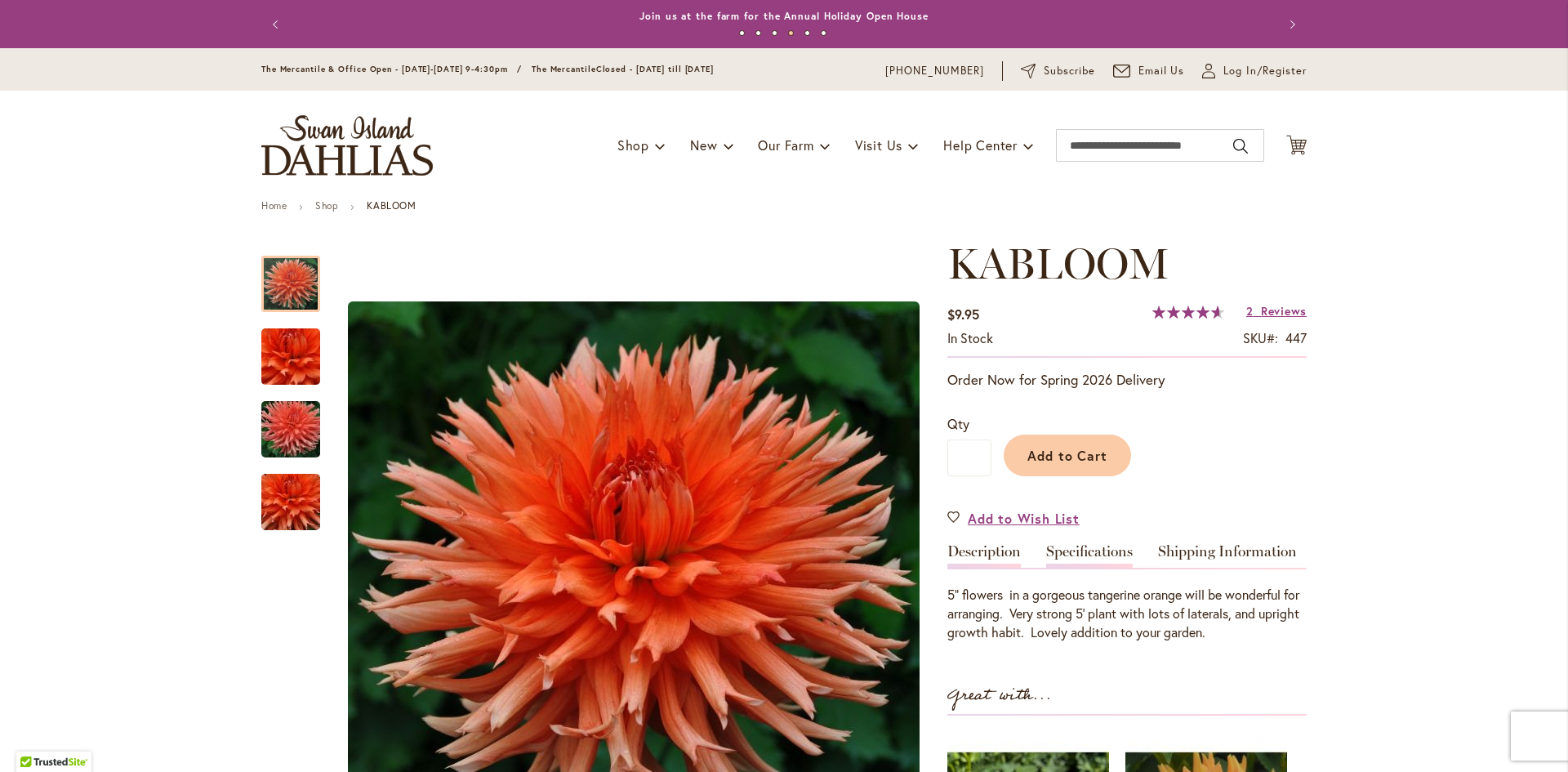
click at [1079, 561] on link "Specifications" at bounding box center [1089, 555] width 86 height 23
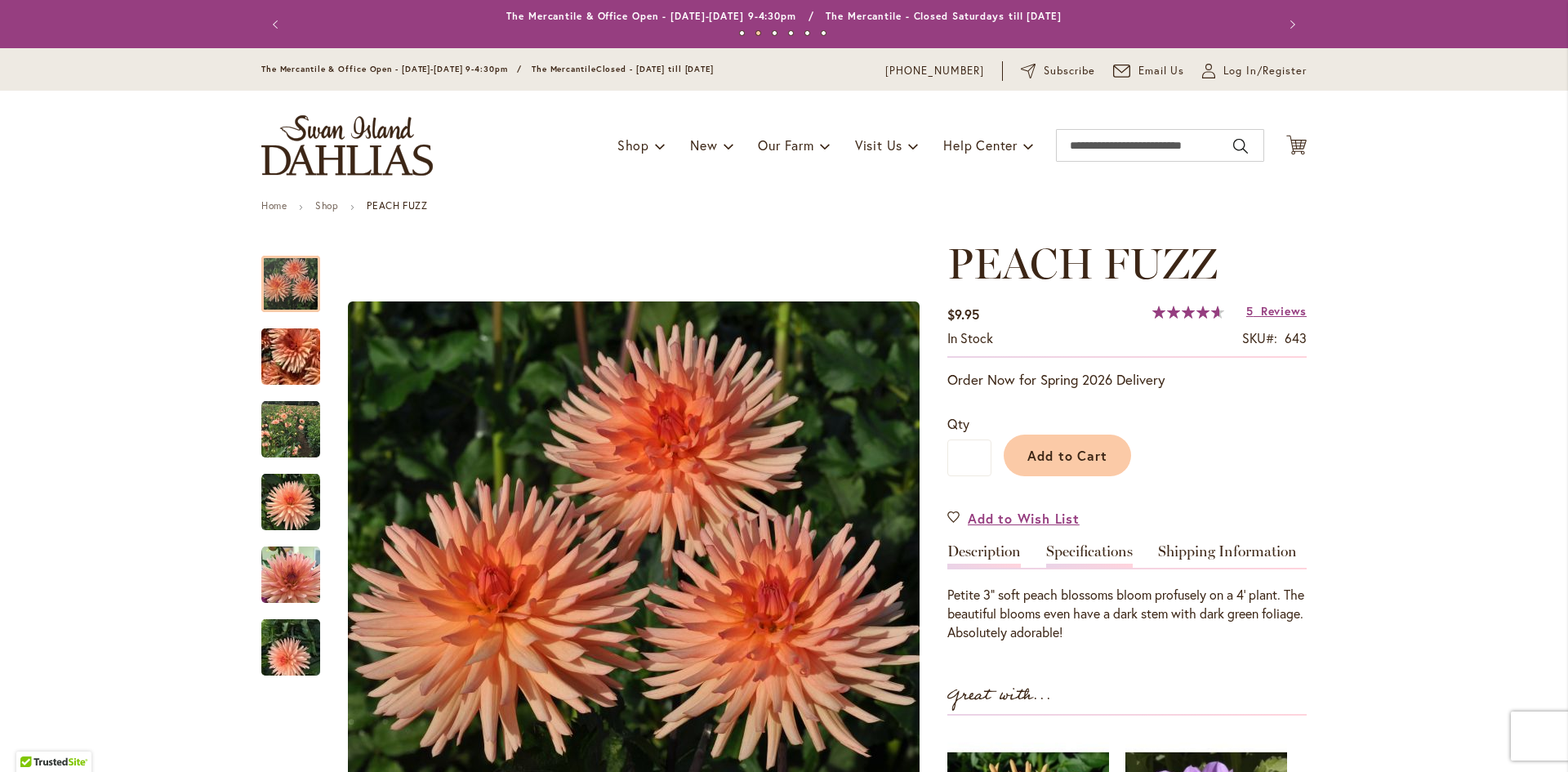
click at [1098, 548] on link "Specifications" at bounding box center [1089, 555] width 86 height 23
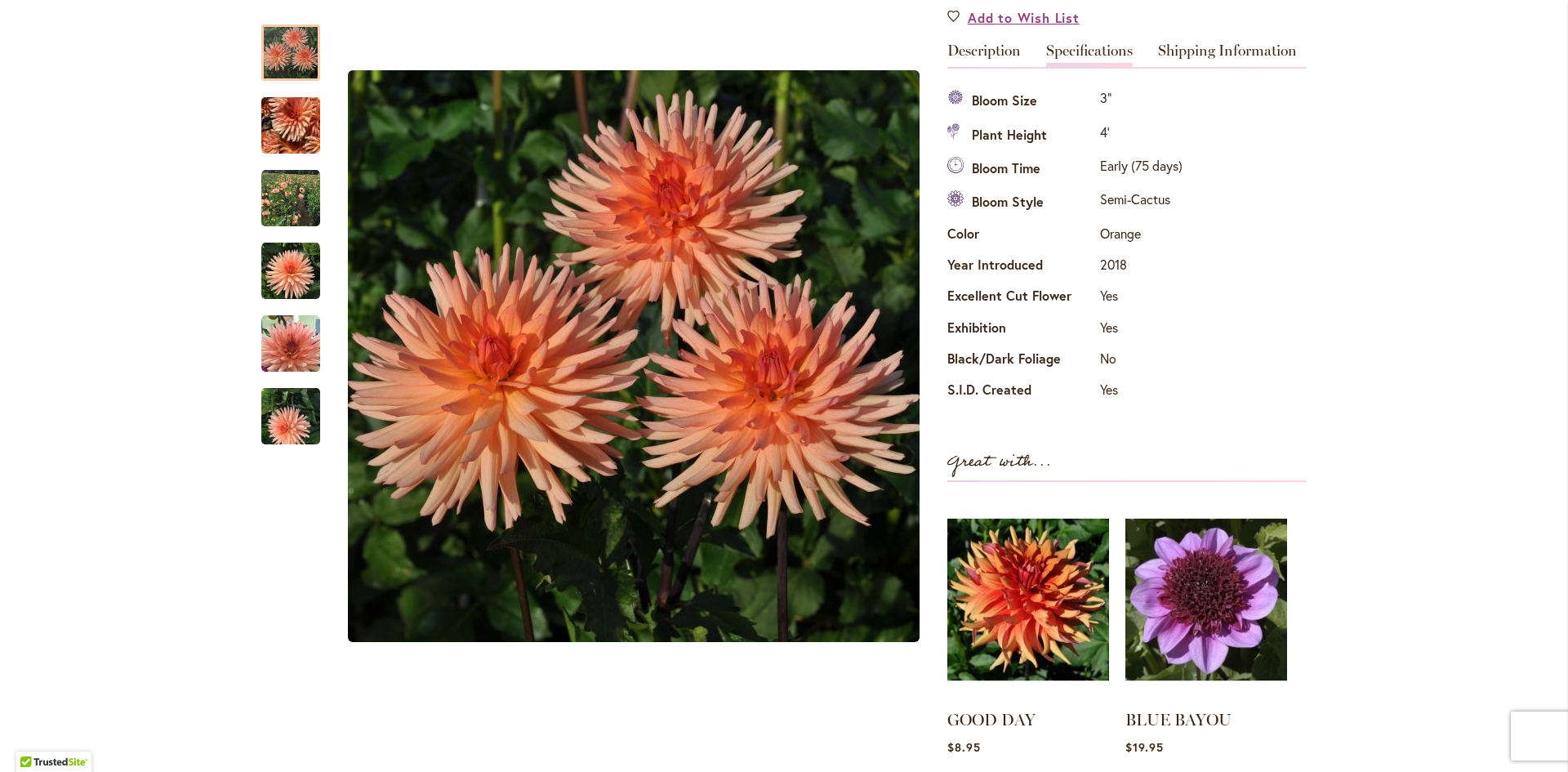
scroll to position [461, 0]
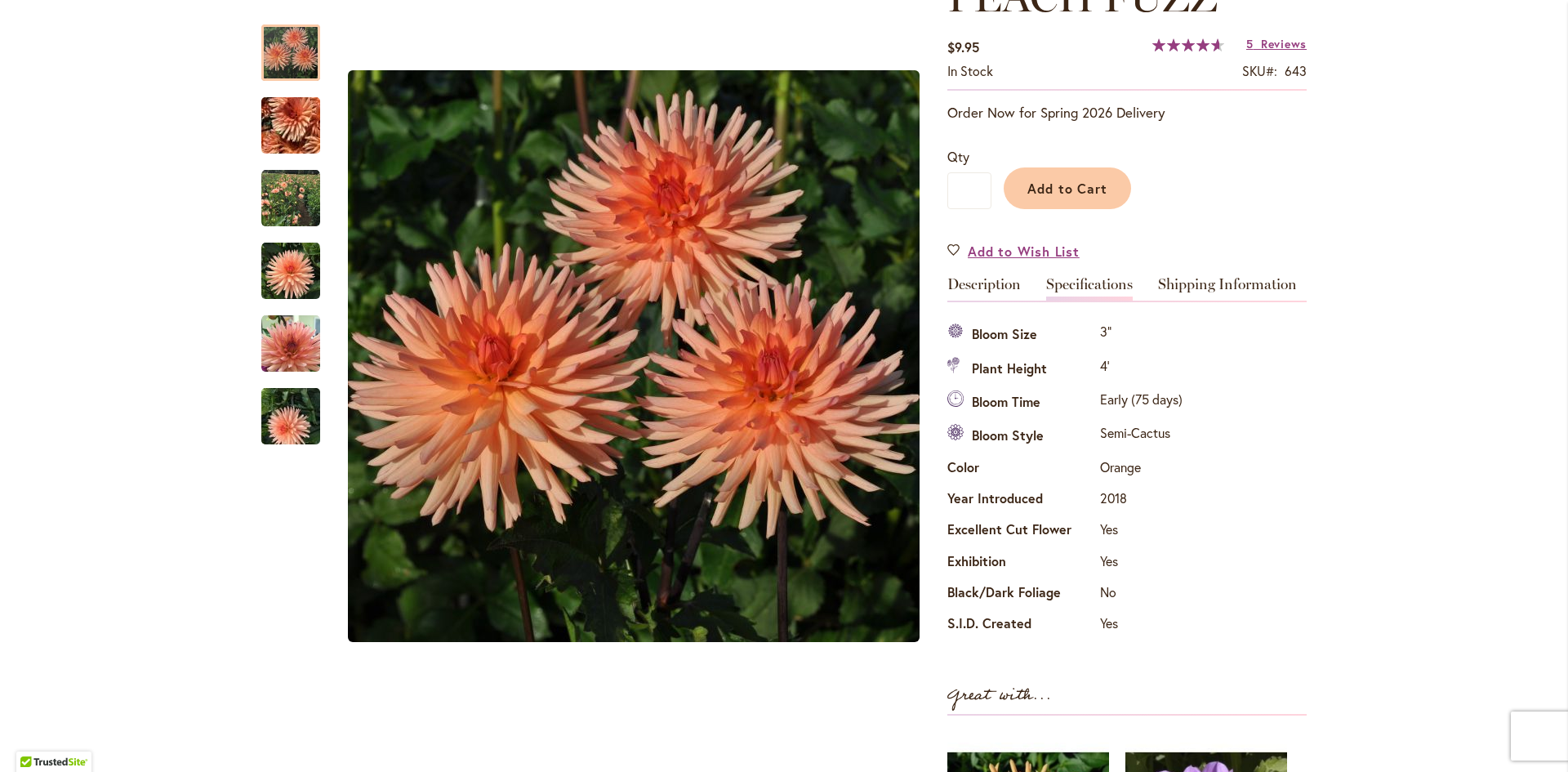
scroll to position [217, 0]
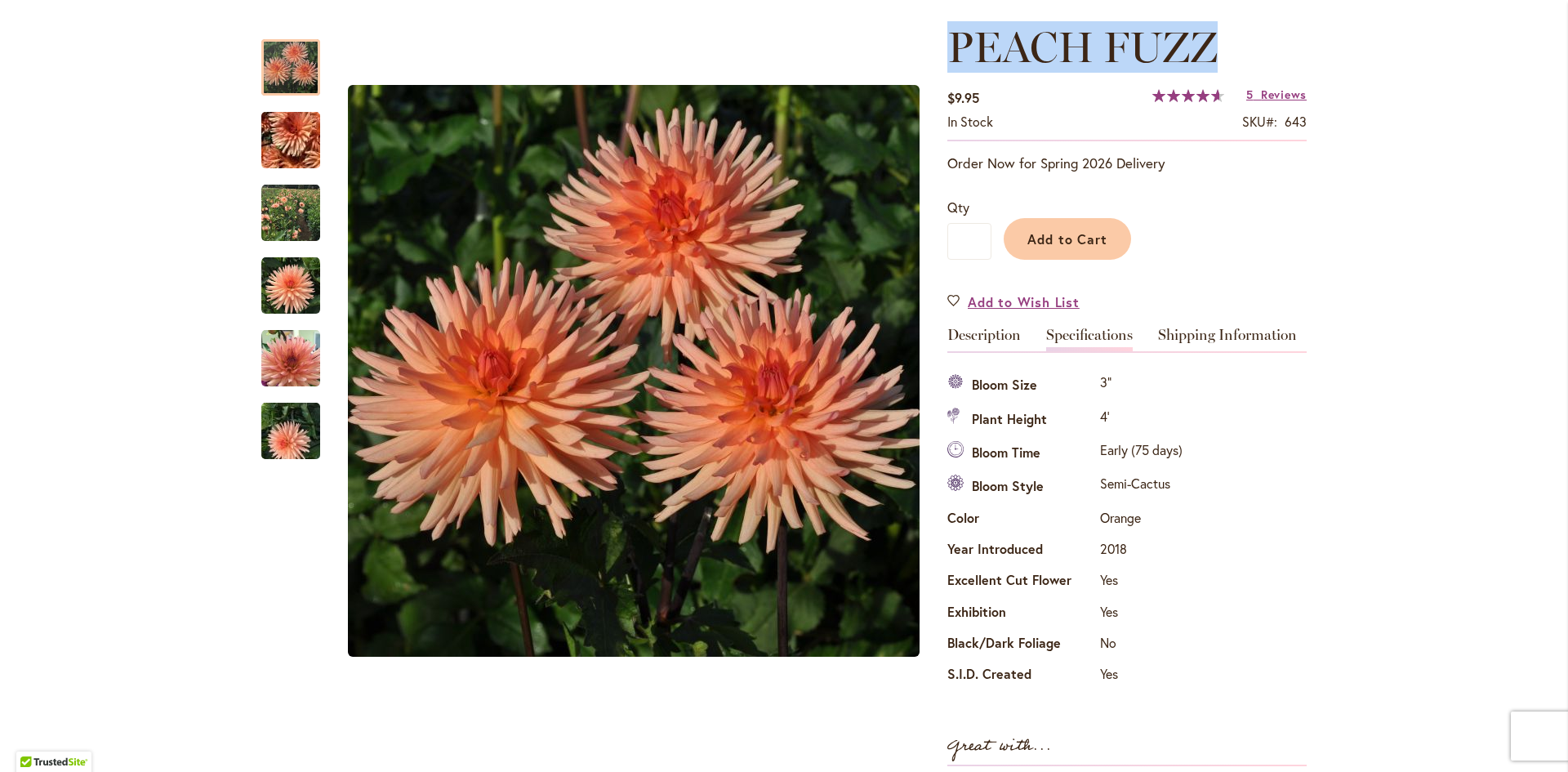
drag, startPoint x: 1019, startPoint y: 47, endPoint x: 1221, endPoint y: 47, distance: 202.0
click at [1221, 47] on h1 "PEACH FUZZ" at bounding box center [1127, 47] width 360 height 49
copy span "PEACH FUZZ"
click at [1193, 342] on link "Shipping Information" at bounding box center [1227, 339] width 139 height 23
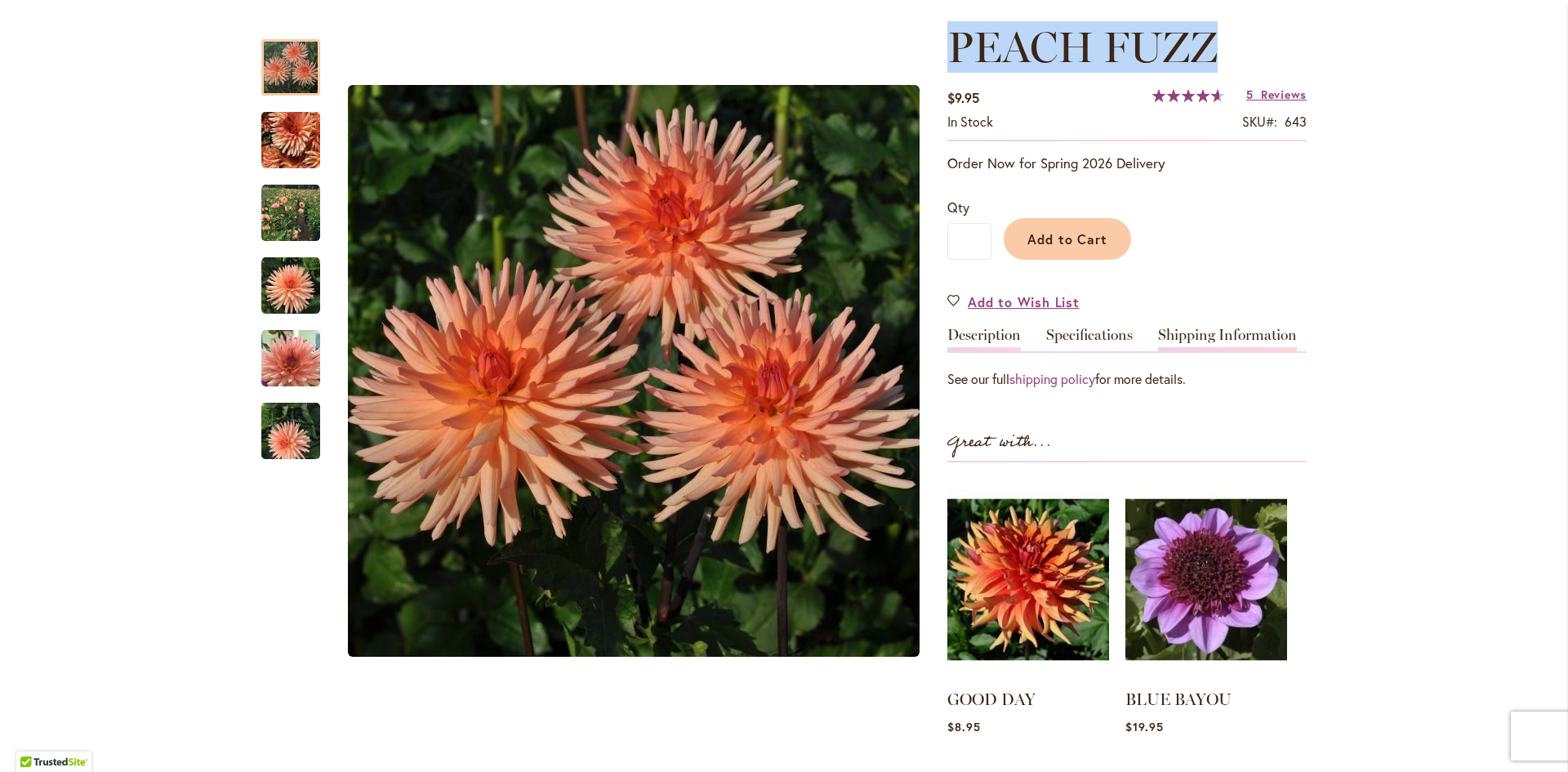
click at [991, 337] on link "Description" at bounding box center [984, 339] width 73 height 23
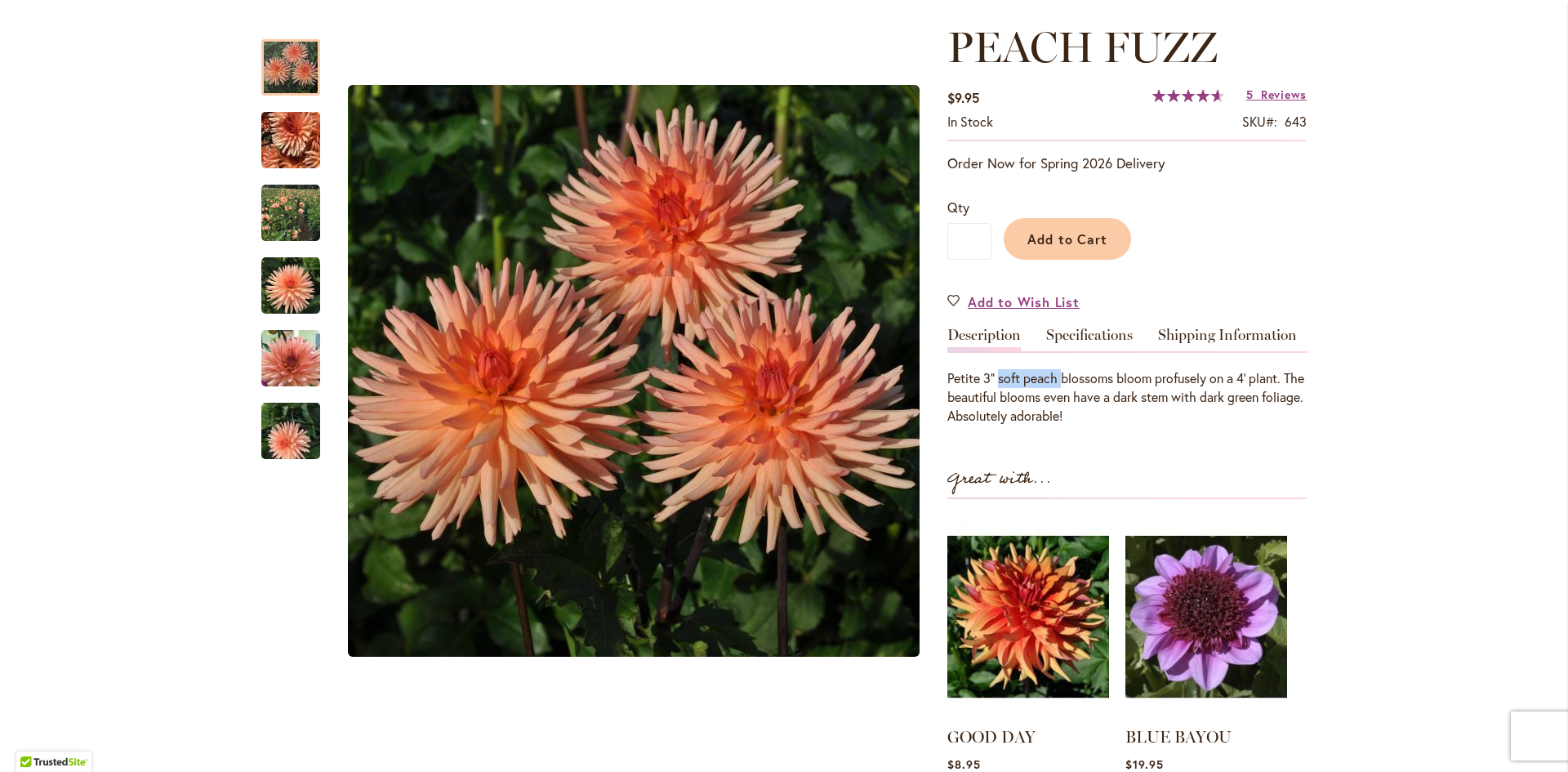
drag, startPoint x: 994, startPoint y: 378, endPoint x: 1057, endPoint y: 375, distance: 63.1
click at [1057, 375] on div "Petite 3” soft peach blossoms bloom profusely on a 4' plant. The beautiful bloo…" at bounding box center [1127, 397] width 360 height 56
copy div "soft peach"
click at [1206, 455] on div "PEACH FUZZ $9.95 In stock SKU 643 Rating: 93 % of 100 5 Reviews Add Your Review…" at bounding box center [1127, 464] width 360 height 882
click at [1096, 333] on link "Specifications" at bounding box center [1089, 339] width 86 height 23
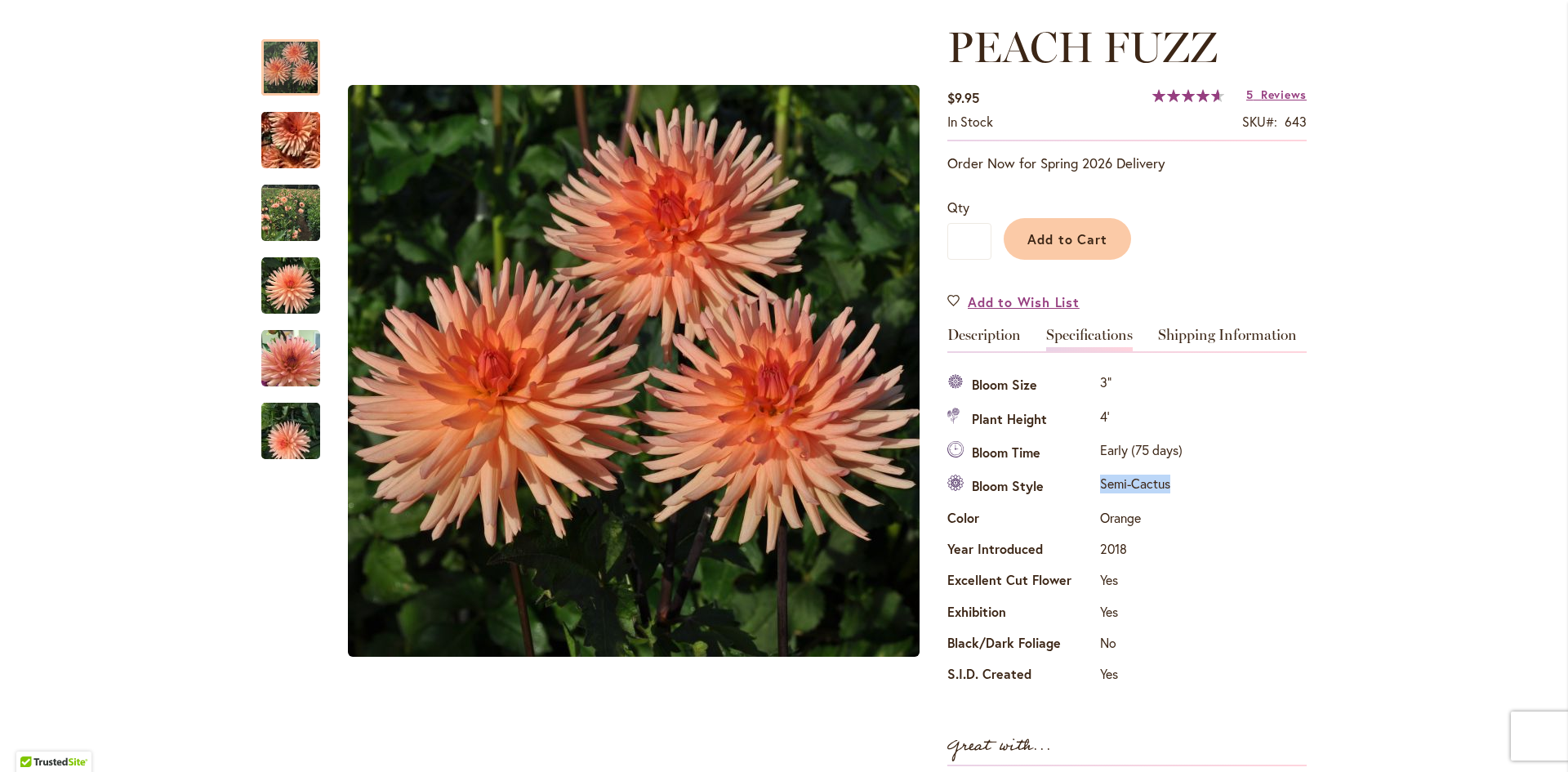
drag, startPoint x: 1163, startPoint y: 483, endPoint x: 1073, endPoint y: 492, distance: 90.4
click at [1073, 491] on tr "Bloom Style Semi-Cactus" at bounding box center [1067, 486] width 239 height 34
copy tr "Semi-Cactus"
click at [1009, 334] on link "Description" at bounding box center [984, 339] width 73 height 23
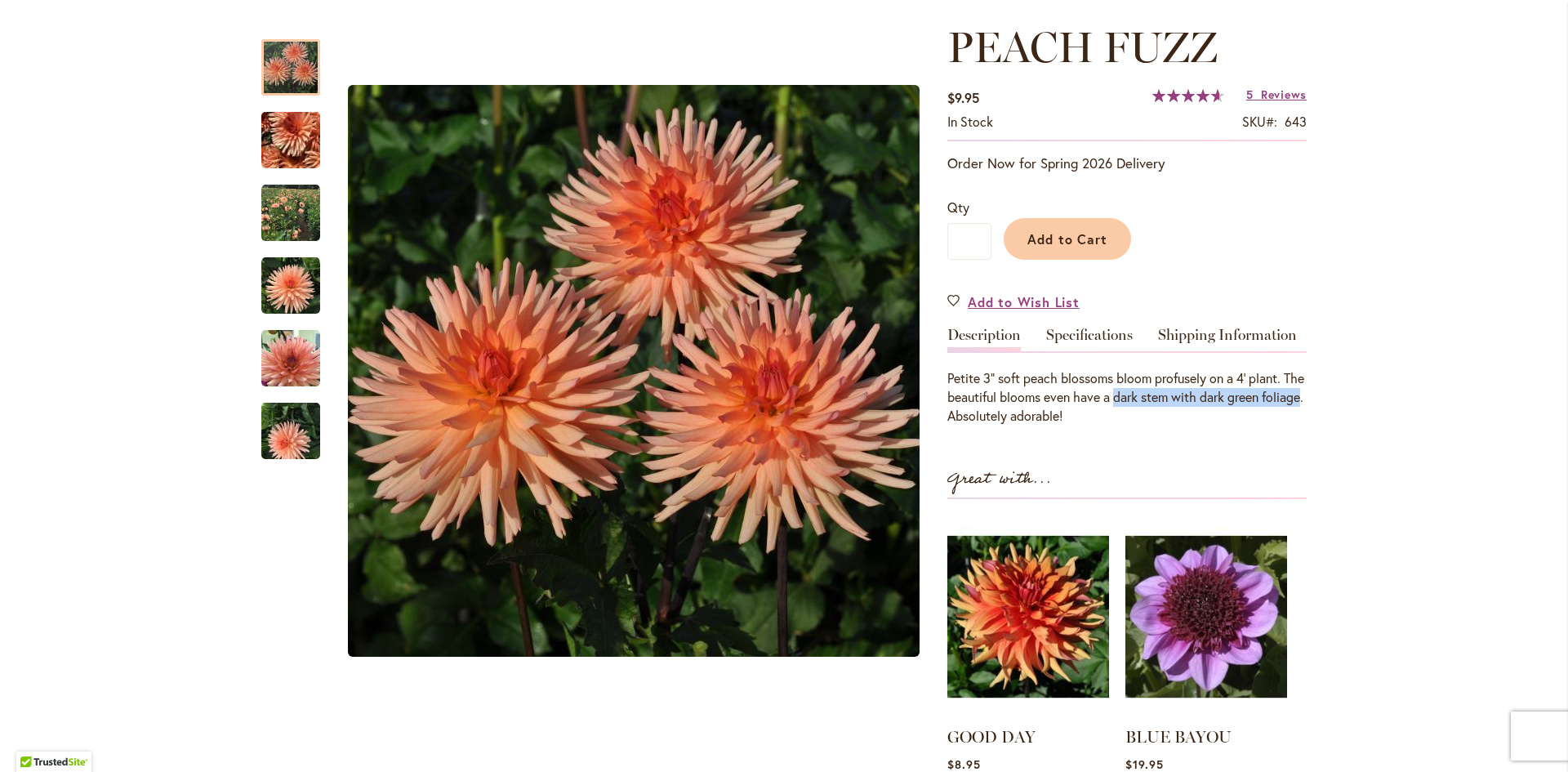
drag, startPoint x: 1133, startPoint y: 397, endPoint x: 981, endPoint y: 424, distance: 154.4
click at [981, 424] on div "Petite 3” soft peach blossoms bloom profusely on a 4' plant. The beautiful bloo…" at bounding box center [1127, 397] width 360 height 56
copy div "dark stem with dark green foliage"
